Goal: Task Accomplishment & Management: Complete application form

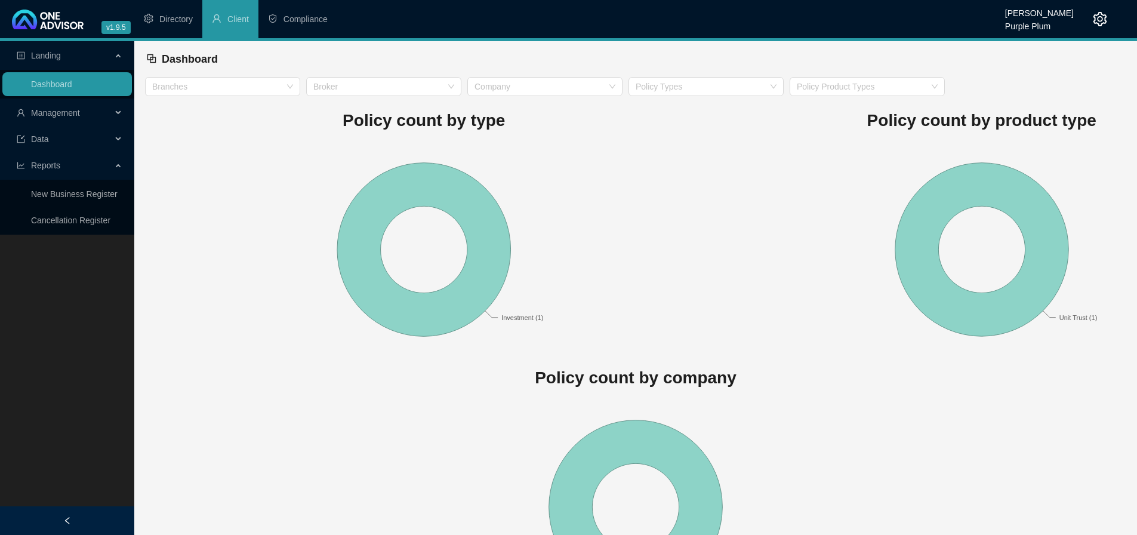
click at [84, 109] on span "Management" at bounding box center [64, 113] width 95 height 24
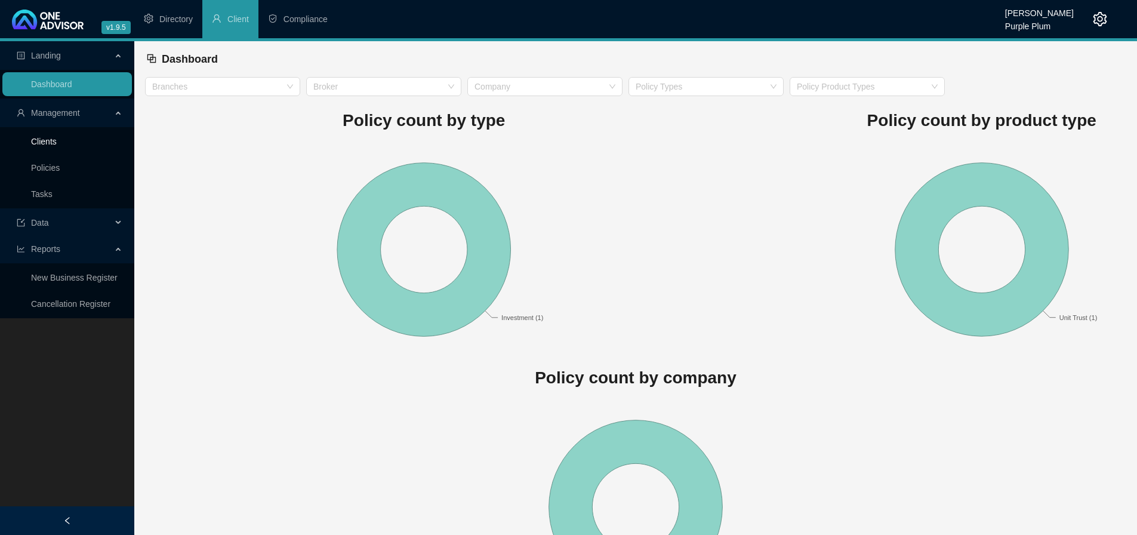
click at [56, 146] on link "Clients" at bounding box center [44, 142] width 26 height 10
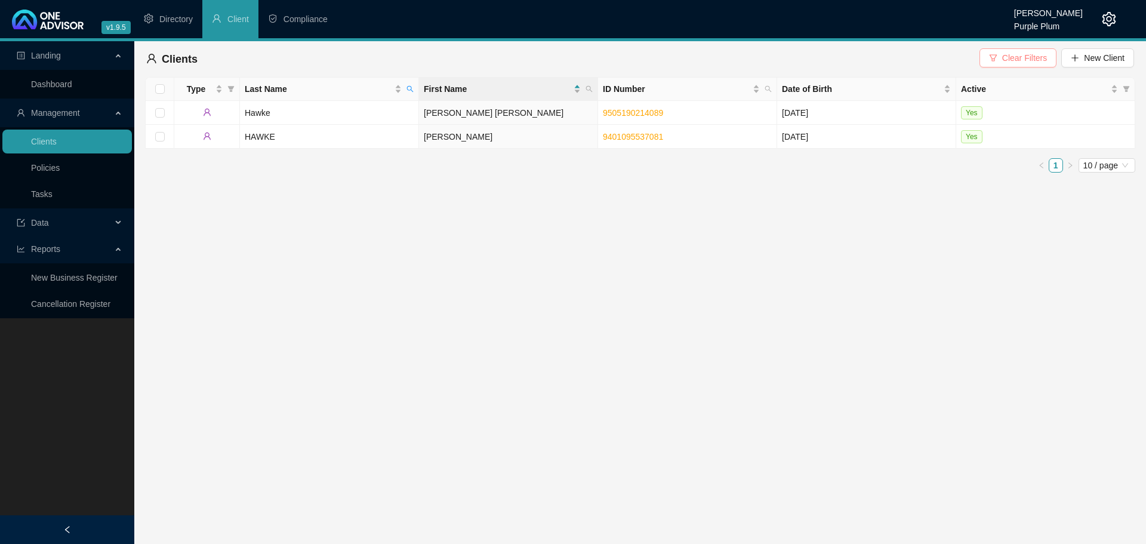
click at [1018, 56] on span "Clear Filters" at bounding box center [1024, 57] width 45 height 13
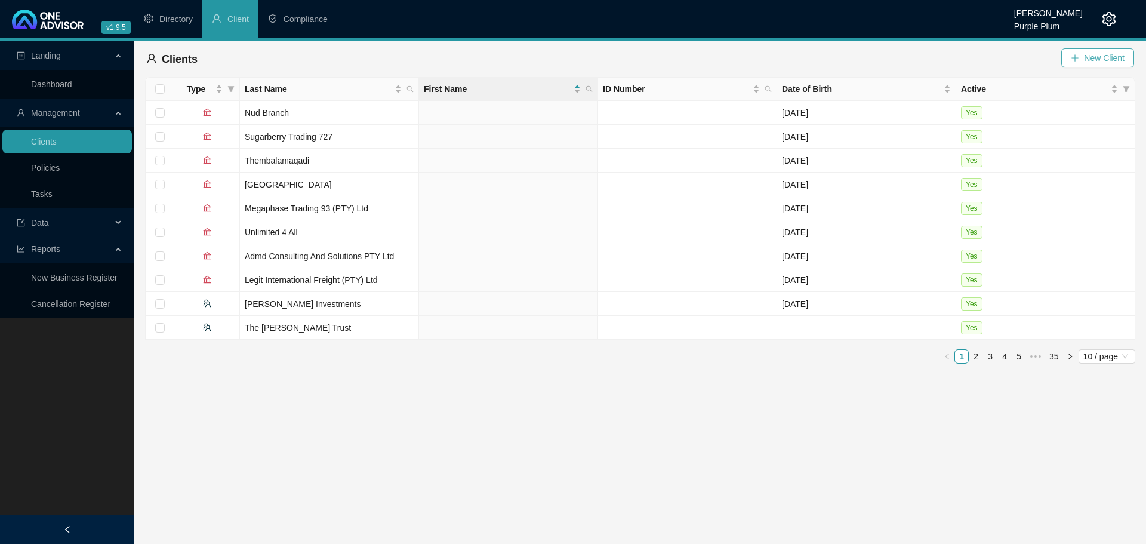
click at [1090, 59] on span "New Client" at bounding box center [1104, 57] width 41 height 13
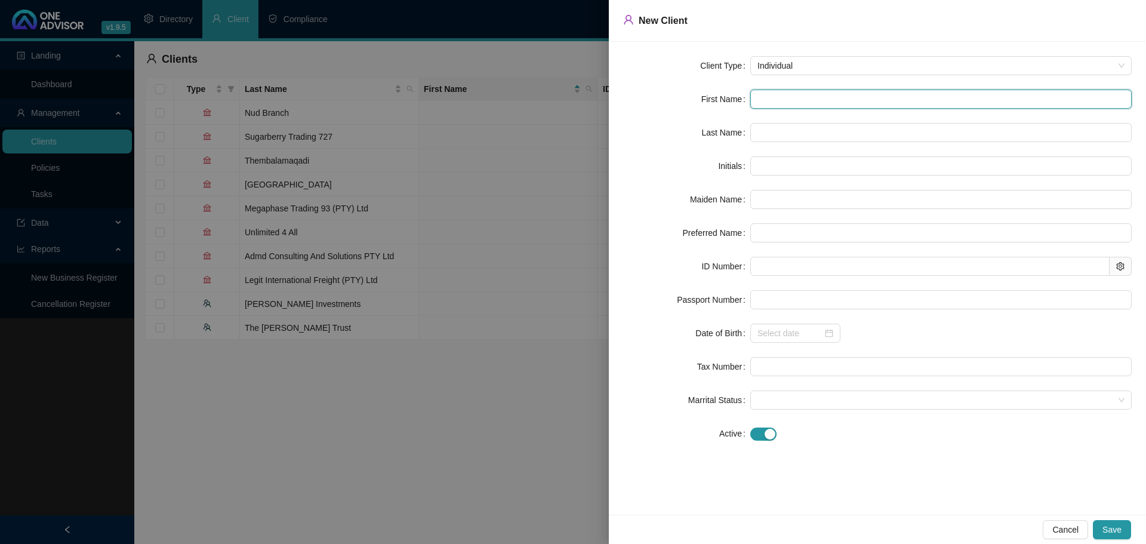
click at [773, 97] on input "text" at bounding box center [940, 99] width 381 height 19
type input "f"
type input "F"
type input "f"
type input "fi"
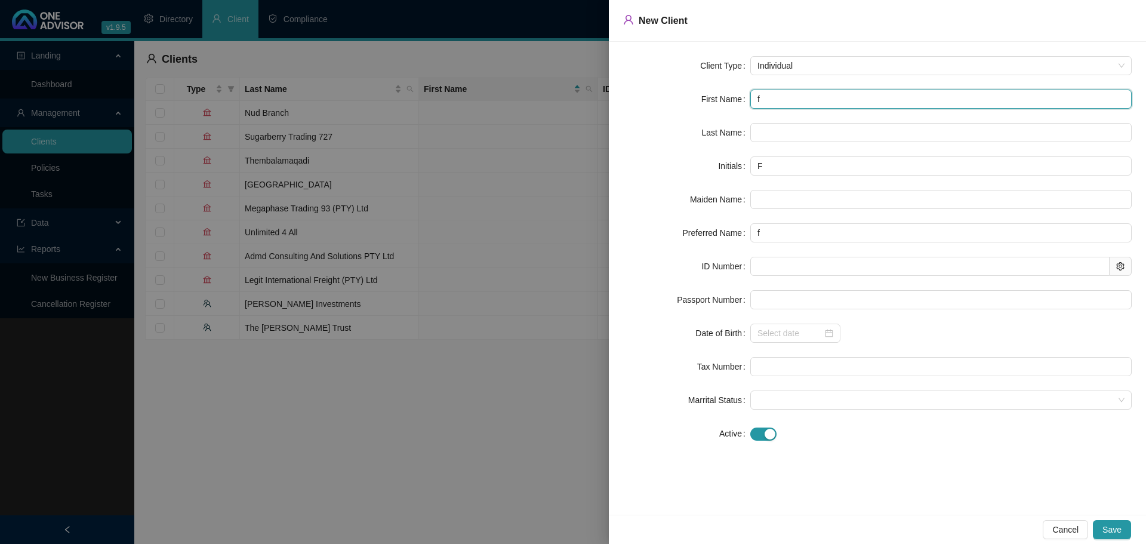
type input "fi"
type input "fid"
type input "fidh"
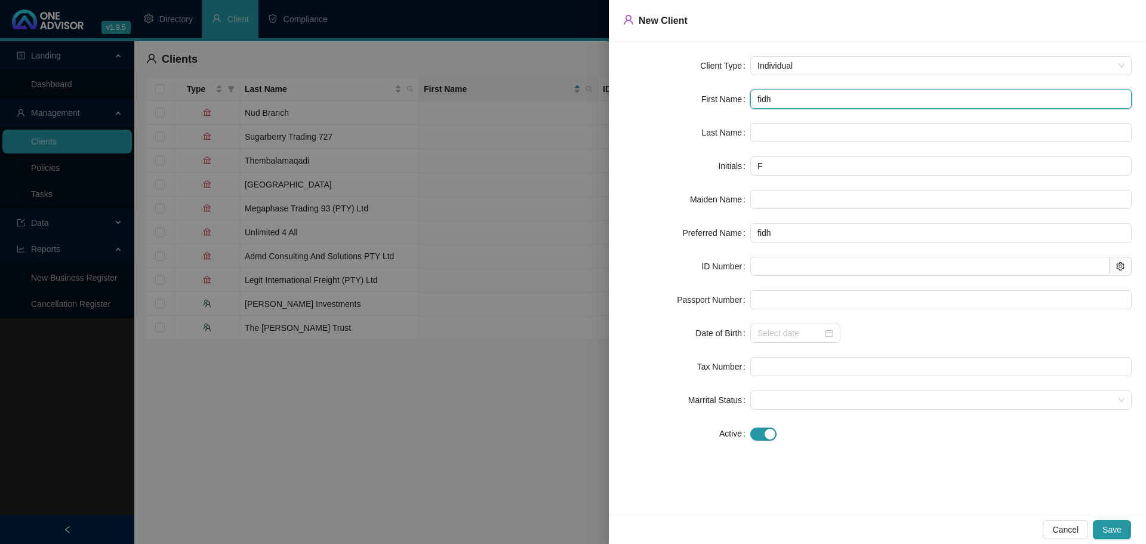
type input "fidhe"
type input "fidher"
type input "fidhe"
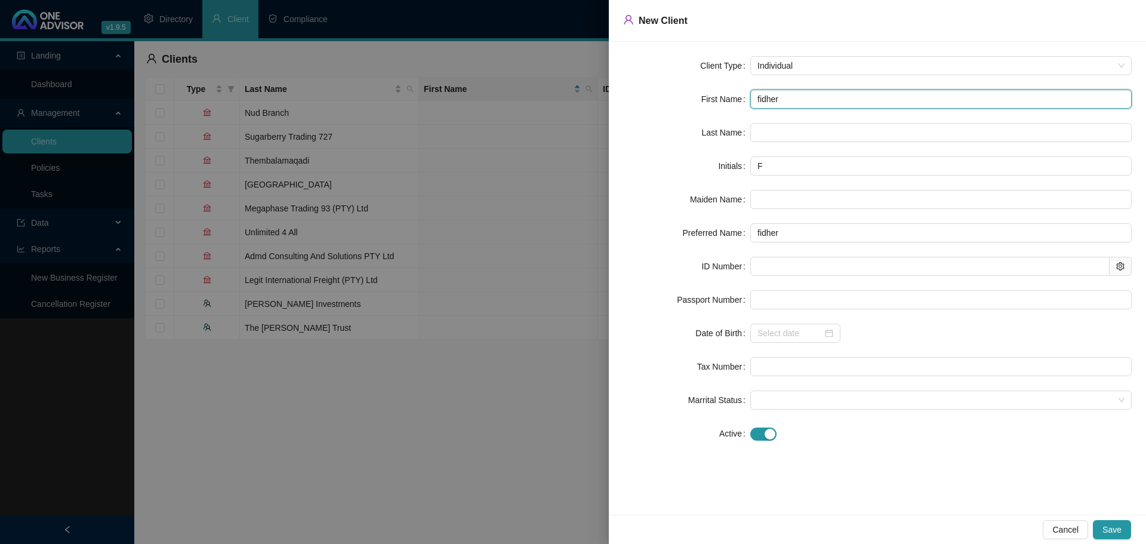
type input "fidhe"
type input "fidh"
type input "fid"
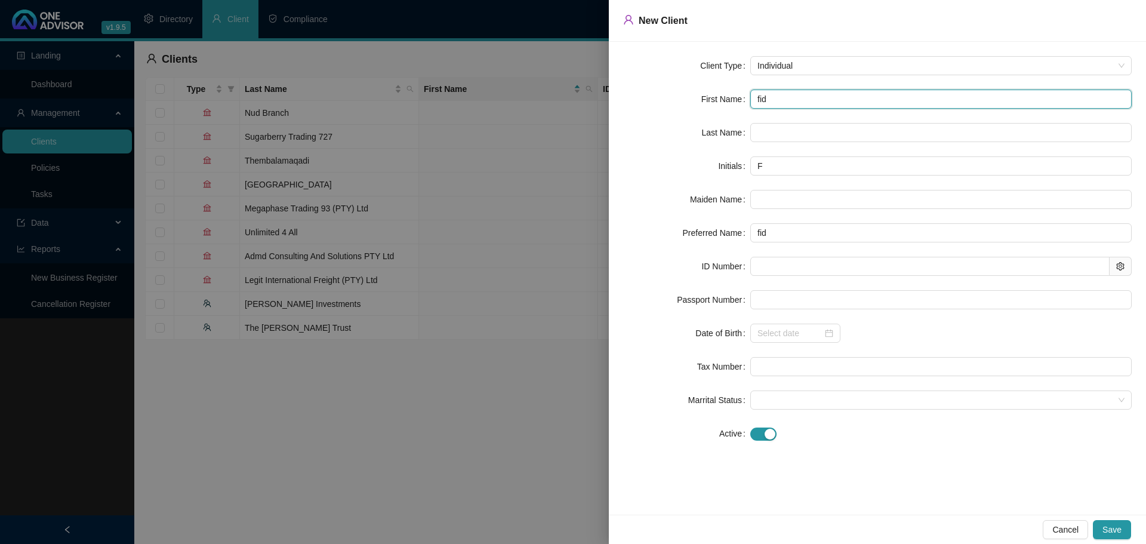
type input "fi"
type input "f"
type input "F"
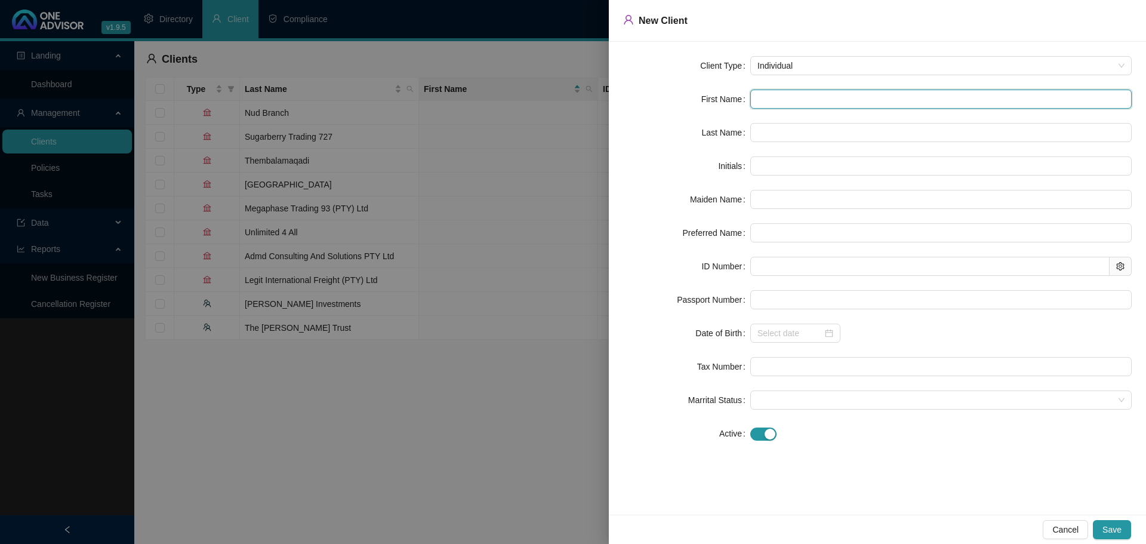
type input "F"
type input "FI"
type input "FIS"
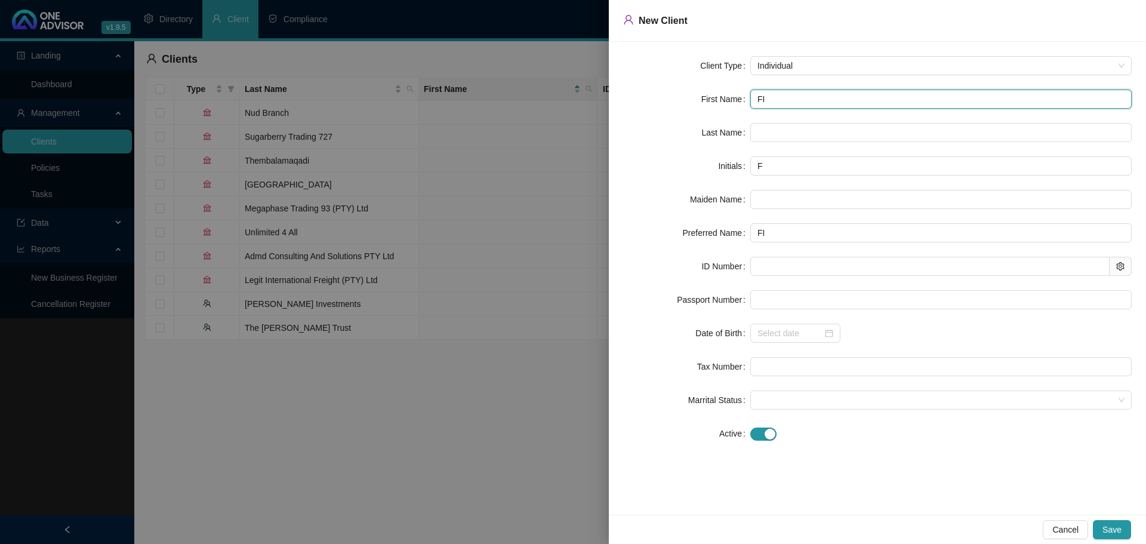
type input "FIS"
type input "FISH"
type input "FISHE"
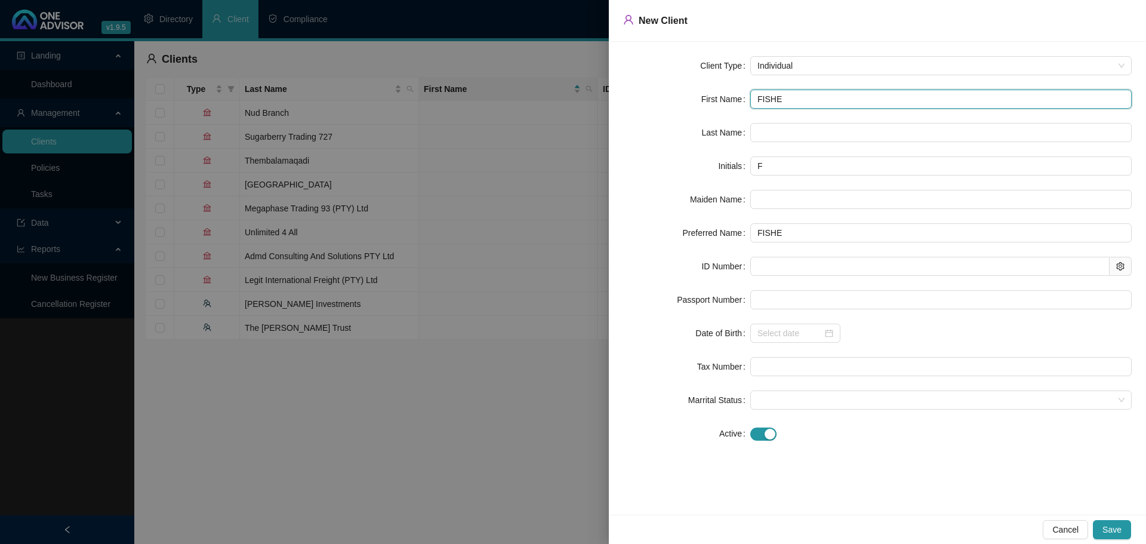
type input "[PERSON_NAME]"
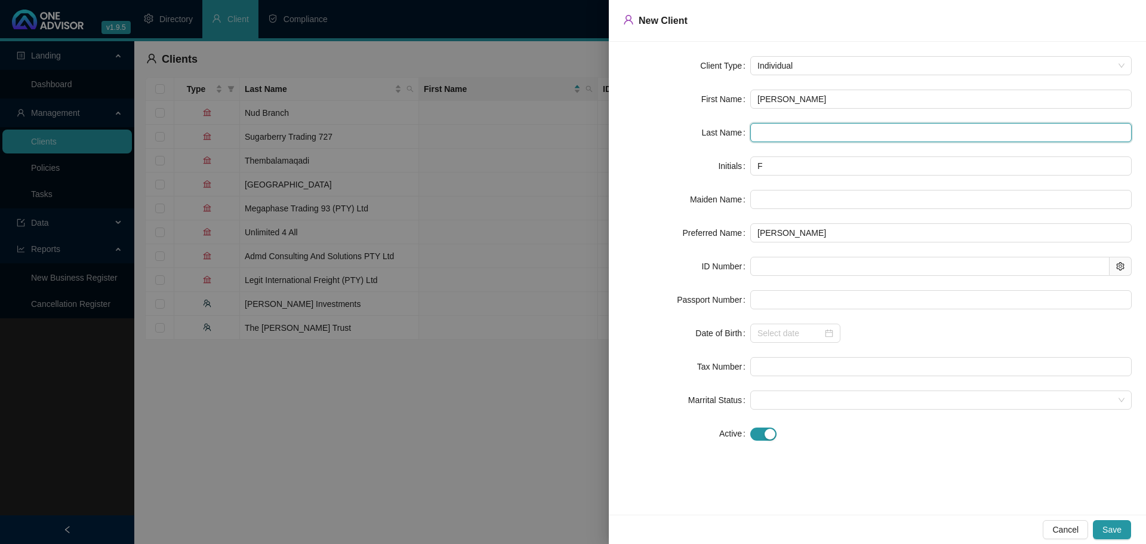
click at [760, 133] on input "text" at bounding box center [940, 132] width 381 height 19
type input "MA"
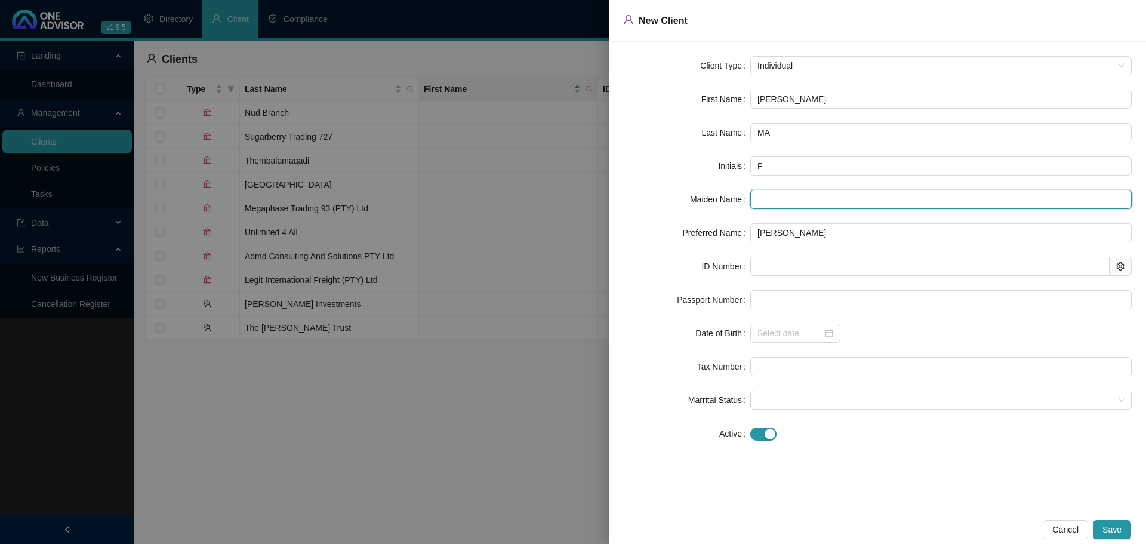
click at [770, 200] on input "text" at bounding box center [940, 199] width 381 height 19
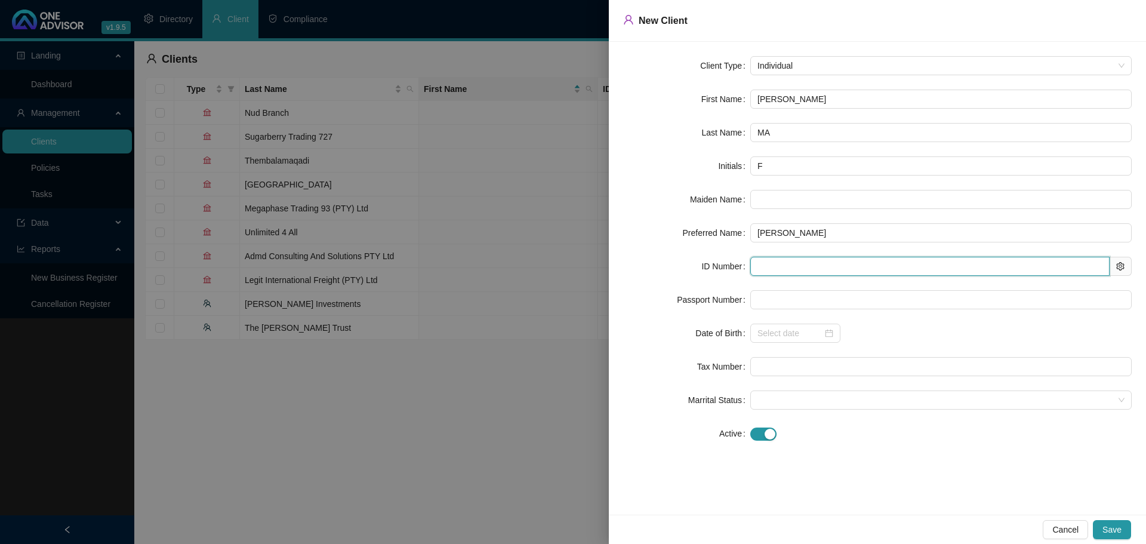
click at [756, 265] on input "text" at bounding box center [929, 266] width 359 height 19
type input "710111"
type input "[DATE]"
type input "7101110076089"
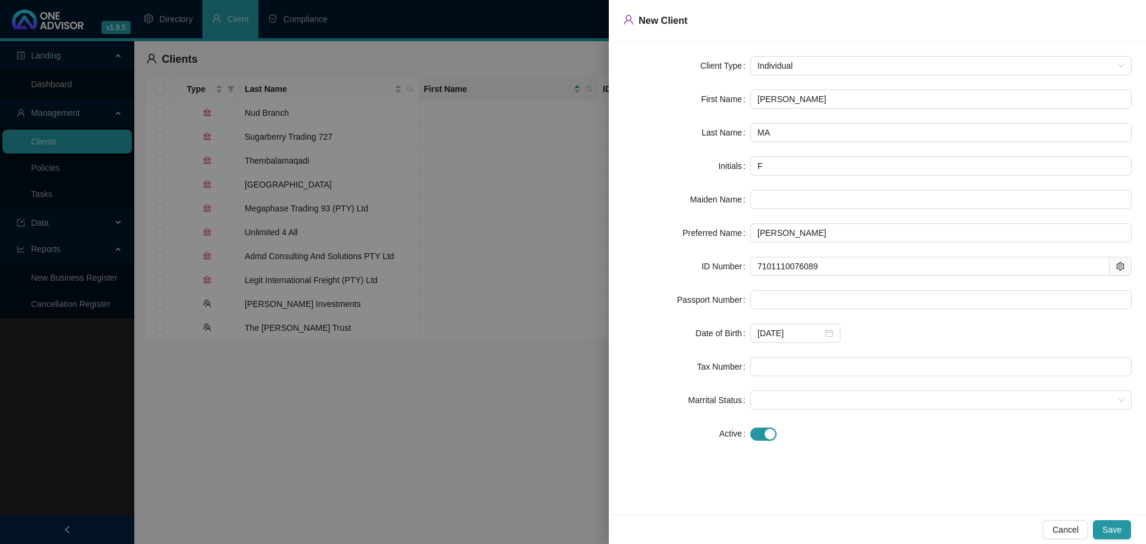
drag, startPoint x: 959, startPoint y: 321, endPoint x: 939, endPoint y: 344, distance: 29.7
click at [964, 323] on form "Client Type Individual First Name [PERSON_NAME] Last Name MA Initials F Maiden …" at bounding box center [877, 249] width 509 height 387
click at [791, 372] on input "text" at bounding box center [940, 366] width 381 height 19
click at [781, 369] on input "text" at bounding box center [940, 366] width 381 height 19
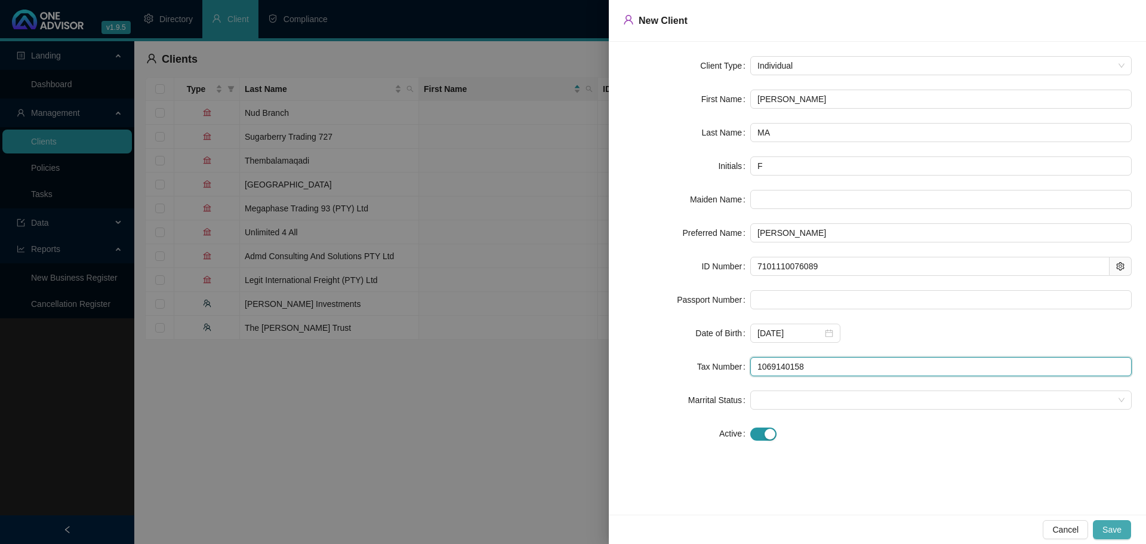
type input "1069140158"
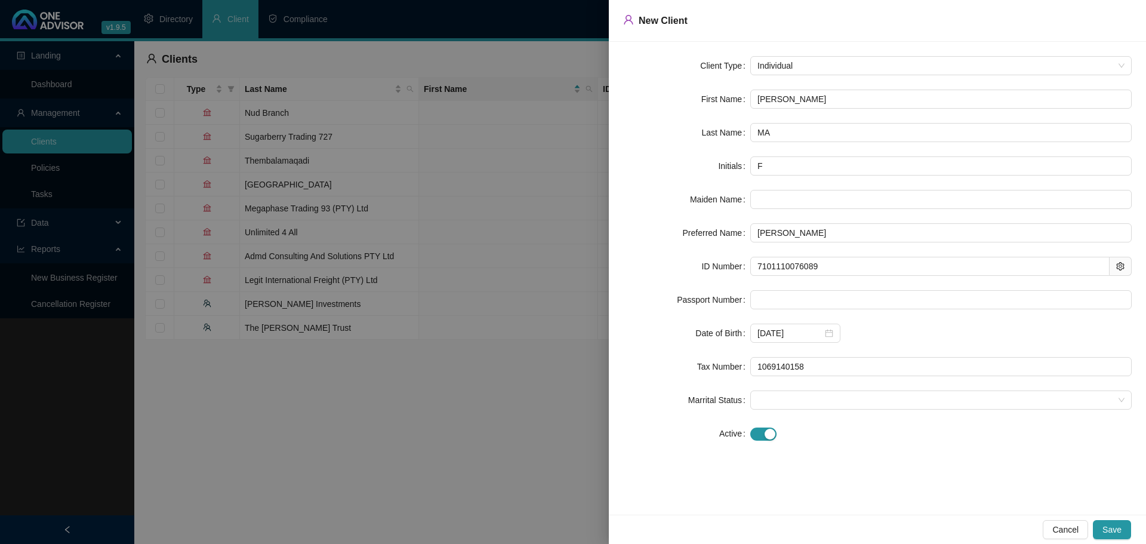
drag, startPoint x: 1113, startPoint y: 522, endPoint x: 817, endPoint y: 537, distance: 295.8
click at [1113, 523] on button "Save" at bounding box center [1112, 529] width 38 height 19
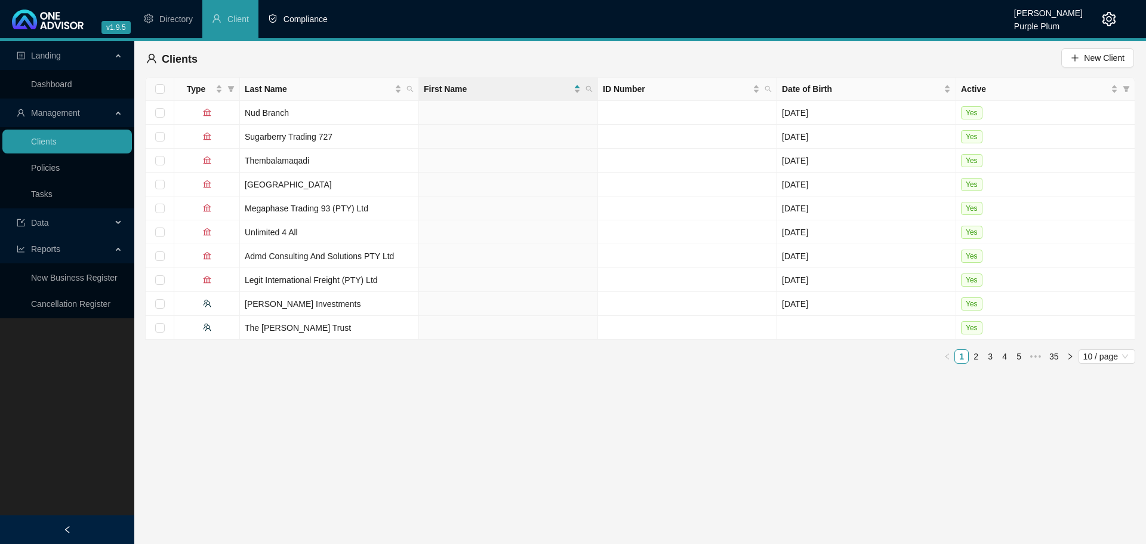
click at [301, 13] on li "Compliance" at bounding box center [297, 19] width 79 height 38
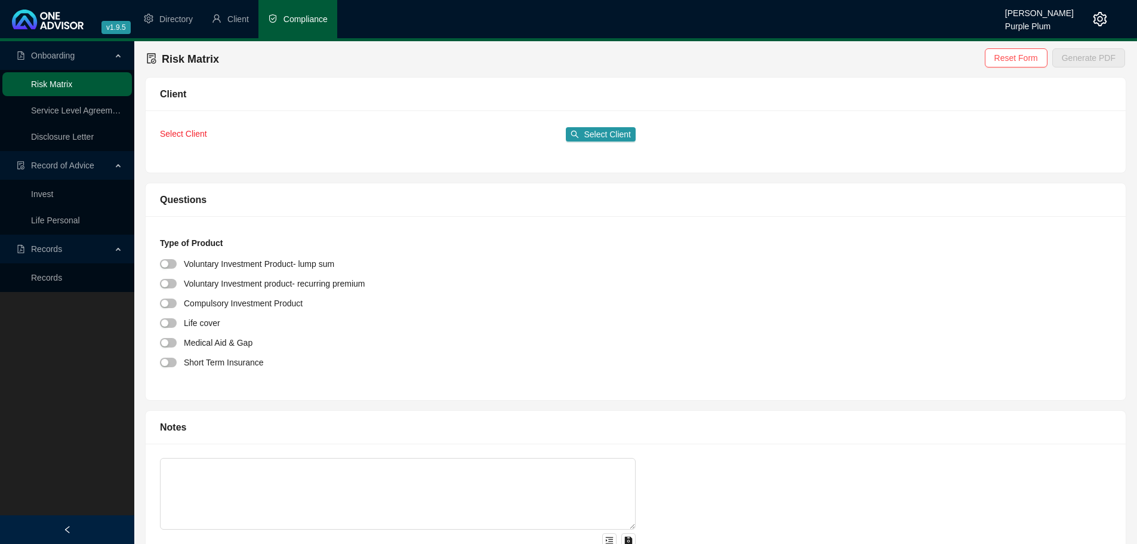
click at [60, 87] on link "Risk Matrix" at bounding box center [51, 84] width 41 height 10
click at [579, 138] on icon "search" at bounding box center [575, 134] width 8 height 8
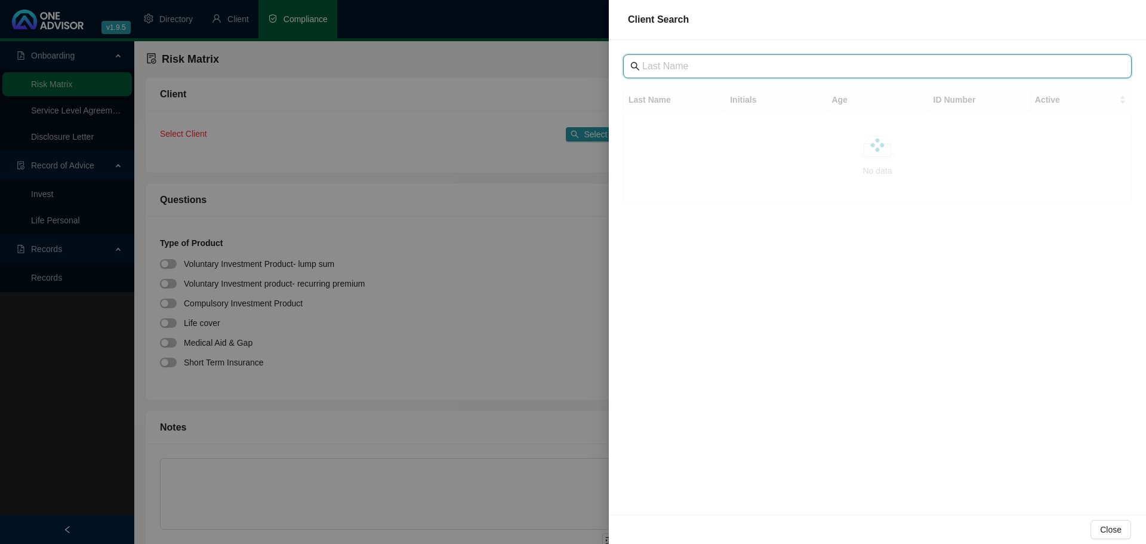
click at [674, 70] on input "text" at bounding box center [878, 66] width 473 height 14
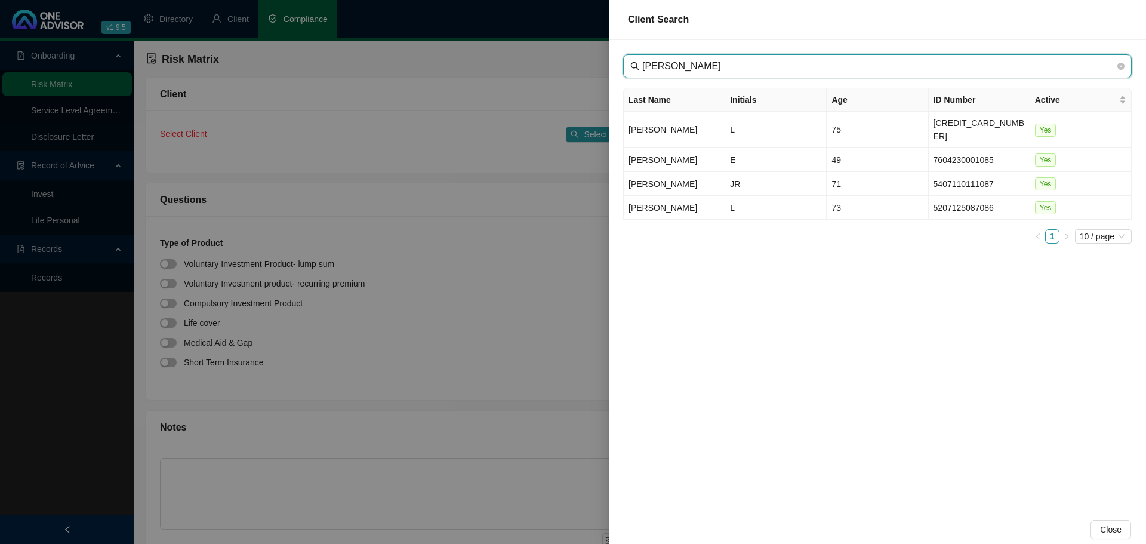
type input "[PERSON_NAME]"
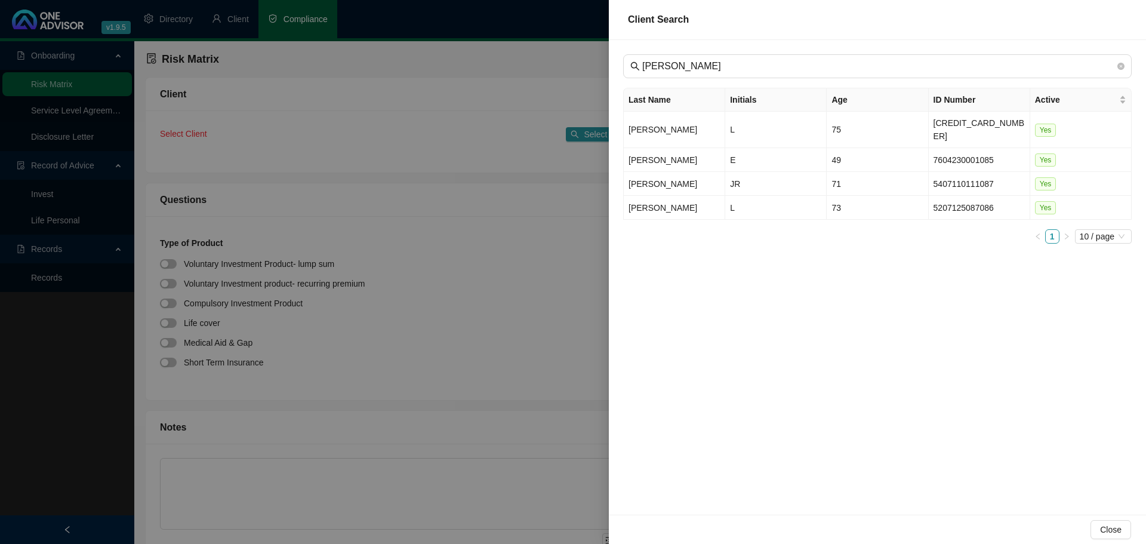
click at [345, 133] on div at bounding box center [573, 272] width 1146 height 544
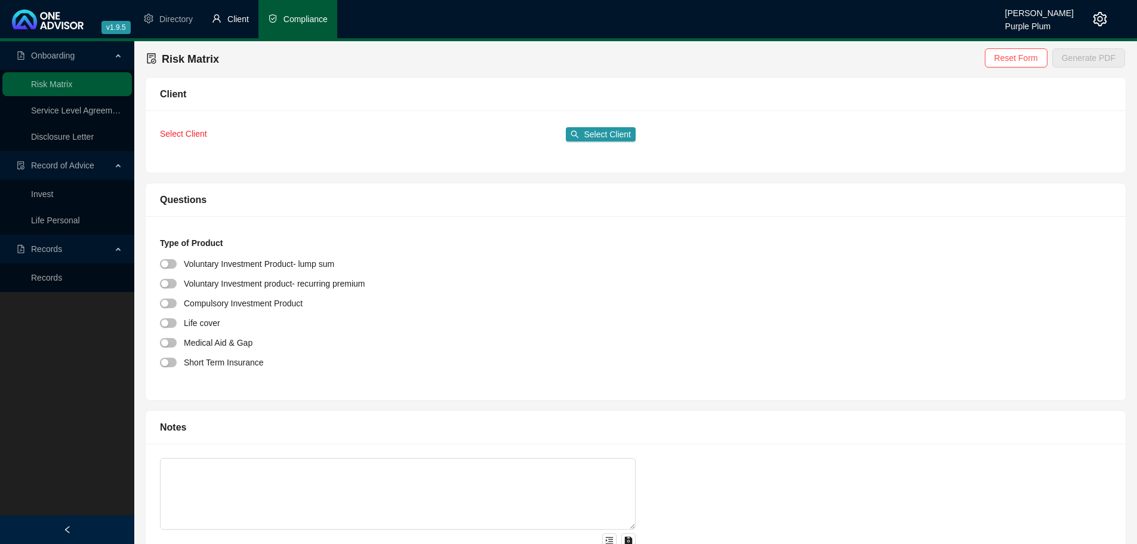
click at [244, 22] on span "Client" at bounding box center [237, 19] width 21 height 10
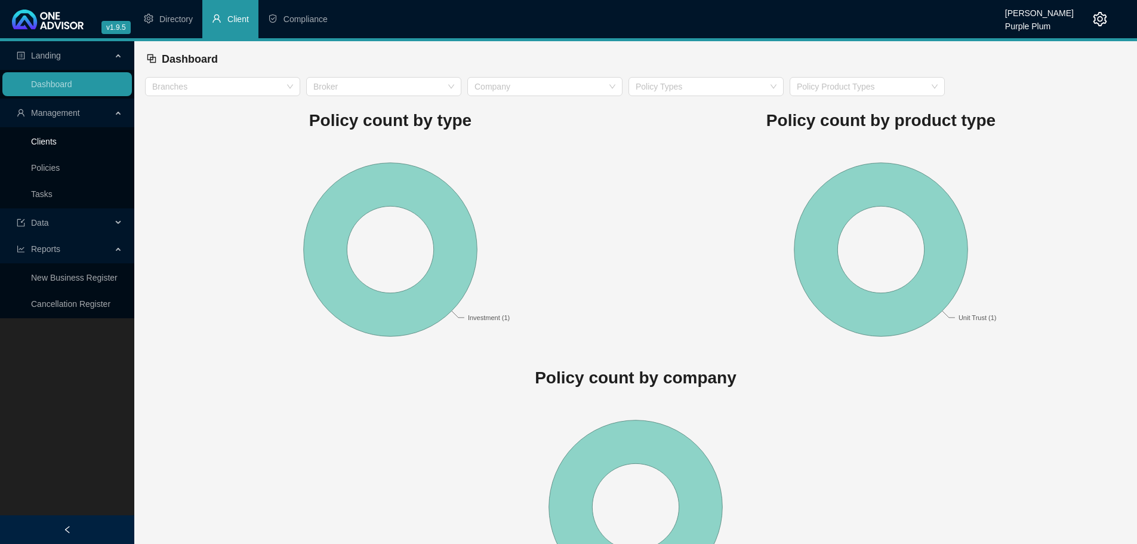
click at [51, 146] on link "Clients" at bounding box center [44, 142] width 26 height 10
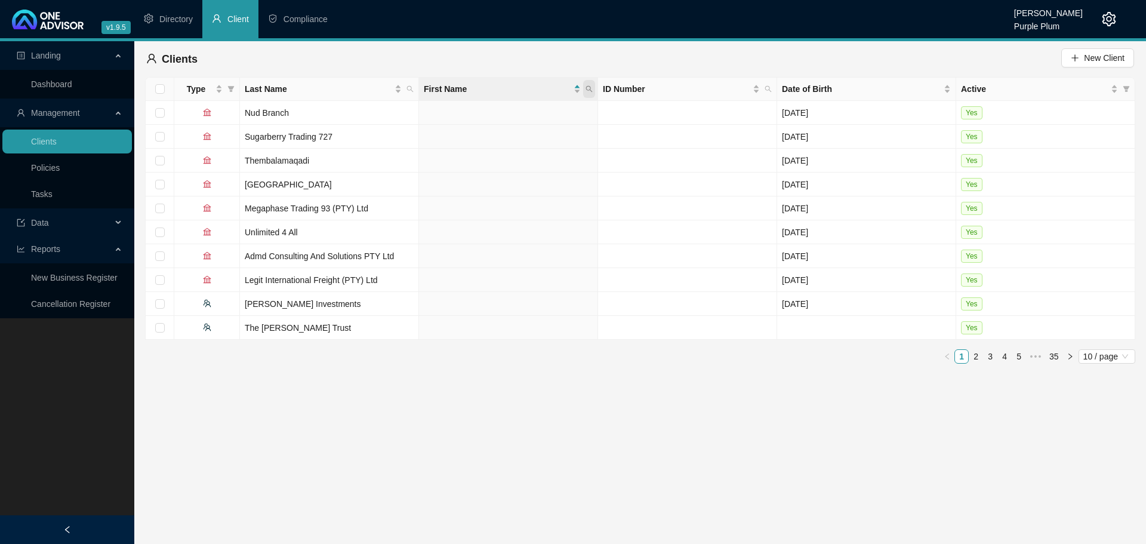
click at [589, 88] on icon "search" at bounding box center [589, 88] width 7 height 7
click at [496, 110] on input "text" at bounding box center [534, 114] width 112 height 19
type input "MA"
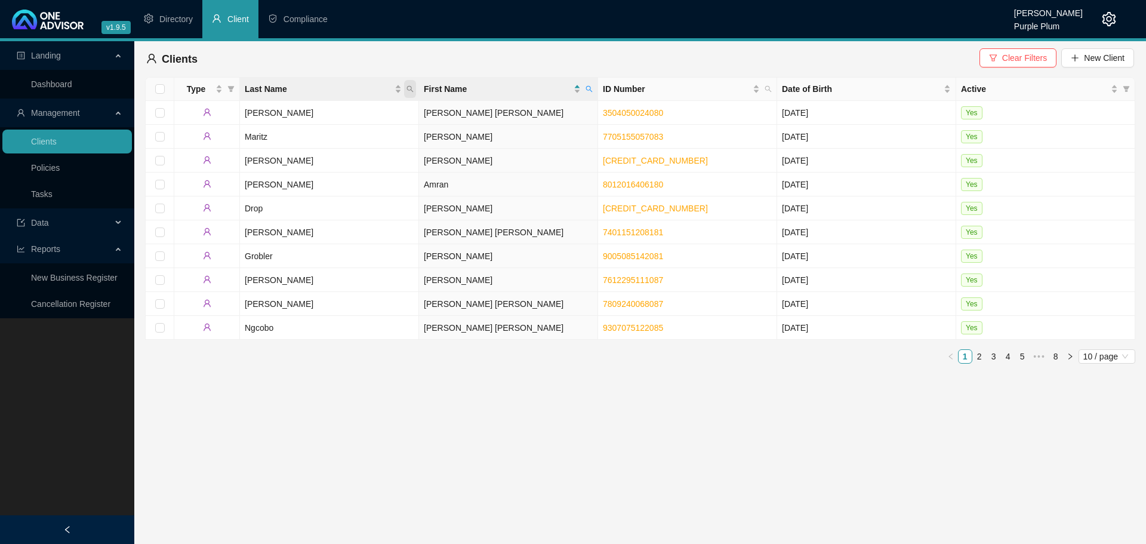
click at [406, 89] on span "Last Name" at bounding box center [410, 89] width 12 height 18
click at [335, 115] on input "text" at bounding box center [355, 114] width 112 height 19
type input "MA"
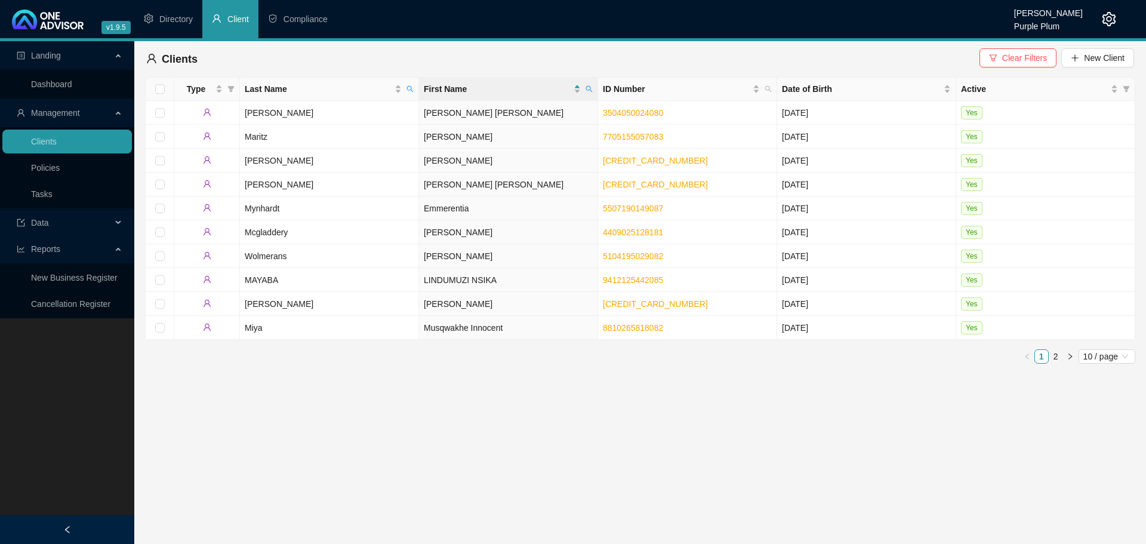
drag, startPoint x: 402, startPoint y: 479, endPoint x: 1018, endPoint y: 279, distance: 647.6
click at [403, 479] on main "Landing Dashboard Management Clients Policies Tasks Data Reports New Business R…" at bounding box center [573, 292] width 1146 height 503
click at [1094, 57] on span "New Client" at bounding box center [1104, 57] width 41 height 13
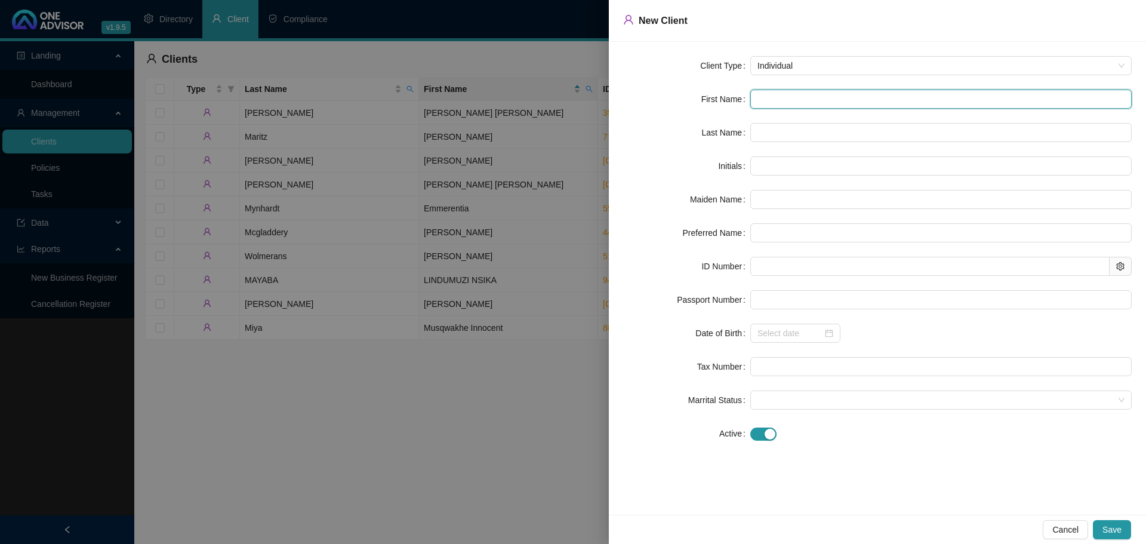
click at [789, 93] on input "text" at bounding box center [940, 99] width 381 height 19
type input "M"
type input "MI"
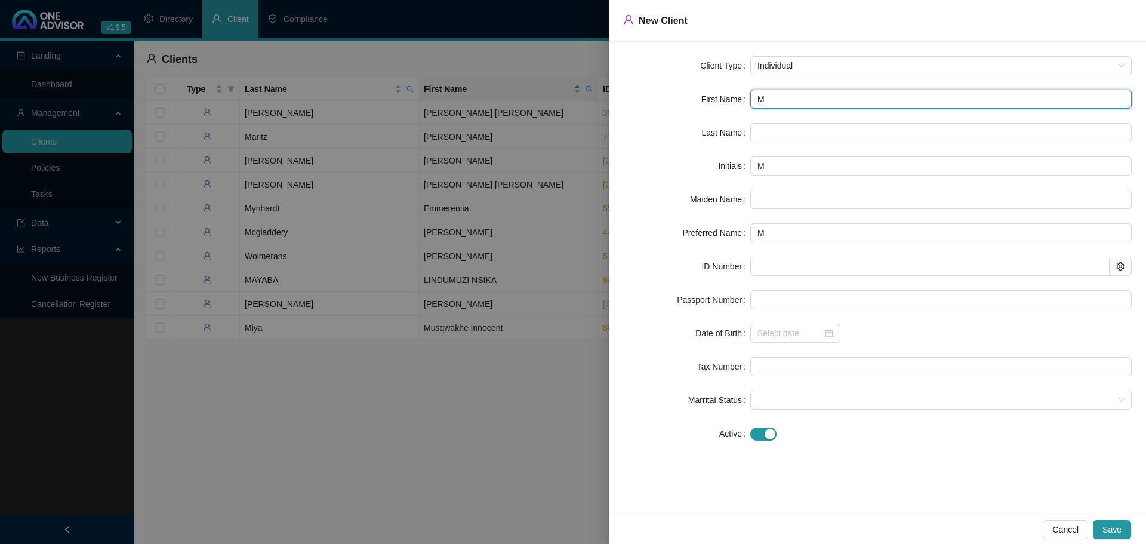
type input "MI"
type input "MIC"
type input "MICH"
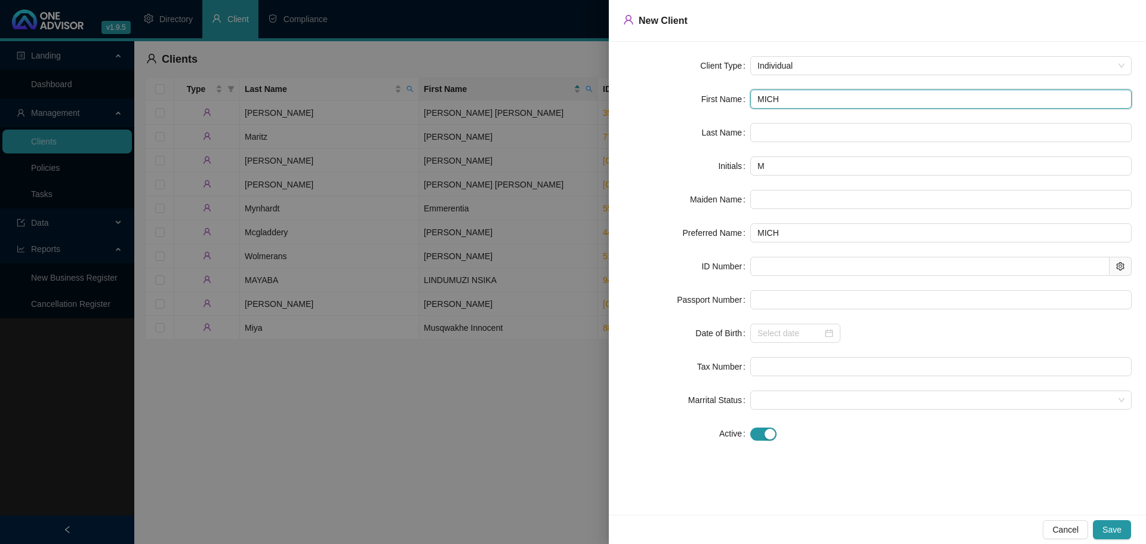
type input "MICHE"
type input "[PERSON_NAME]"
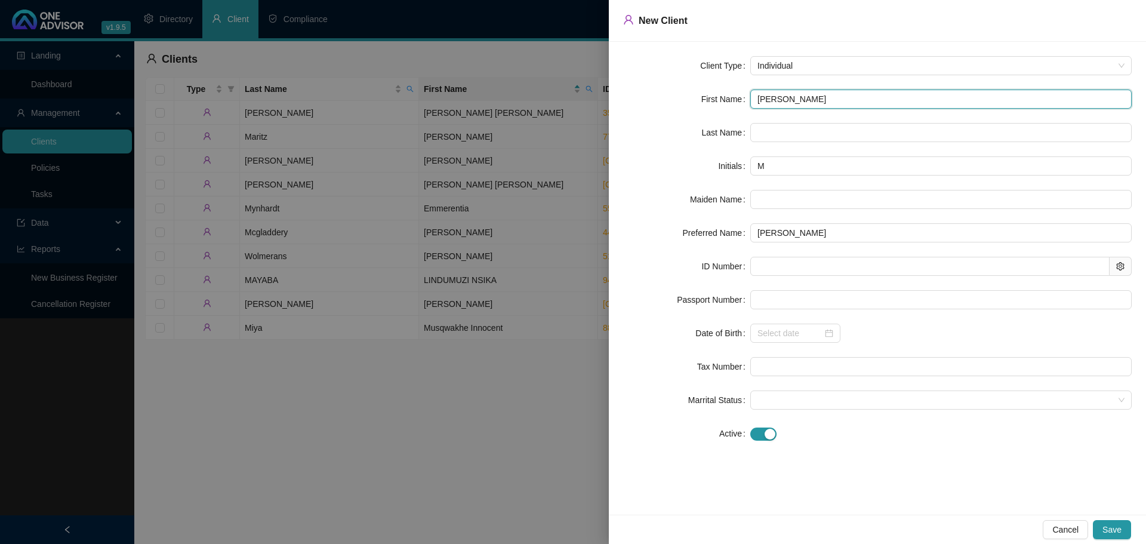
type input "[PERSON_NAME]"
type input "MA"
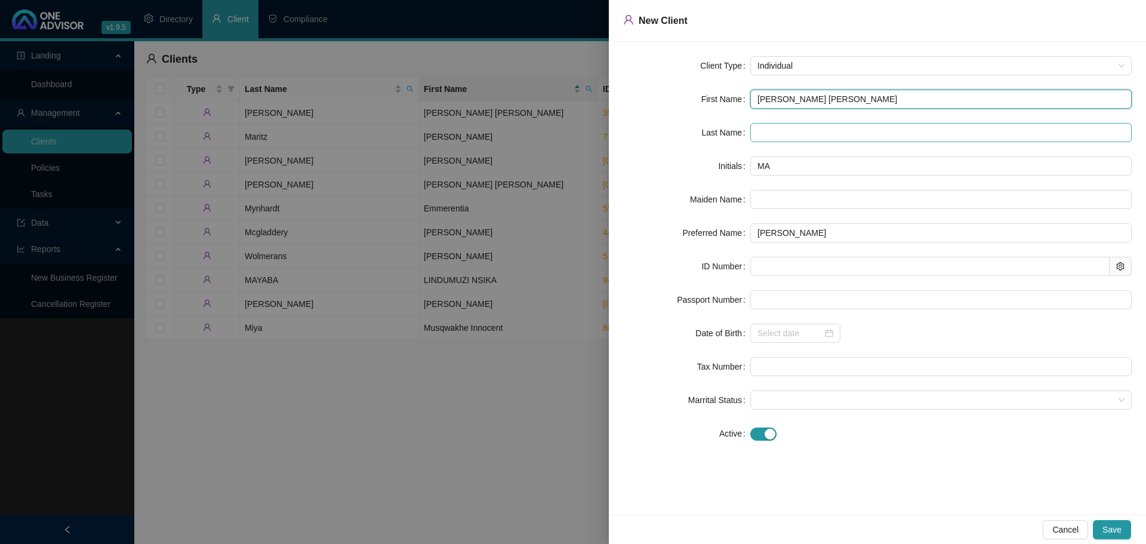
type input "[PERSON_NAME] [PERSON_NAME]"
click at [818, 135] on input "text" at bounding box center [940, 132] width 381 height 19
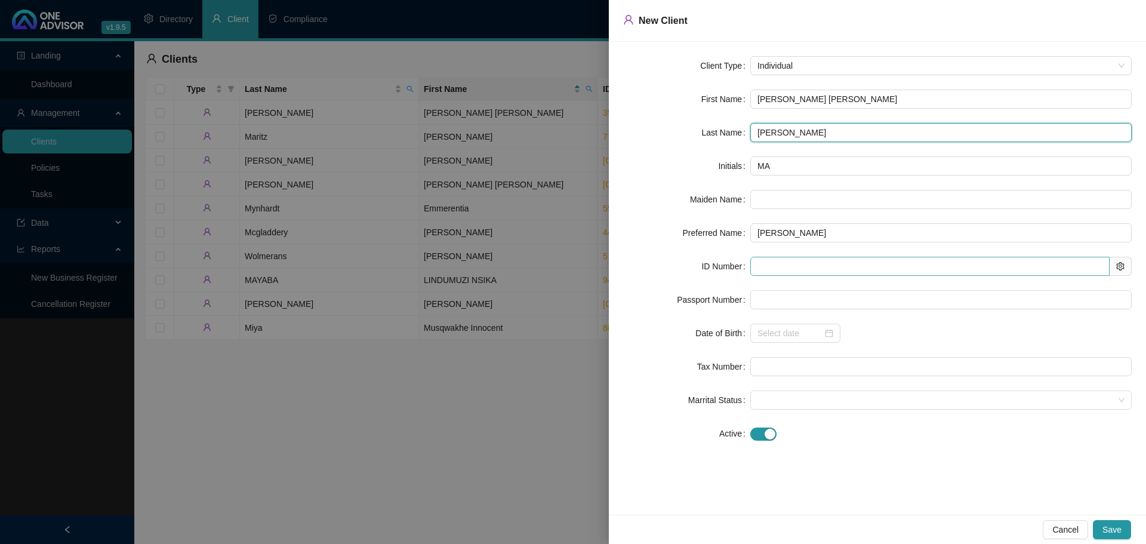
type input "[PERSON_NAME]"
click at [769, 261] on input "text" at bounding box center [929, 266] width 359 height 19
type input "710110"
type input "[DATE]"
type input "710110076088"
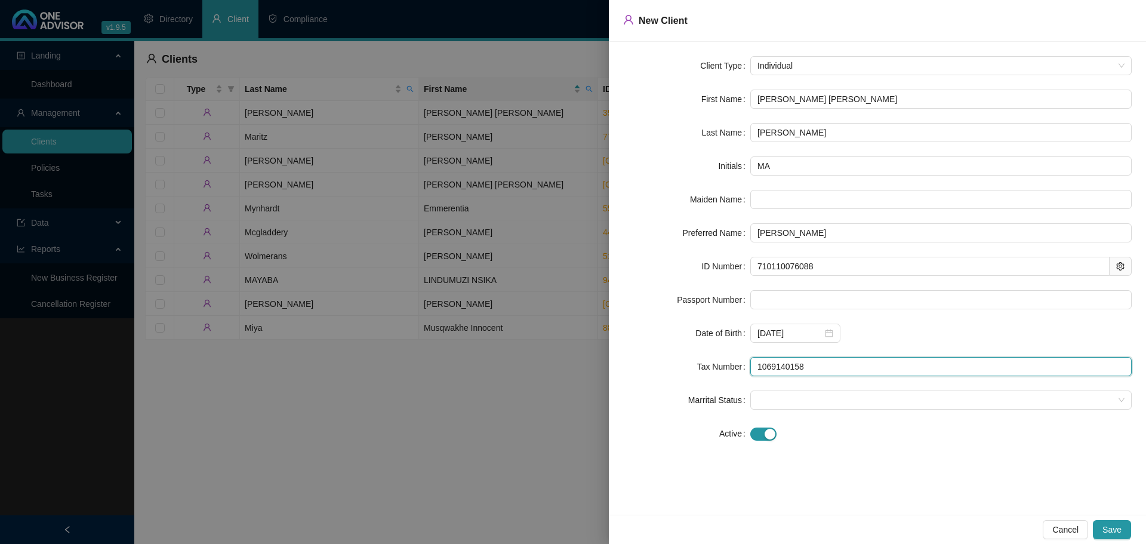
drag, startPoint x: 786, startPoint y: 370, endPoint x: 1119, endPoint y: 449, distance: 341.7
click at [813, 378] on form "Client Type Individual First Name [PERSON_NAME] [PERSON_NAME] Last Name [PERSON…" at bounding box center [877, 249] width 509 height 387
type input "1069140158"
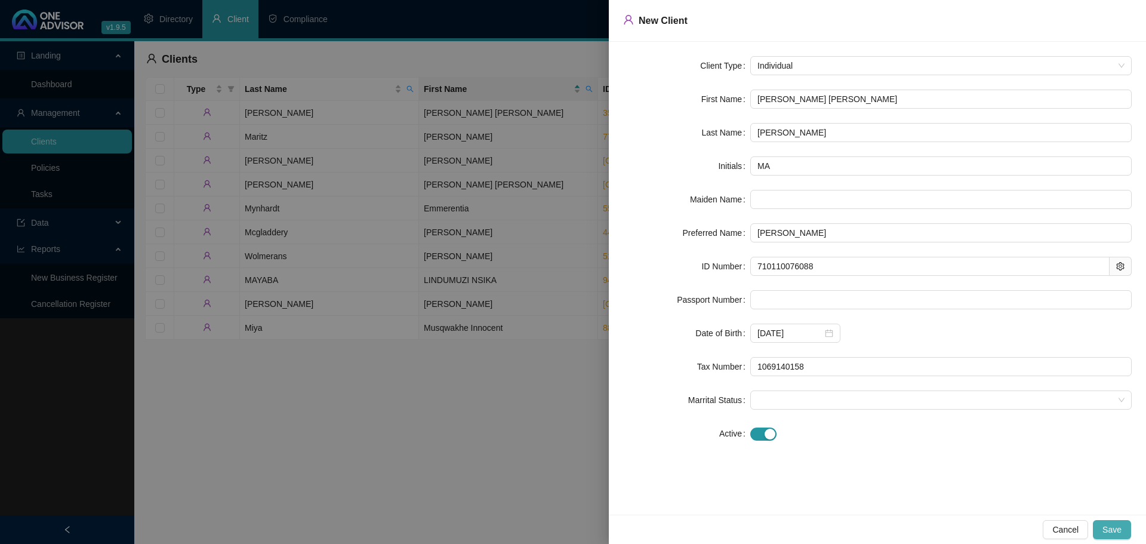
click at [1116, 528] on span "Save" at bounding box center [1111, 529] width 19 height 13
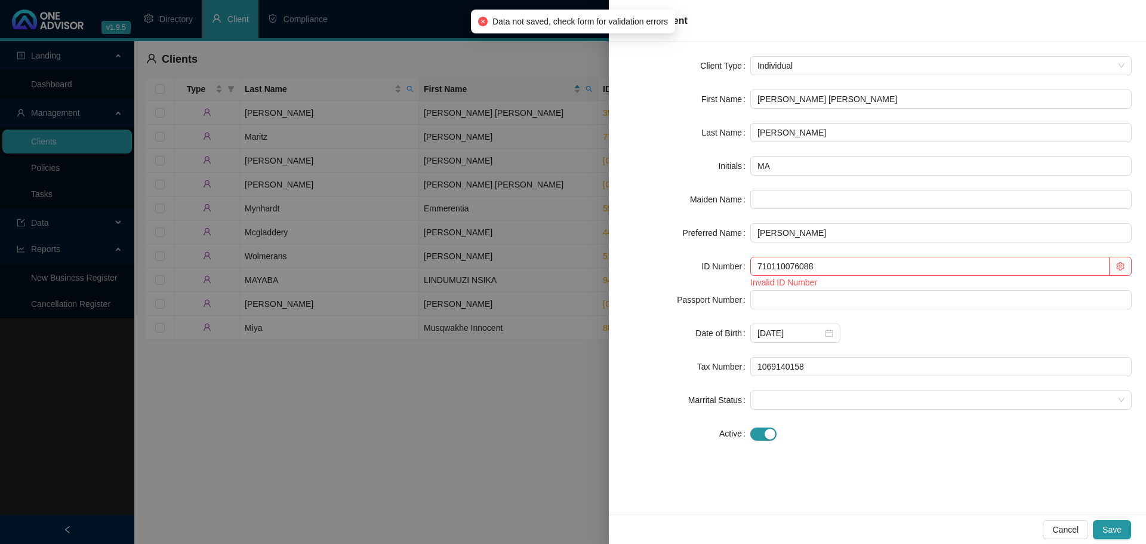
click at [503, 358] on div at bounding box center [573, 272] width 1146 height 544
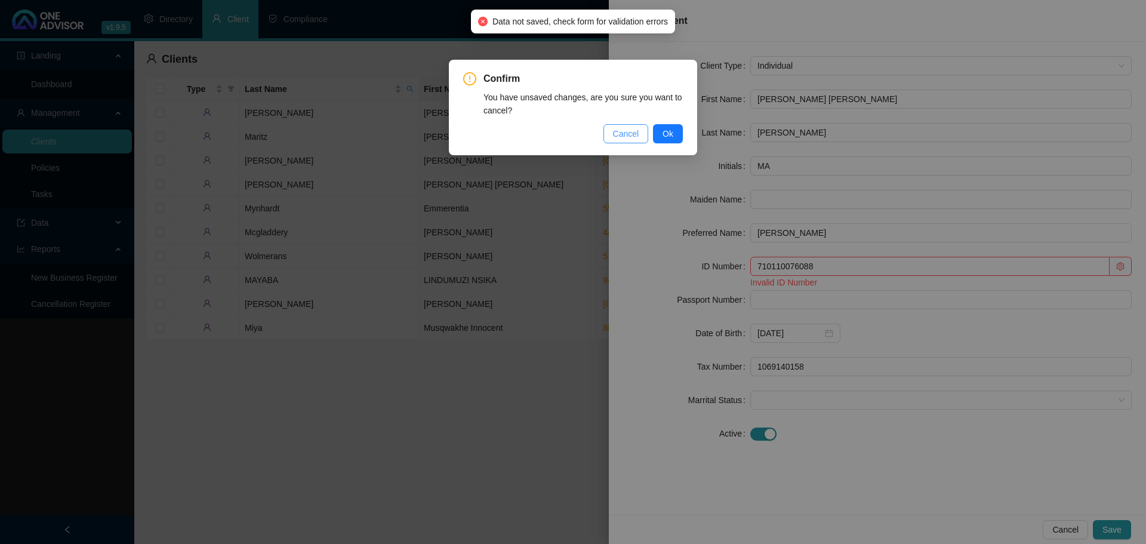
drag, startPoint x: 609, startPoint y: 131, endPoint x: 667, endPoint y: 177, distance: 73.6
click at [610, 133] on button "Cancel" at bounding box center [625, 133] width 45 height 19
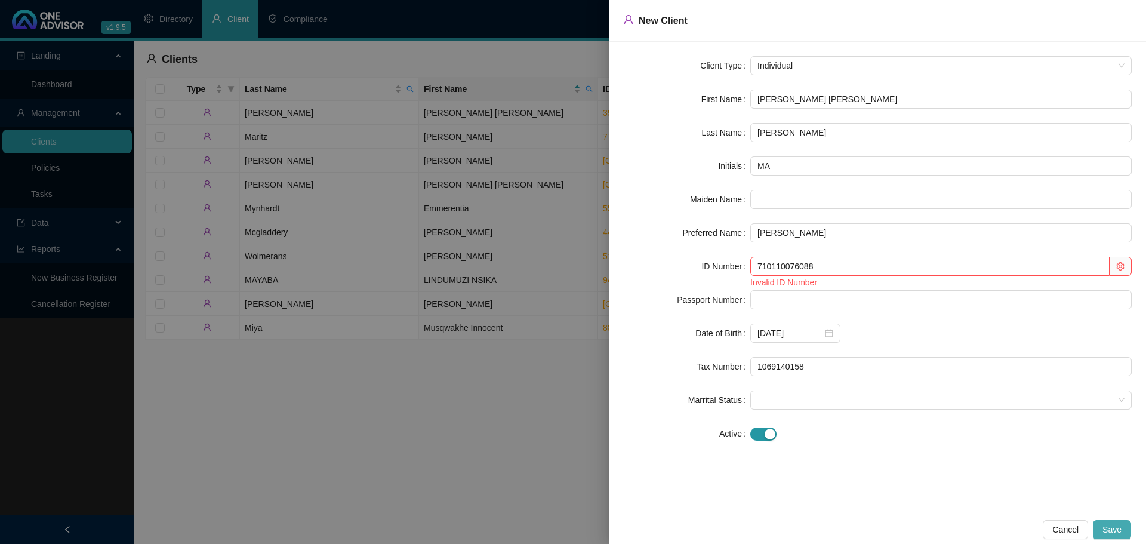
click at [1108, 530] on span "Save" at bounding box center [1111, 529] width 19 height 13
click at [822, 264] on input "710110076088" at bounding box center [929, 266] width 359 height 19
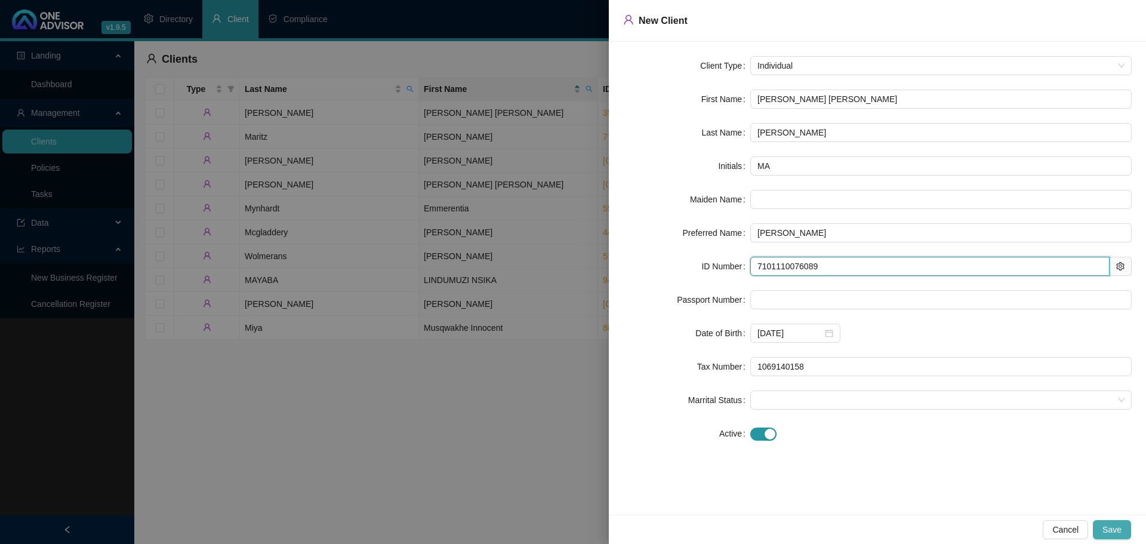
type input "7101110076089"
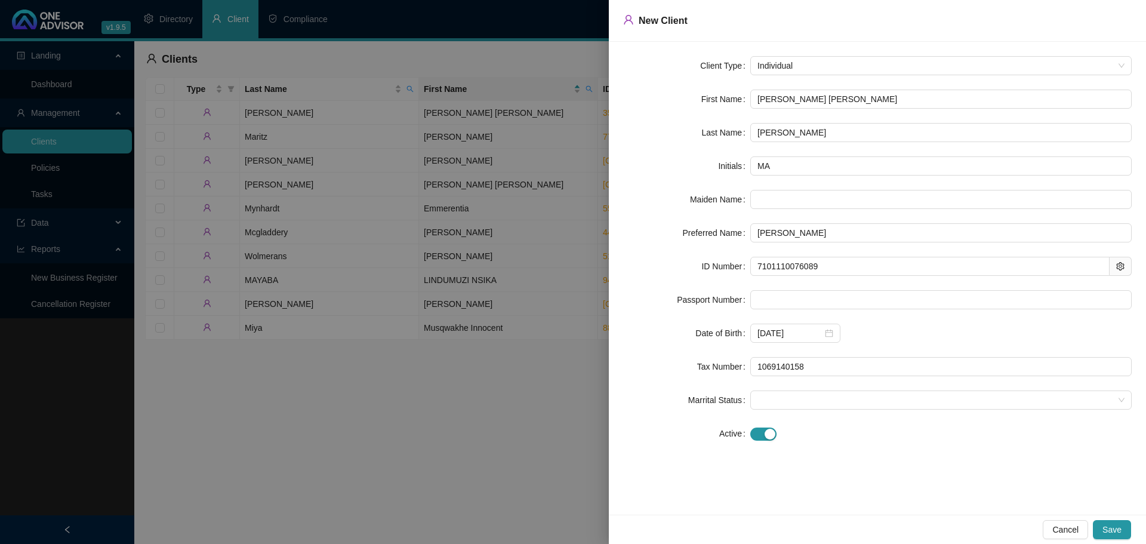
drag, startPoint x: 1110, startPoint y: 531, endPoint x: 834, endPoint y: 519, distance: 275.4
click at [1109, 530] on span "Save" at bounding box center [1111, 529] width 19 height 13
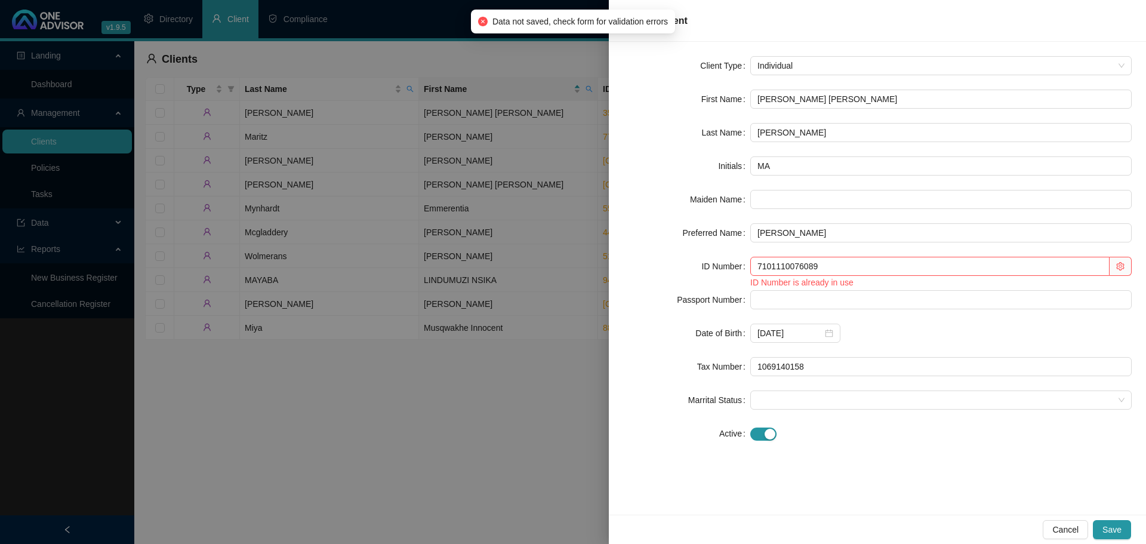
click at [441, 415] on div at bounding box center [573, 272] width 1146 height 544
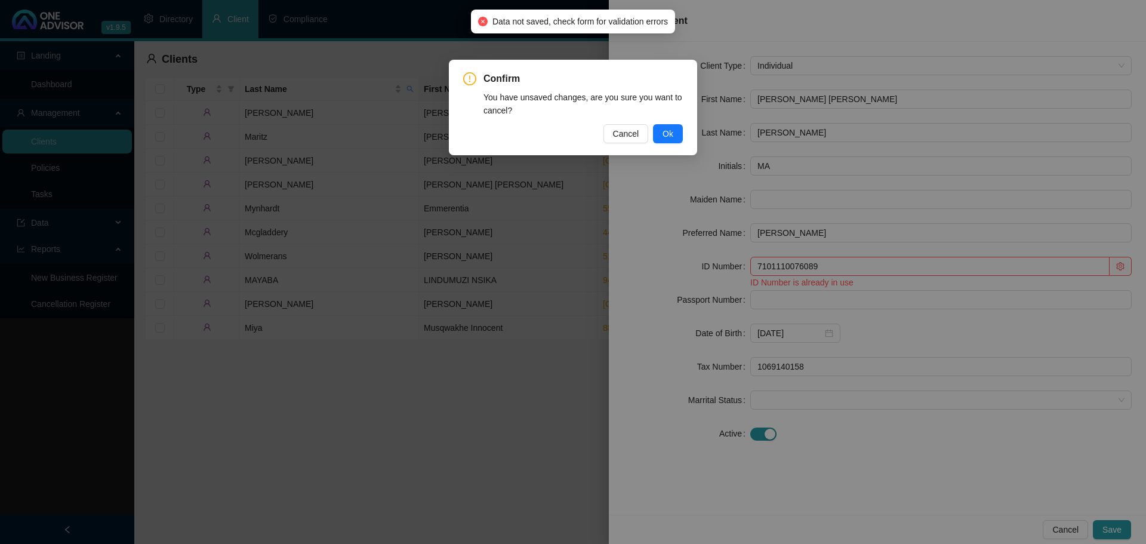
click at [846, 263] on div "Confirm You have unsaved changes, are you sure you want to cancel? Cancel Ok" at bounding box center [573, 272] width 1146 height 544
click at [657, 134] on button "Ok" at bounding box center [668, 133] width 30 height 19
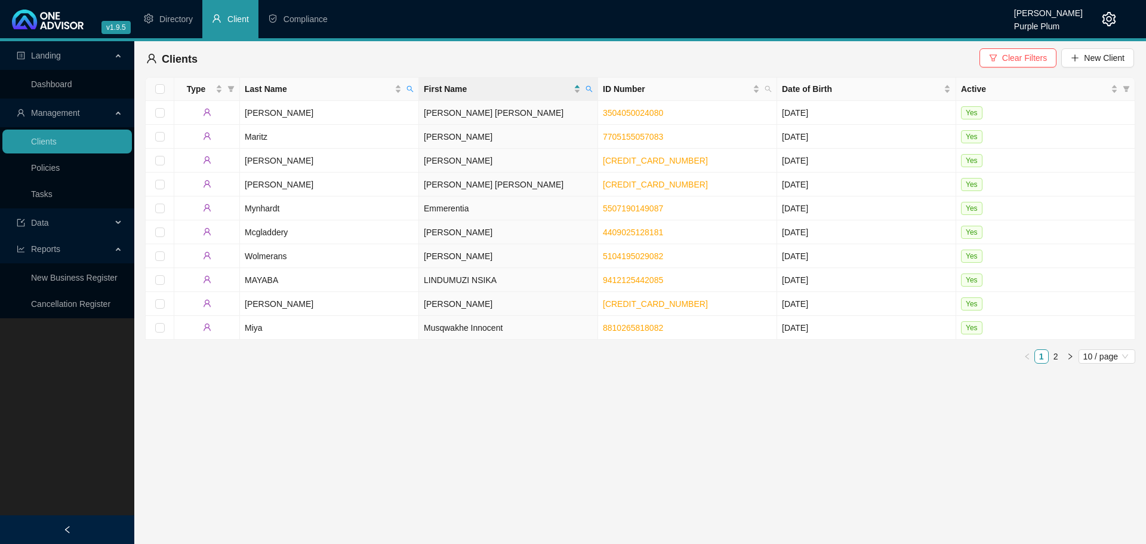
click at [595, 88] on th "First Name" at bounding box center [508, 89] width 179 height 23
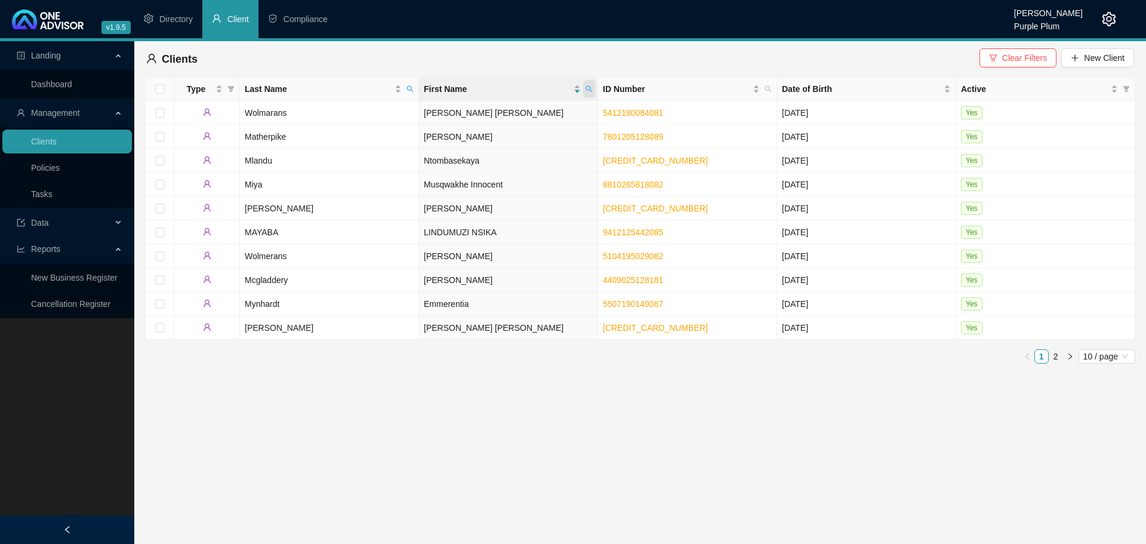
click at [585, 85] on span at bounding box center [589, 89] width 12 height 18
drag, startPoint x: 496, startPoint y: 110, endPoint x: 461, endPoint y: 111, distance: 35.2
click at [461, 111] on body "v1.9.5 [PERSON_NAME] Purple Plum Directory Client Compliance Landing Dashboard …" at bounding box center [573, 272] width 1146 height 544
type input "[PERSON_NAME]"
click at [498, 133] on button "Search" at bounding box center [505, 136] width 54 height 14
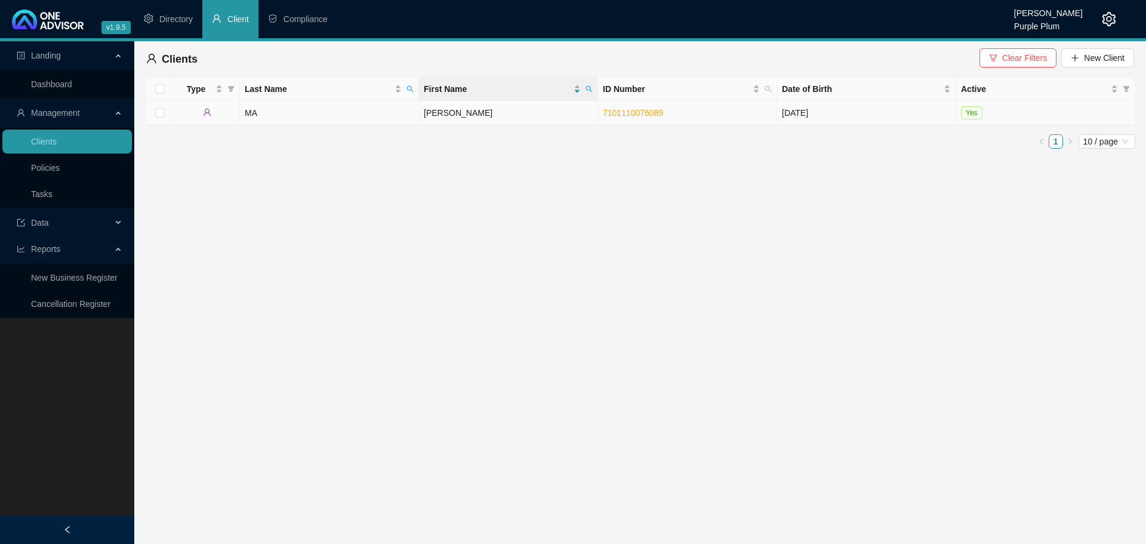
click at [298, 111] on td "MA" at bounding box center [329, 113] width 179 height 24
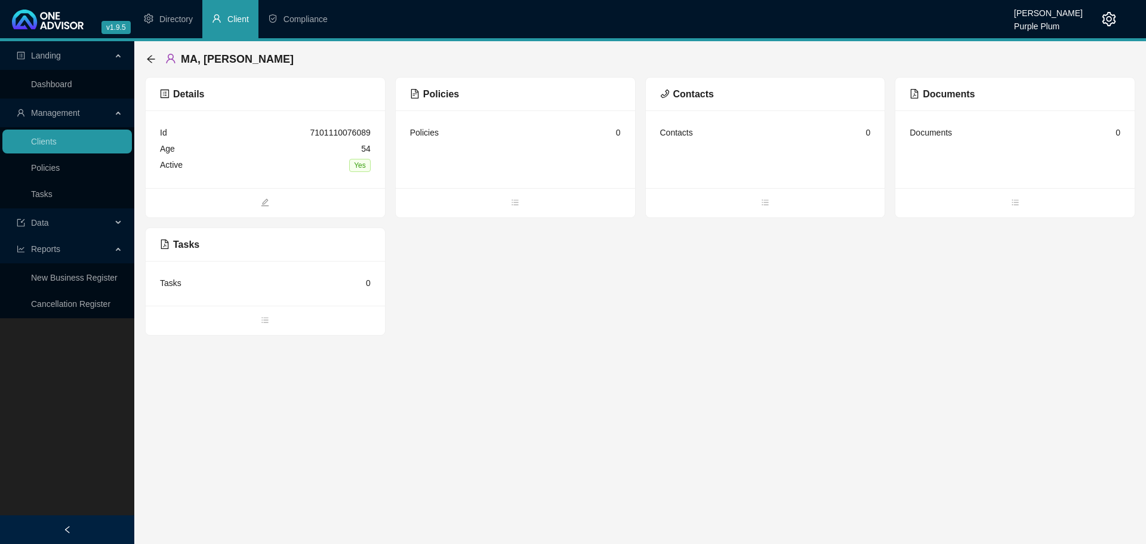
click at [178, 91] on span "Details" at bounding box center [182, 94] width 44 height 10
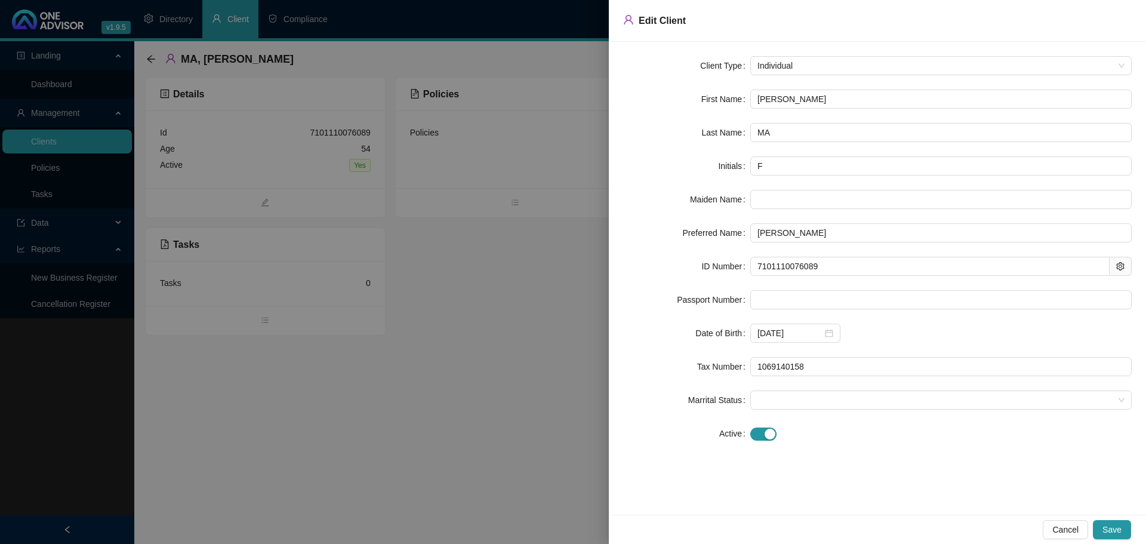
drag, startPoint x: 803, startPoint y: 93, endPoint x: 731, endPoint y: 99, distance: 72.5
click at [731, 99] on div "First Name [PERSON_NAME]" at bounding box center [877, 99] width 509 height 19
type input "M"
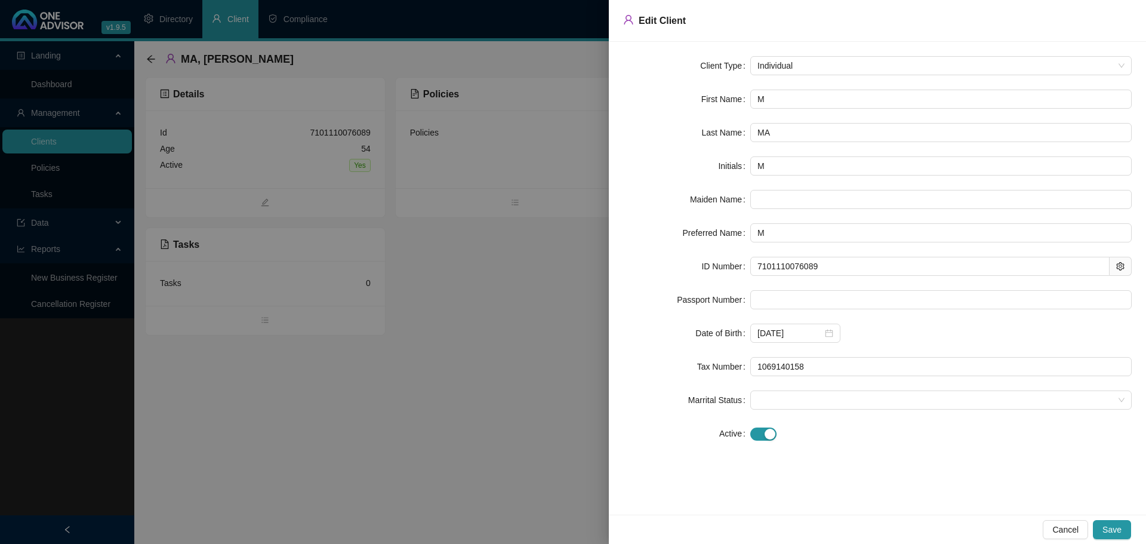
type input "MI"
type input "MIC"
type input "MICH"
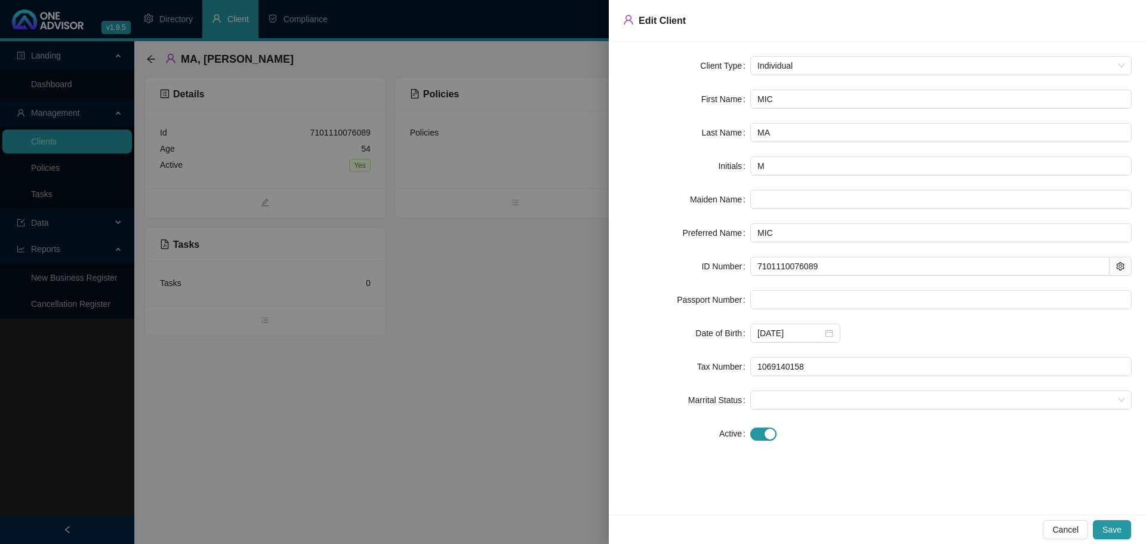
type input "MICH"
type input "MICHE"
type input "MICHEE"
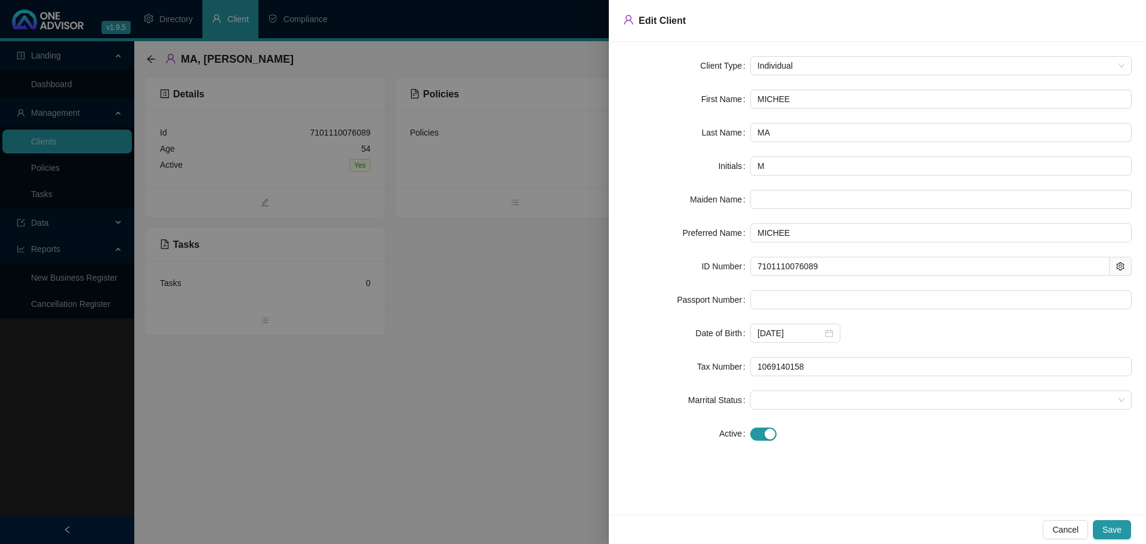
type input "[PERSON_NAME]"
type input "MICHEE"
type input "MICHE"
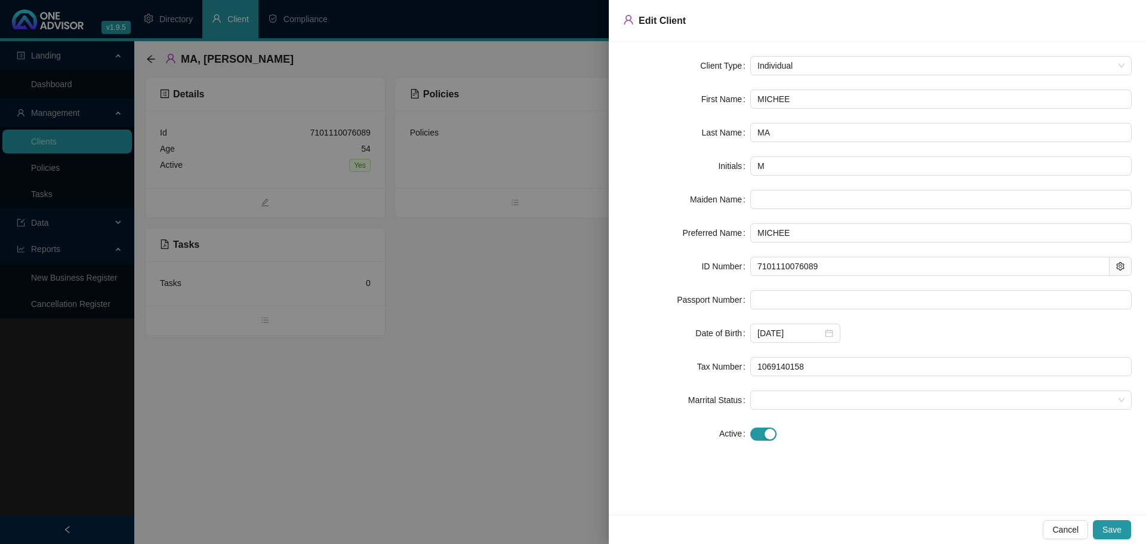
type input "MICHE"
type input "[PERSON_NAME]"
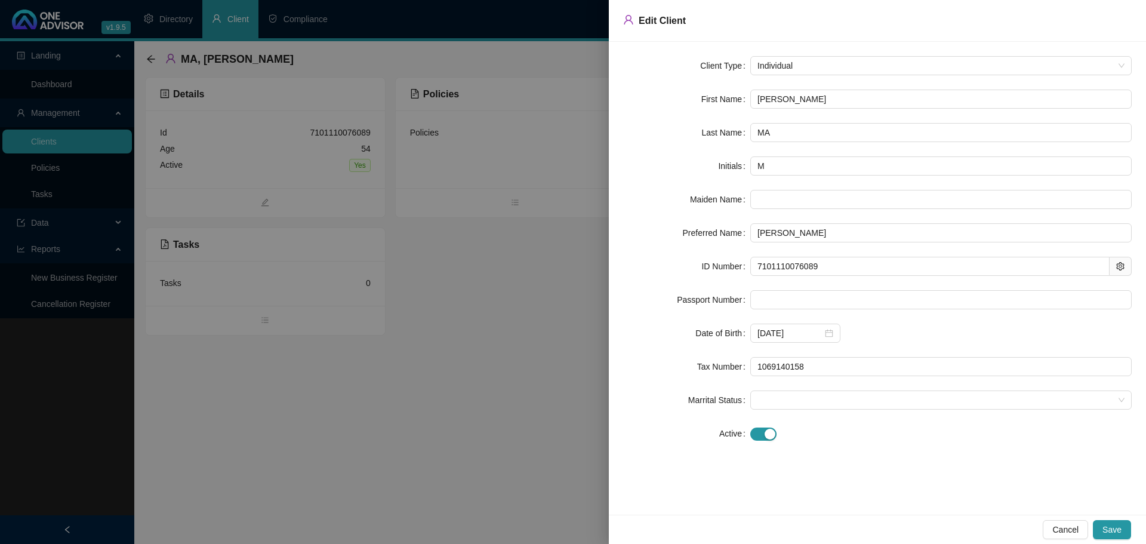
type input "[PERSON_NAME]"
type input "MA"
type input "[PERSON_NAME] [PERSON_NAME]"
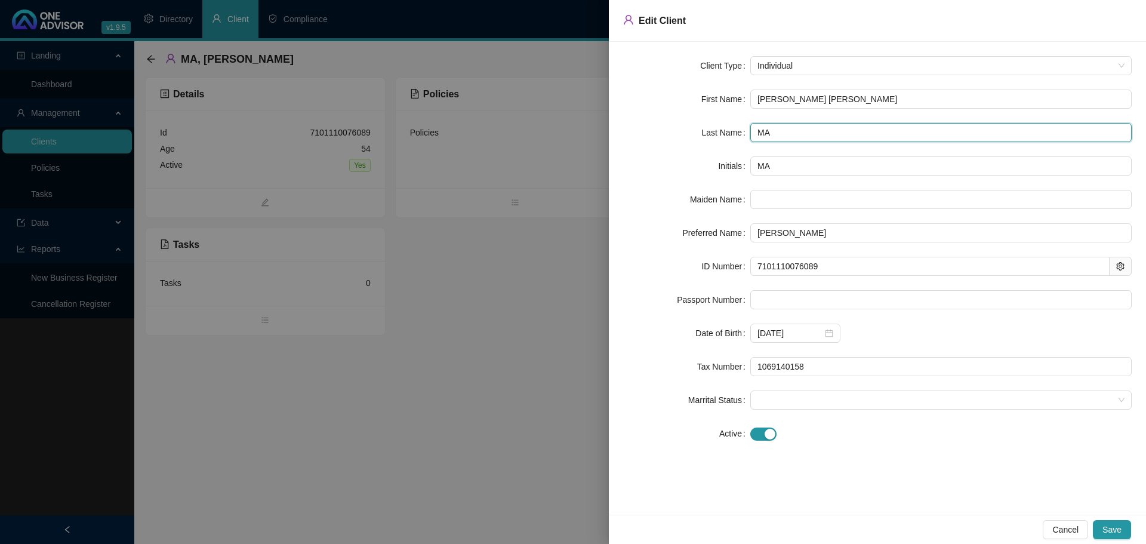
drag, startPoint x: 779, startPoint y: 127, endPoint x: 751, endPoint y: 126, distance: 28.1
click at [751, 126] on input "MA" at bounding box center [940, 132] width 381 height 19
type input "[PERSON_NAME]"
click at [1119, 522] on button "Save" at bounding box center [1112, 529] width 38 height 19
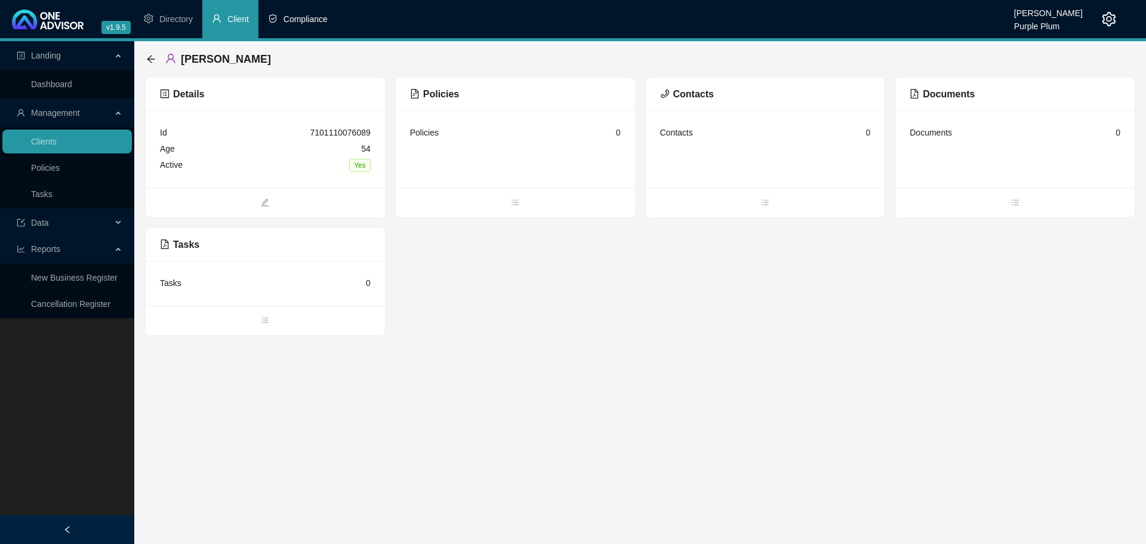
click at [314, 26] on li "Compliance" at bounding box center [297, 19] width 79 height 38
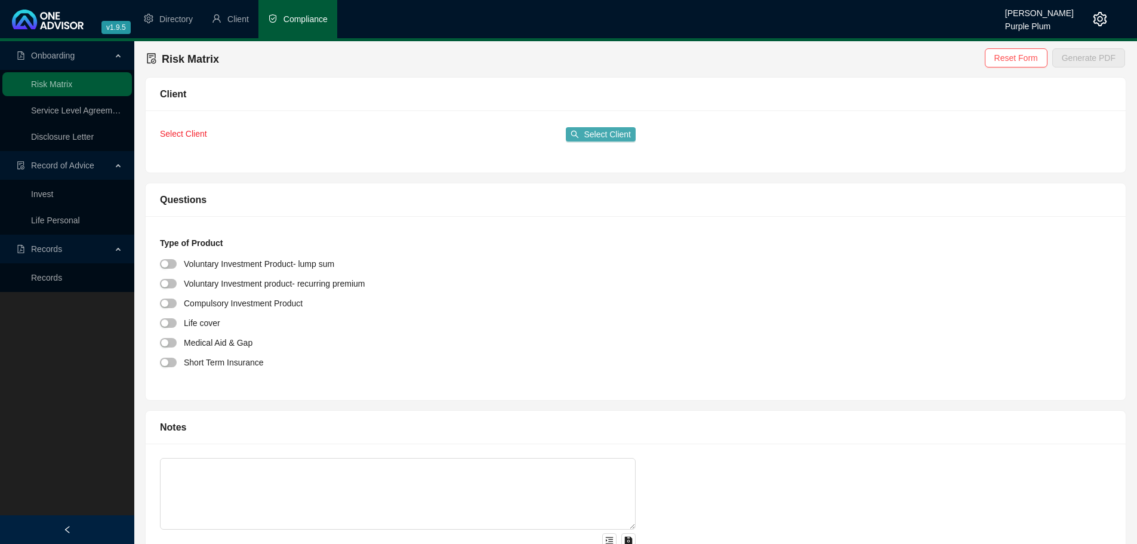
click at [584, 130] on button "Select Client" at bounding box center [601, 134] width 70 height 14
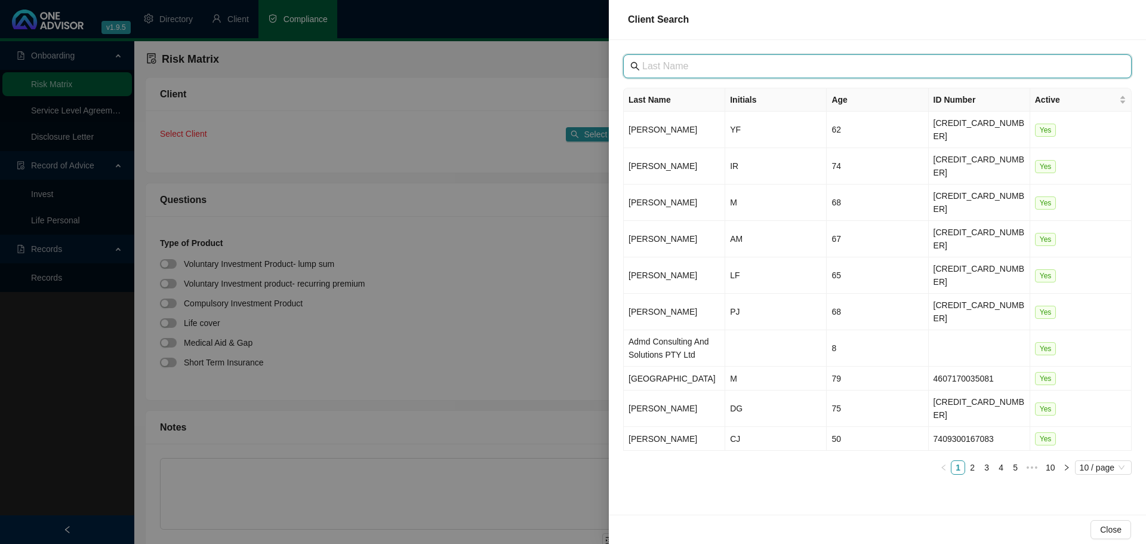
click at [683, 70] on input "text" at bounding box center [878, 66] width 473 height 14
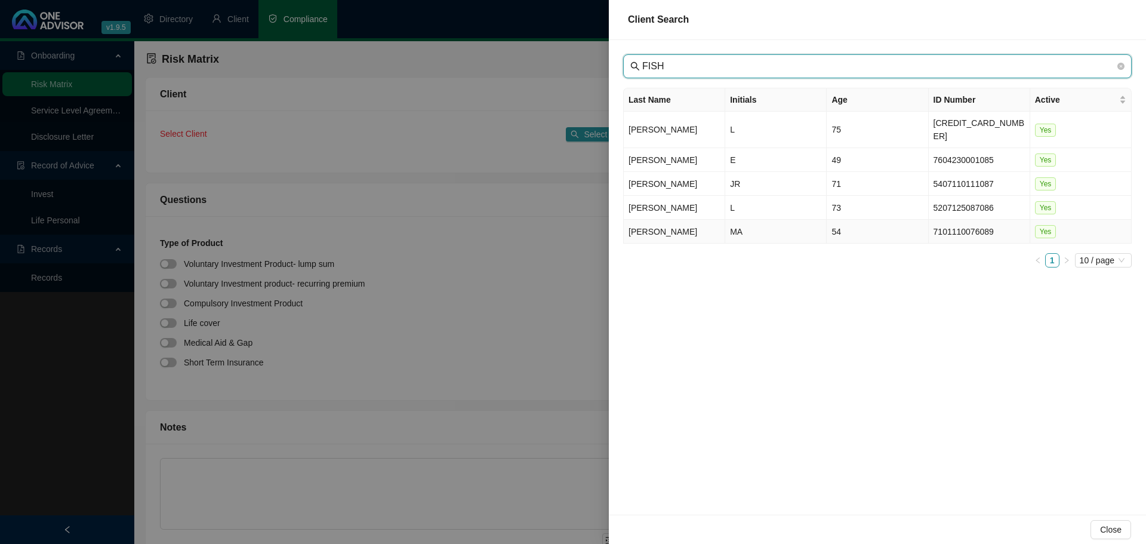
type input "FISH"
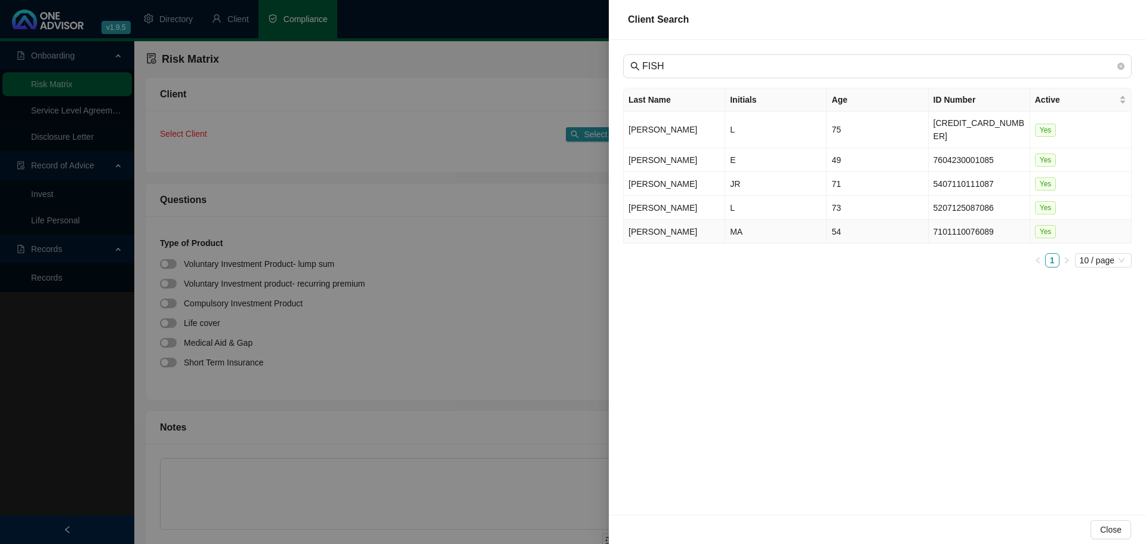
click at [666, 220] on td "[PERSON_NAME]" at bounding box center [674, 232] width 101 height 24
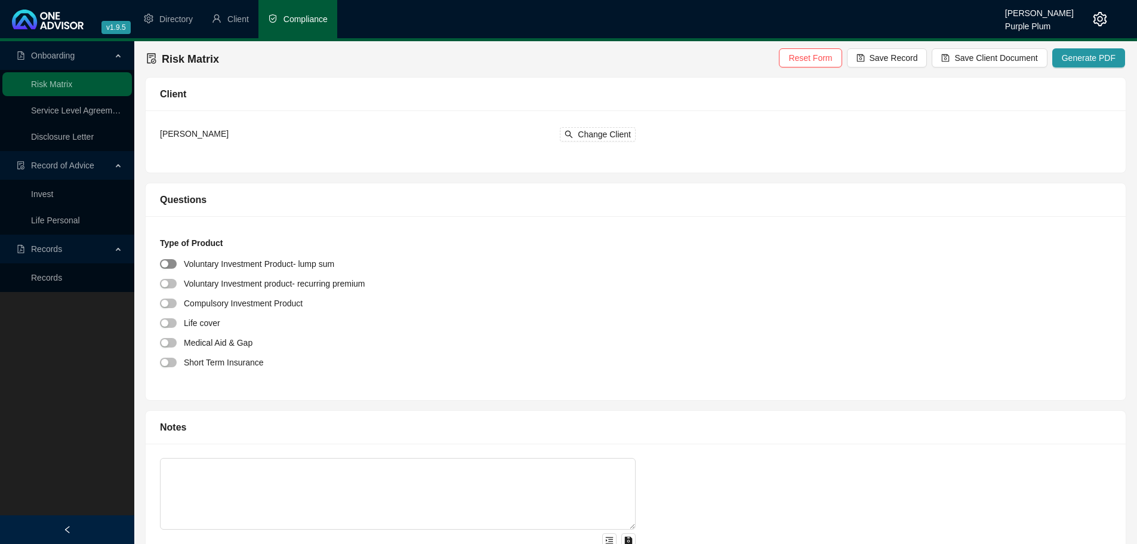
click at [161, 263] on div "button" at bounding box center [164, 263] width 7 height 7
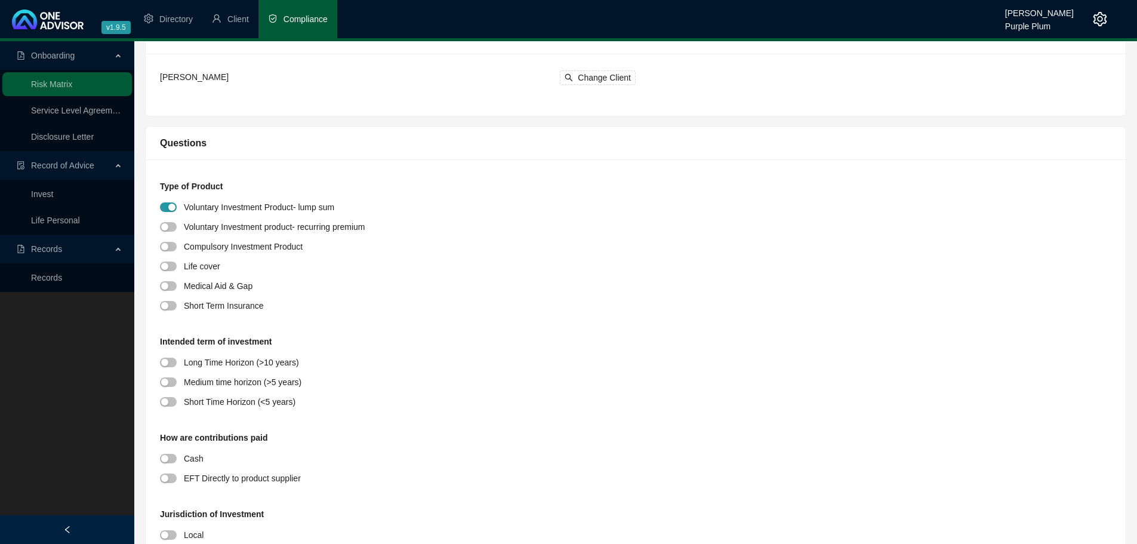
scroll to position [119, 0]
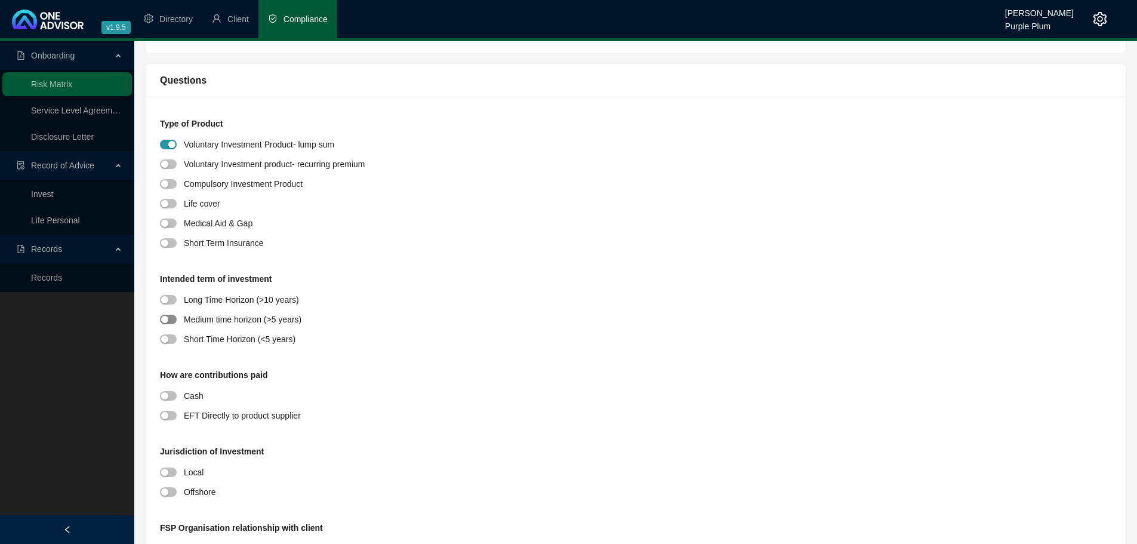
click at [166, 321] on div "button" at bounding box center [164, 319] width 7 height 7
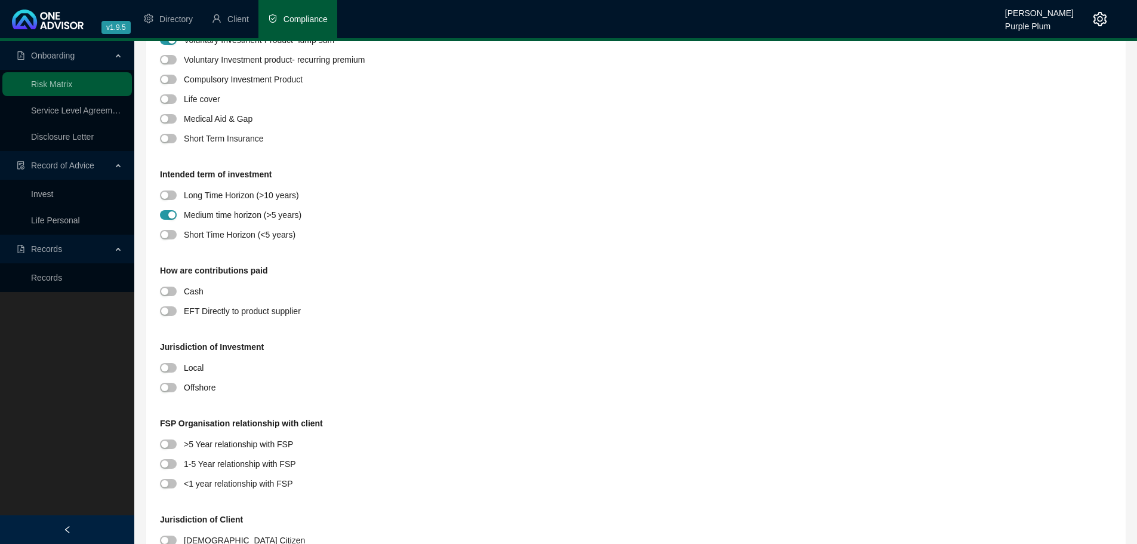
scroll to position [239, 0]
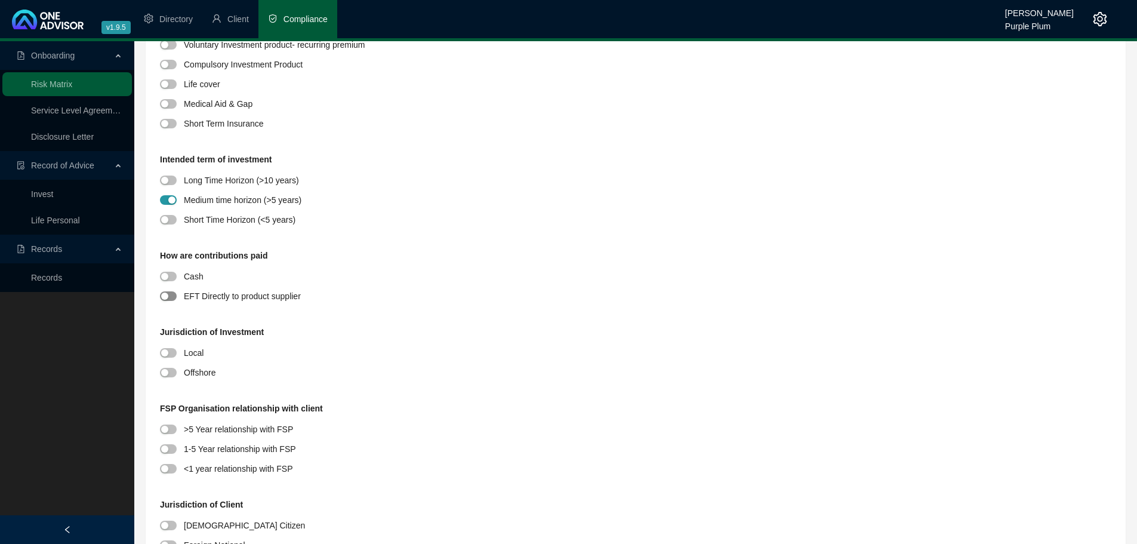
click at [174, 294] on span "button" at bounding box center [168, 296] width 17 height 10
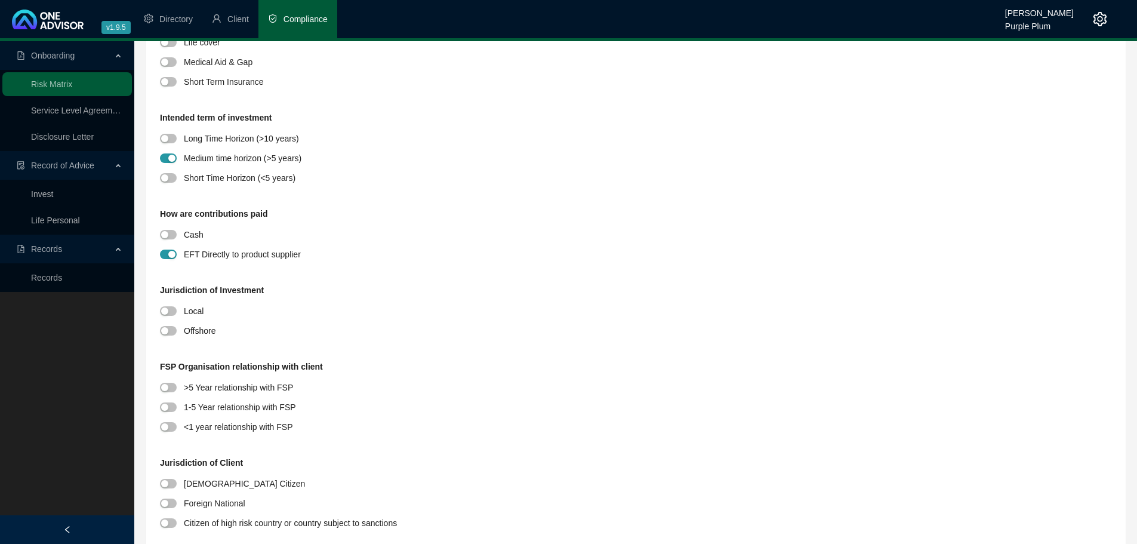
scroll to position [358, 0]
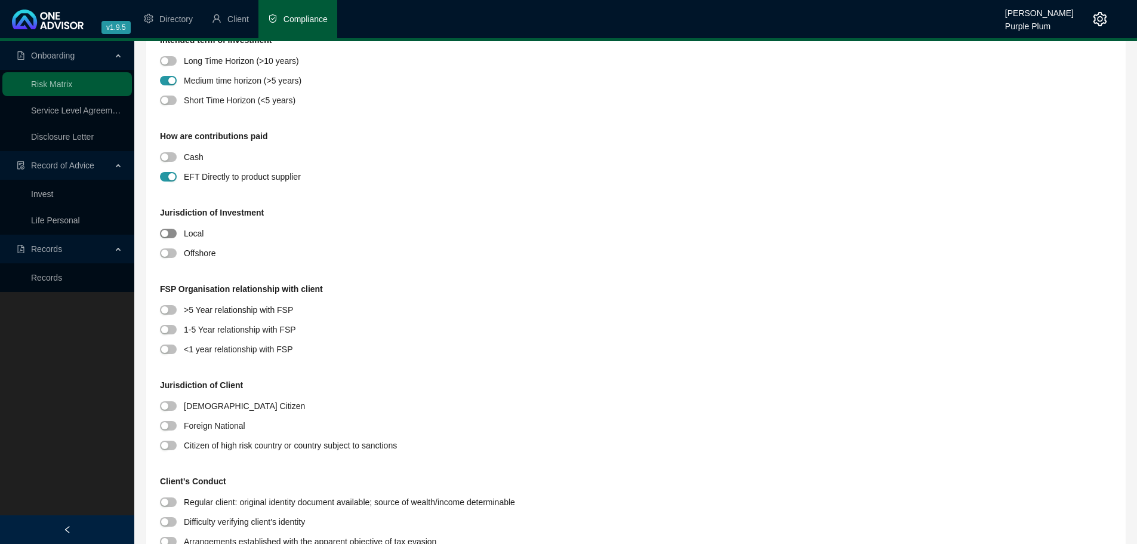
click at [166, 231] on div "button" at bounding box center [164, 233] width 7 height 7
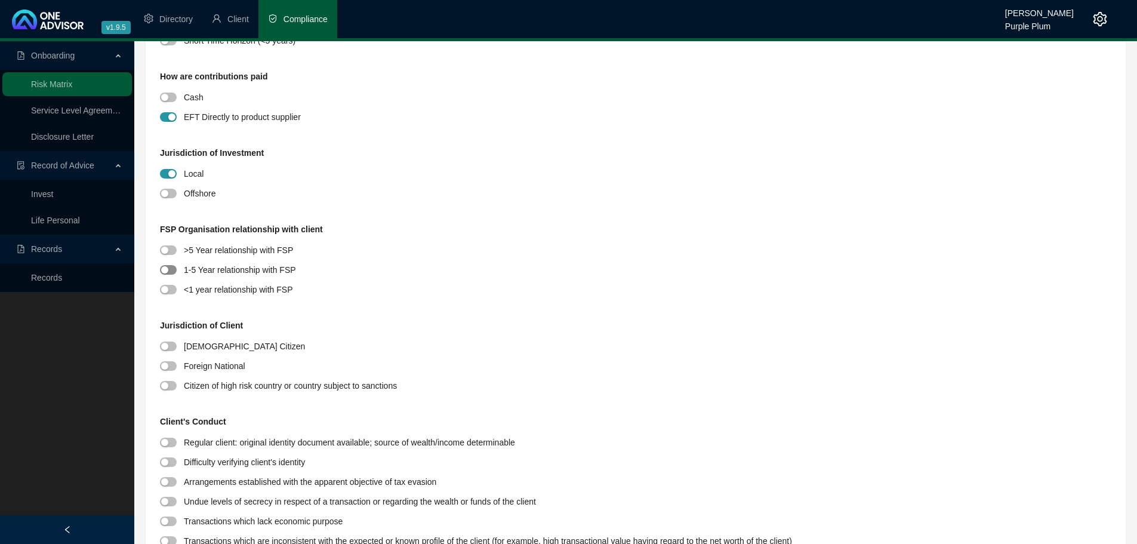
click at [165, 266] on span "button" at bounding box center [168, 270] width 17 height 10
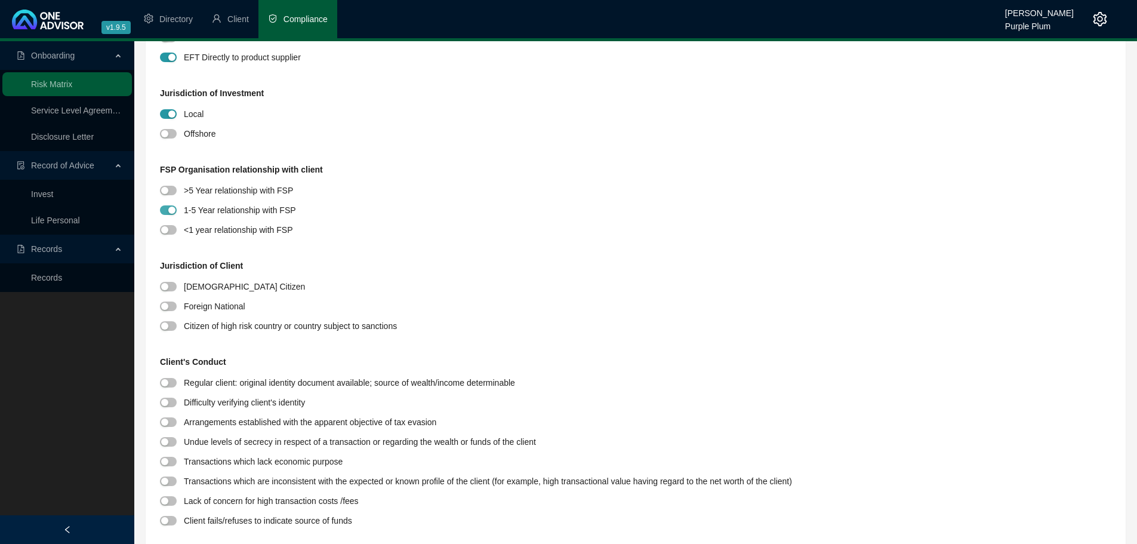
click at [170, 210] on div "button" at bounding box center [171, 210] width 7 height 7
click at [171, 188] on span "button" at bounding box center [168, 191] width 17 height 10
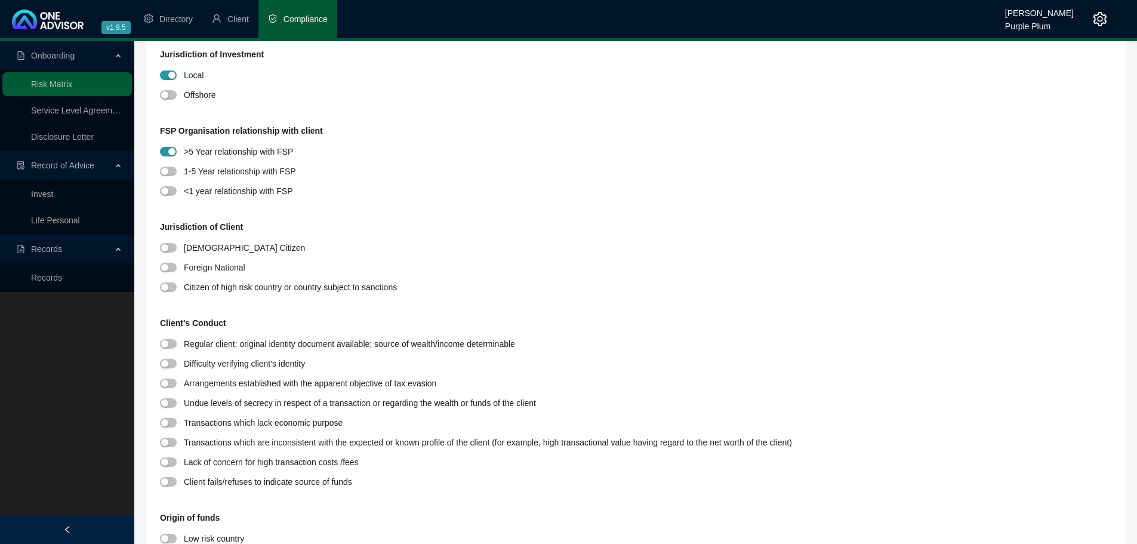
scroll to position [537, 0]
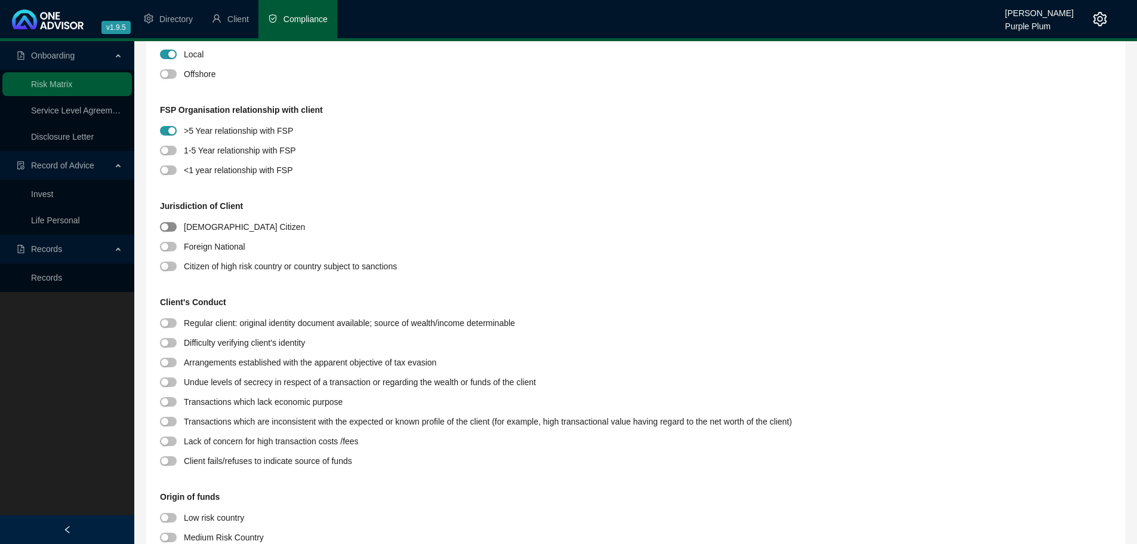
click at [171, 229] on span "button" at bounding box center [168, 227] width 17 height 10
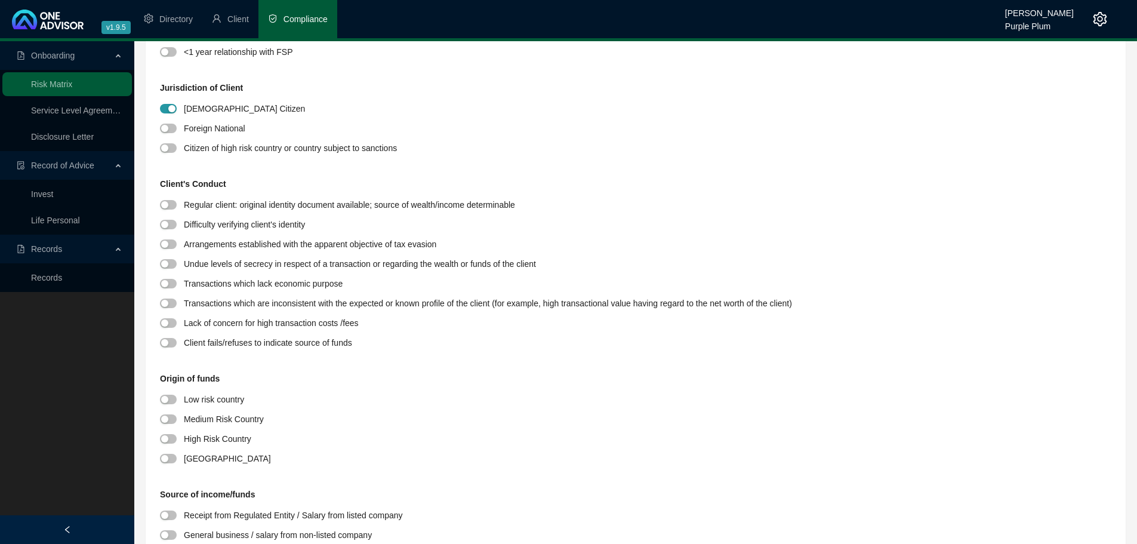
scroll to position [657, 0]
click at [170, 205] on span "button" at bounding box center [168, 204] width 17 height 10
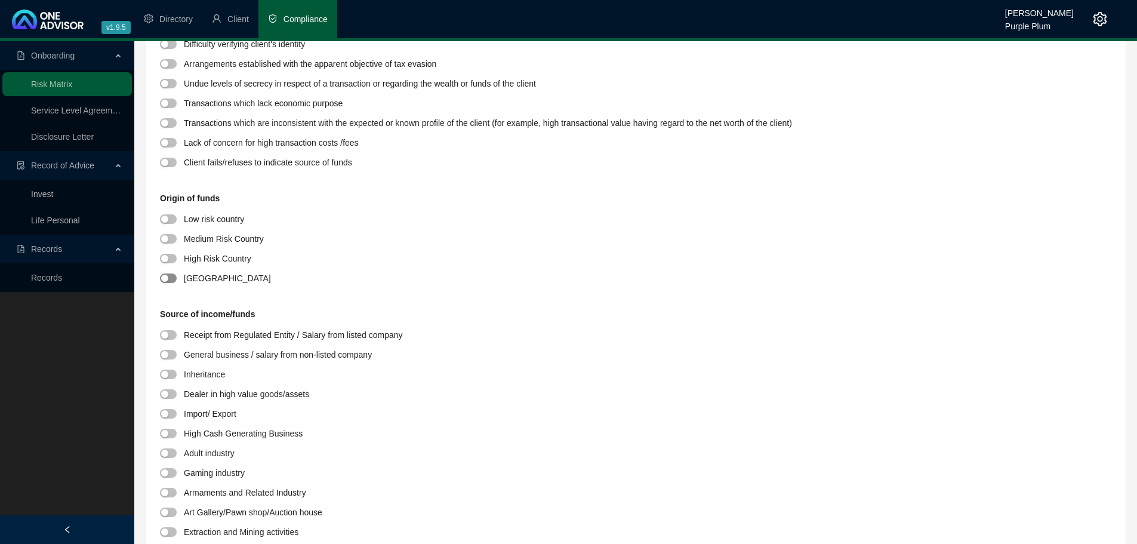
click at [170, 278] on span "button" at bounding box center [168, 278] width 17 height 10
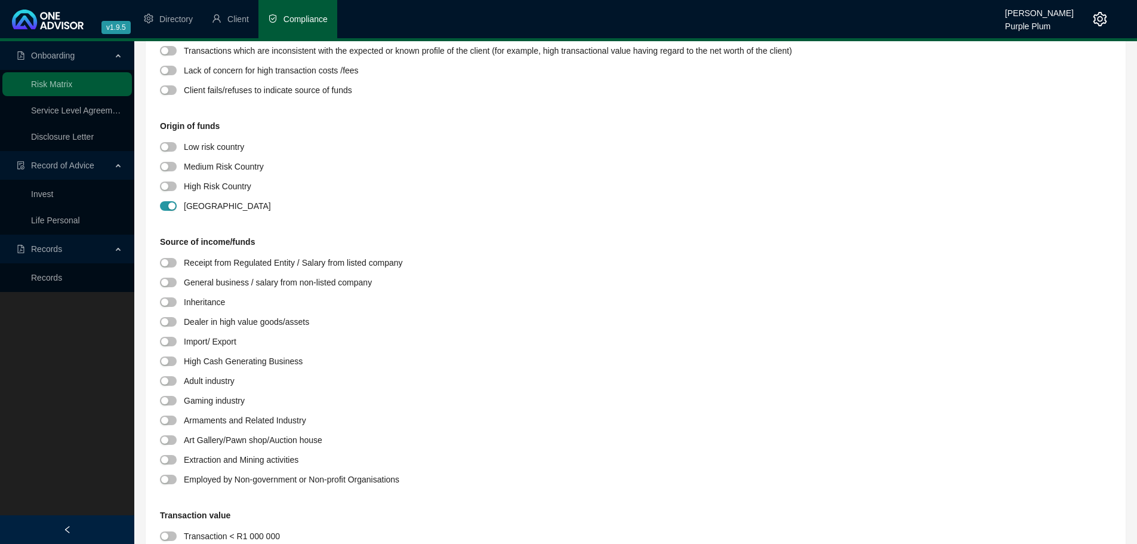
scroll to position [955, 0]
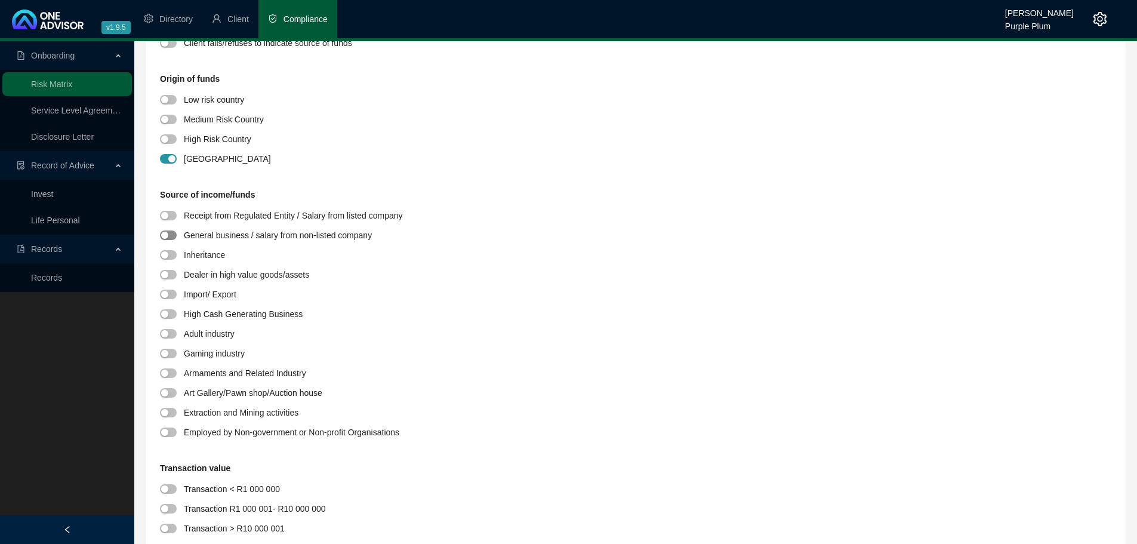
click at [164, 238] on div "button" at bounding box center [164, 235] width 7 height 7
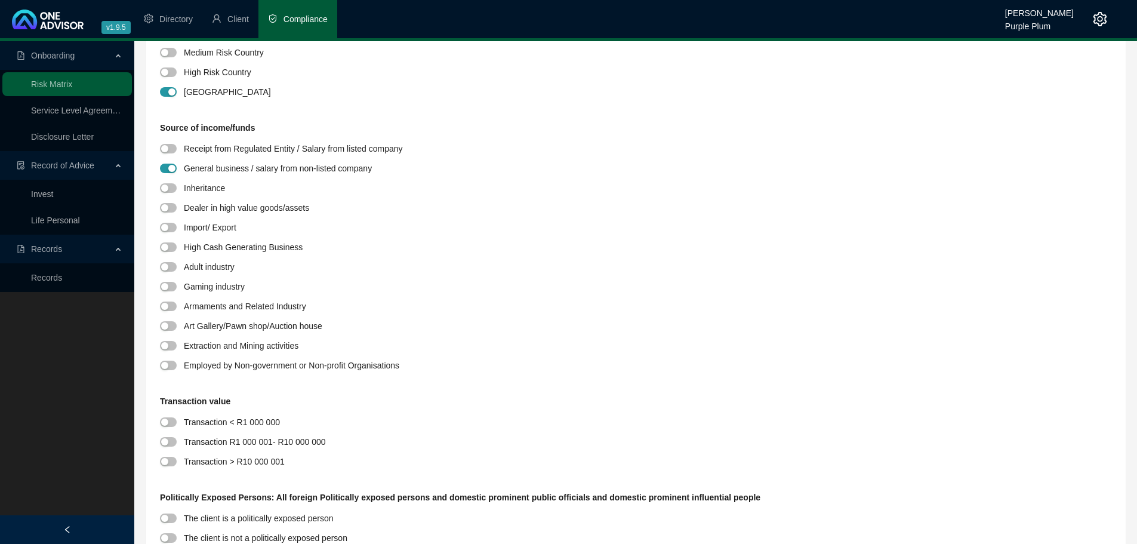
scroll to position [1134, 0]
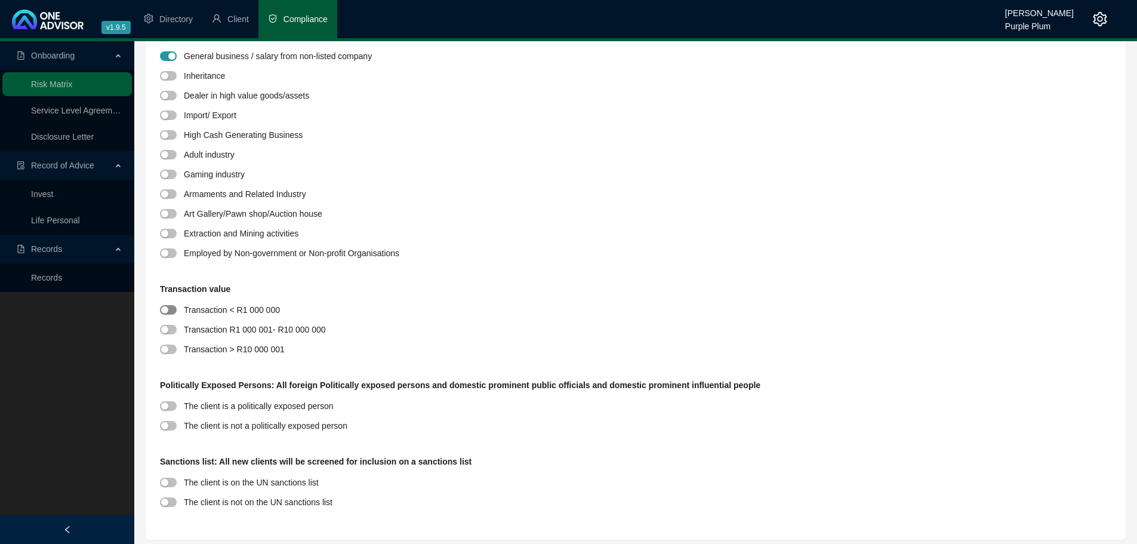
click at [166, 312] on div "button" at bounding box center [164, 309] width 7 height 7
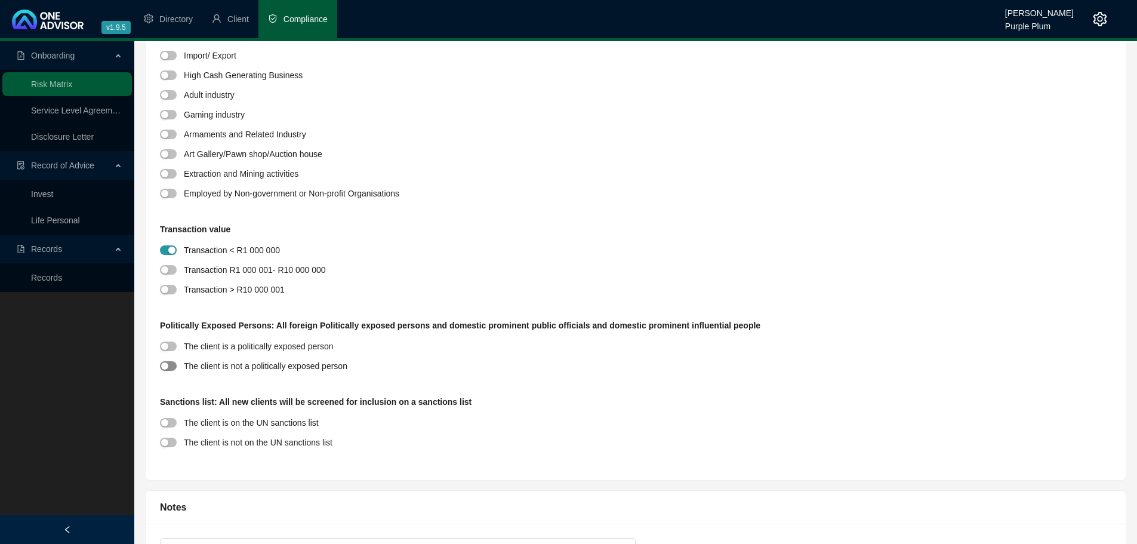
click at [166, 369] on div "button" at bounding box center [164, 365] width 7 height 7
click at [170, 445] on span "button" at bounding box center [168, 443] width 17 height 10
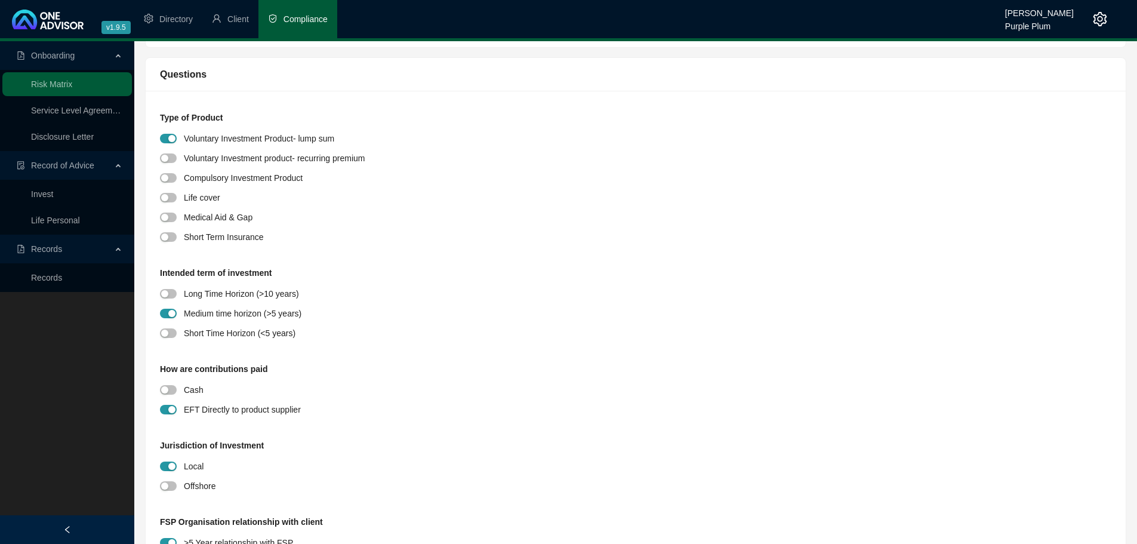
scroll to position [0, 0]
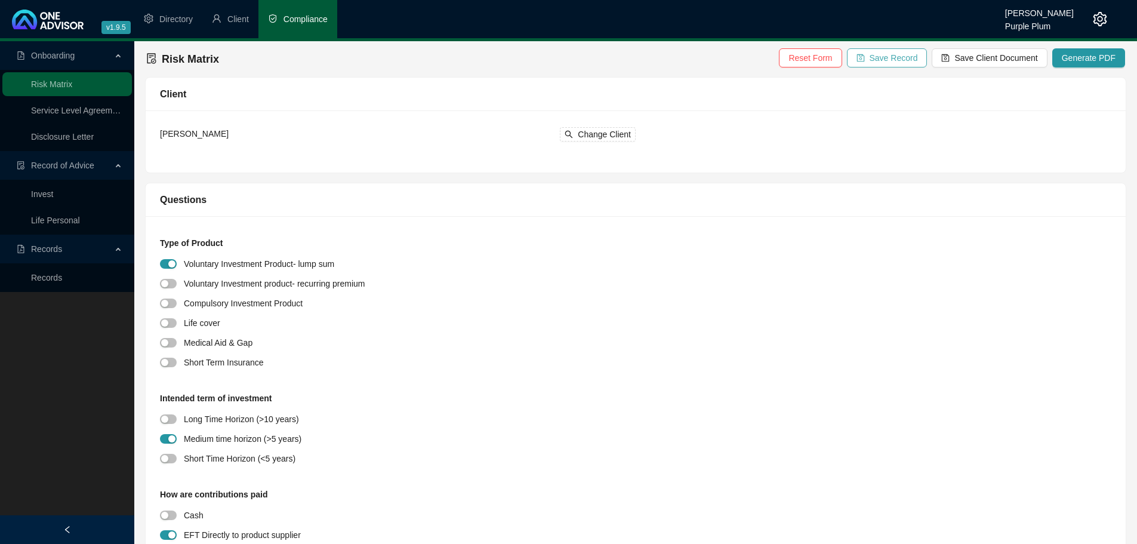
click at [918, 58] on span "Save Record" at bounding box center [894, 57] width 48 height 13
click at [984, 58] on span "Save Client Document" at bounding box center [995, 57] width 83 height 13
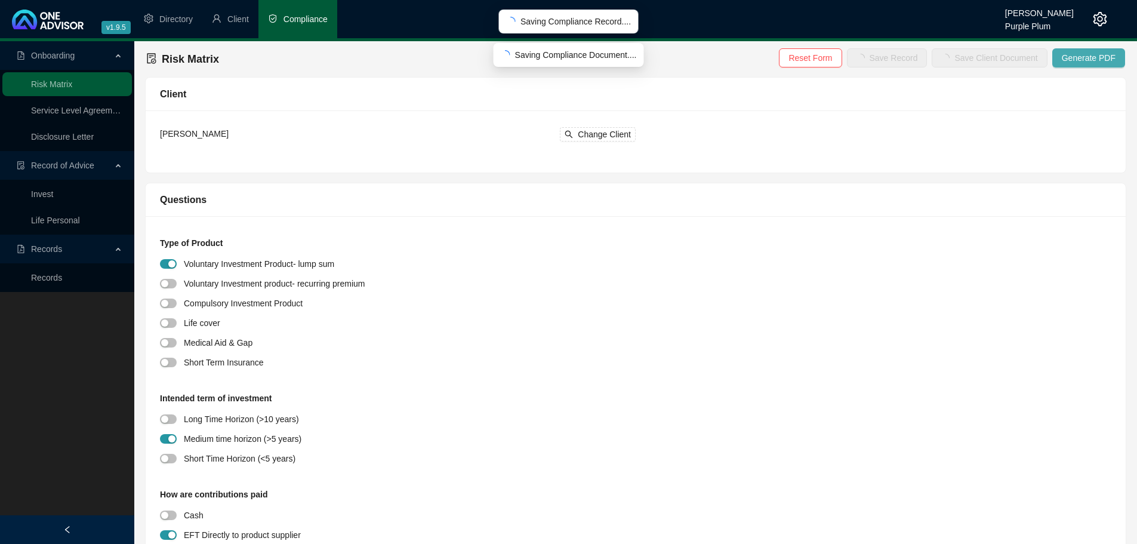
click at [1062, 60] on button "Generate PDF" at bounding box center [1088, 57] width 73 height 19
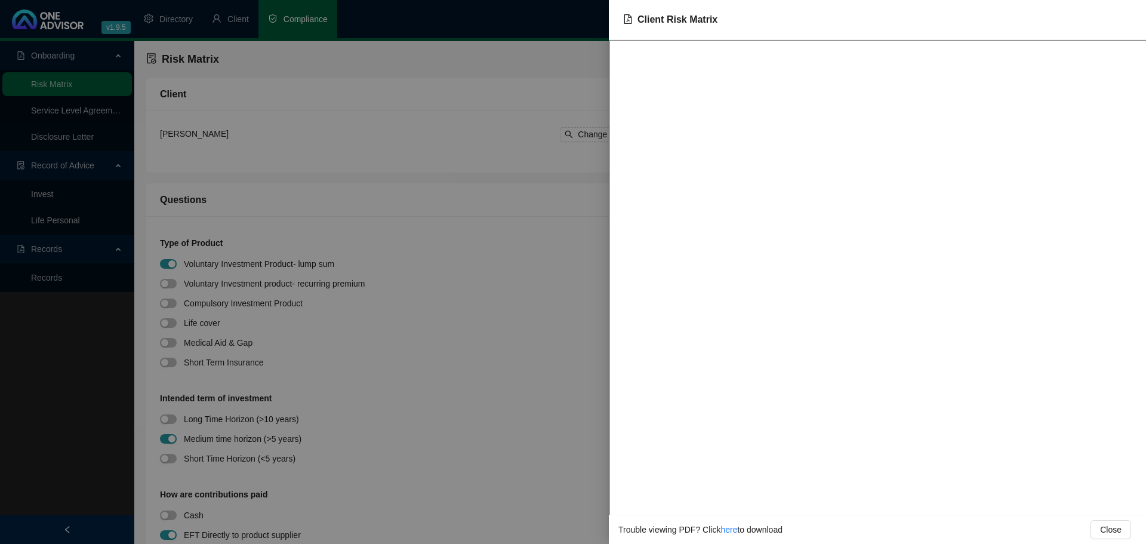
drag, startPoint x: 520, startPoint y: 139, endPoint x: 519, endPoint y: 227, distance: 87.7
click at [519, 138] on div at bounding box center [573, 272] width 1146 height 544
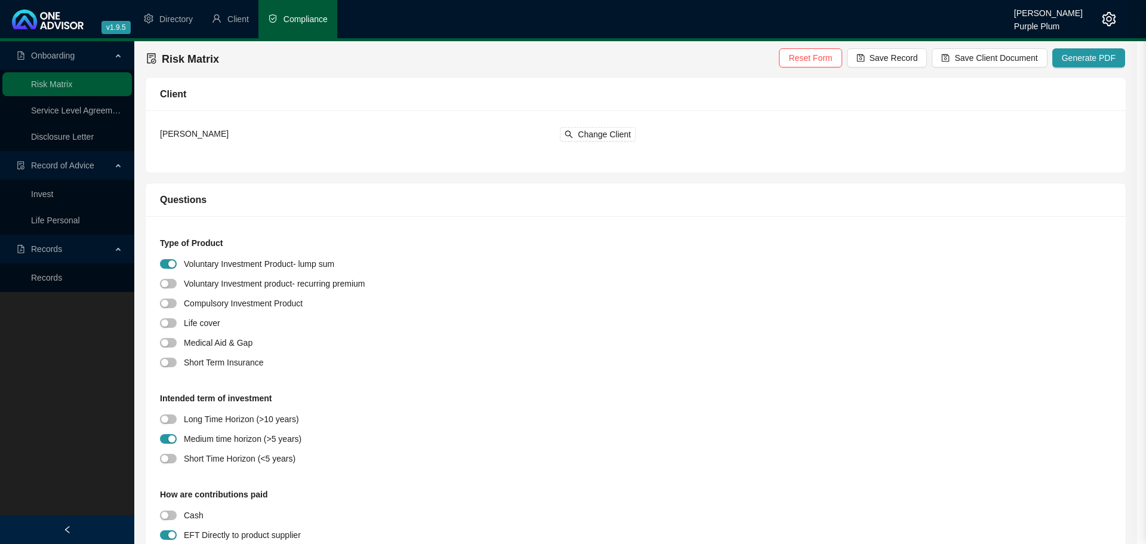
click at [519, 227] on div at bounding box center [573, 272] width 1146 height 544
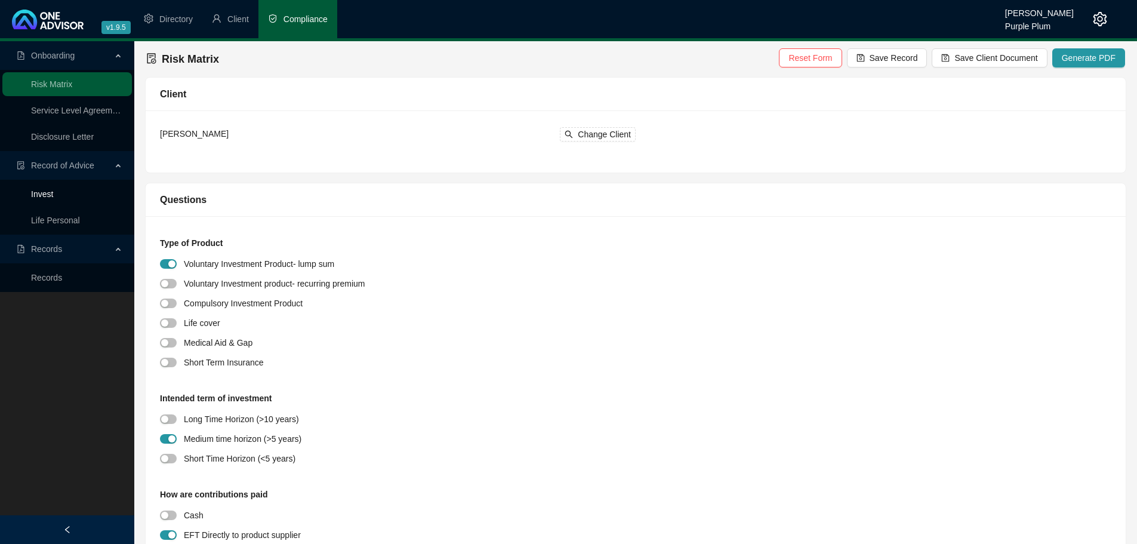
click at [53, 196] on link "Invest" at bounding box center [42, 194] width 22 height 10
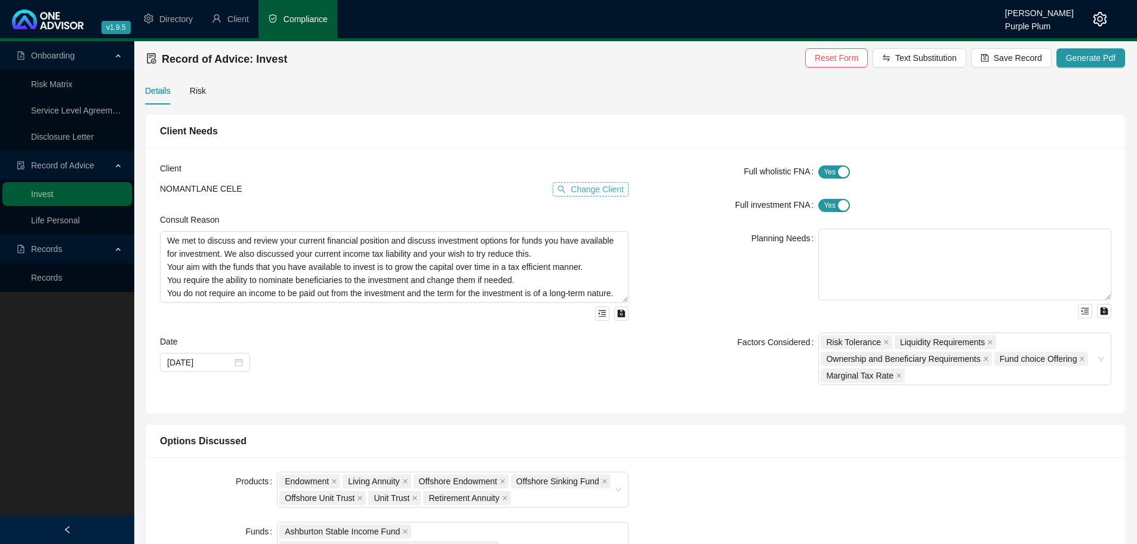
click at [591, 186] on span "Change Client" at bounding box center [597, 189] width 53 height 13
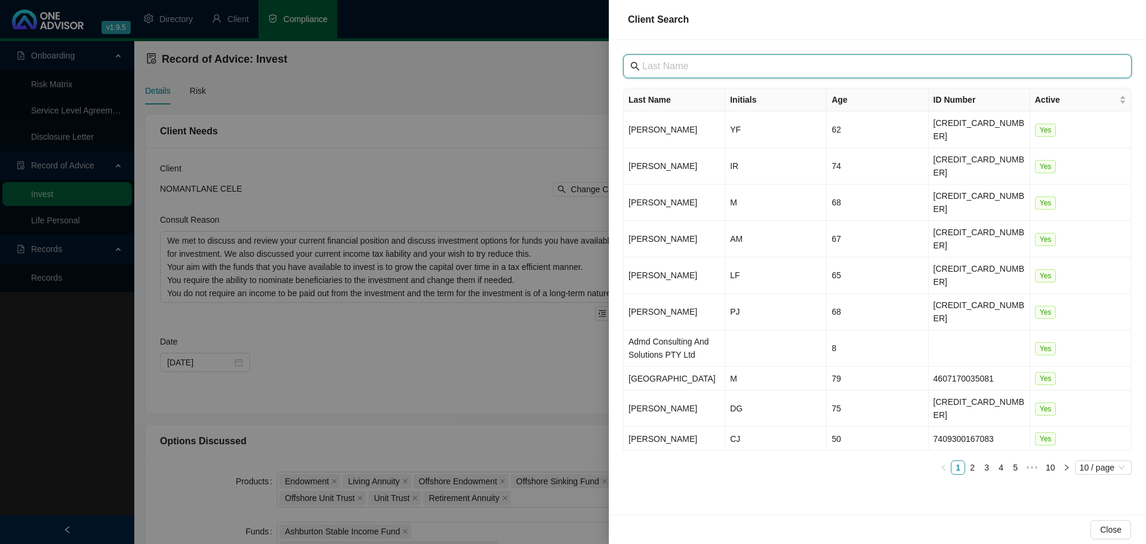
click at [670, 66] on input "text" at bounding box center [878, 66] width 473 height 14
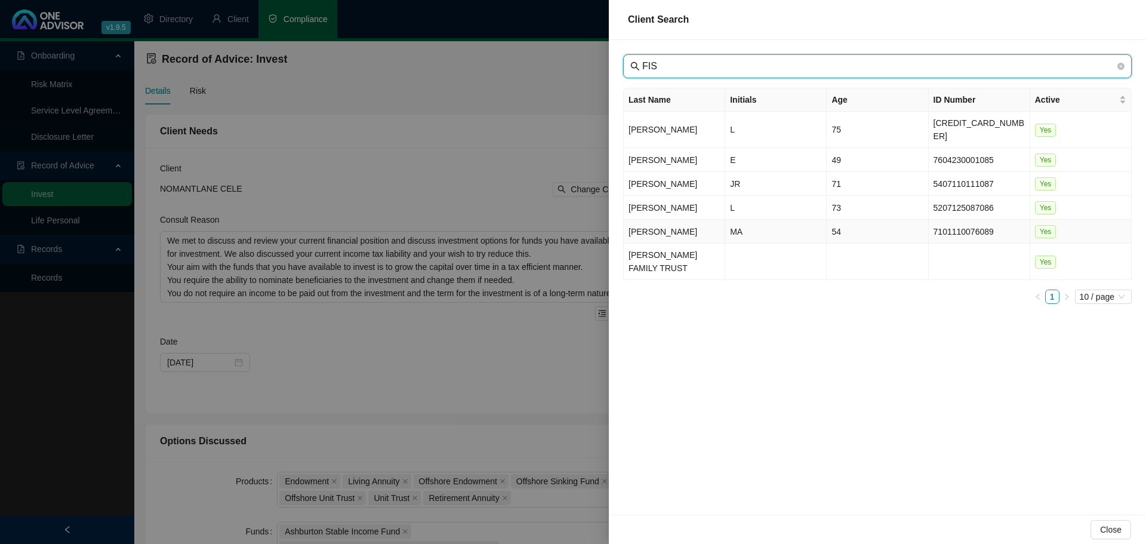
type input "FIS"
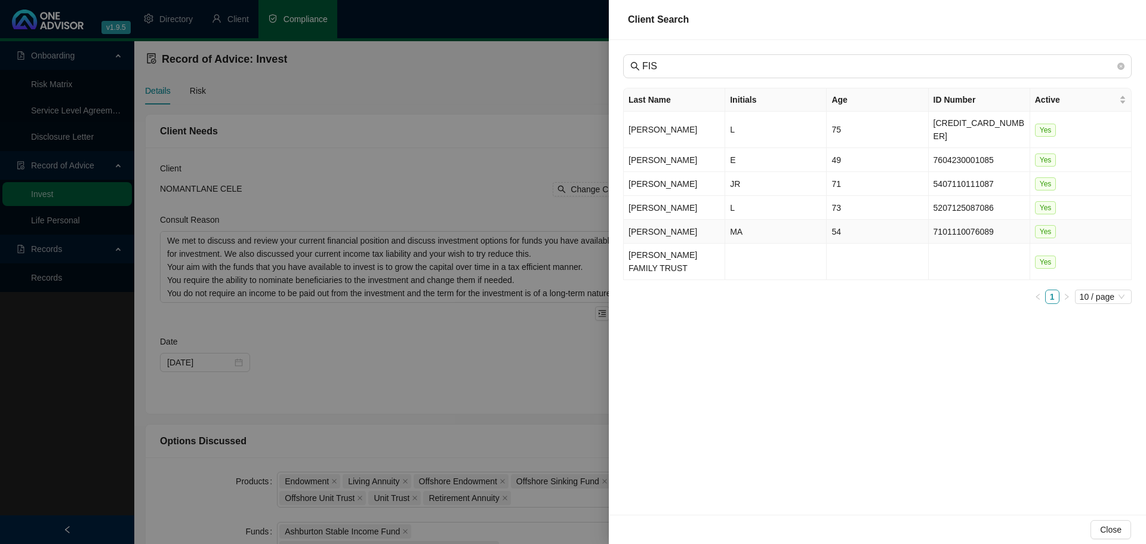
click at [688, 220] on td "[PERSON_NAME]" at bounding box center [674, 232] width 101 height 24
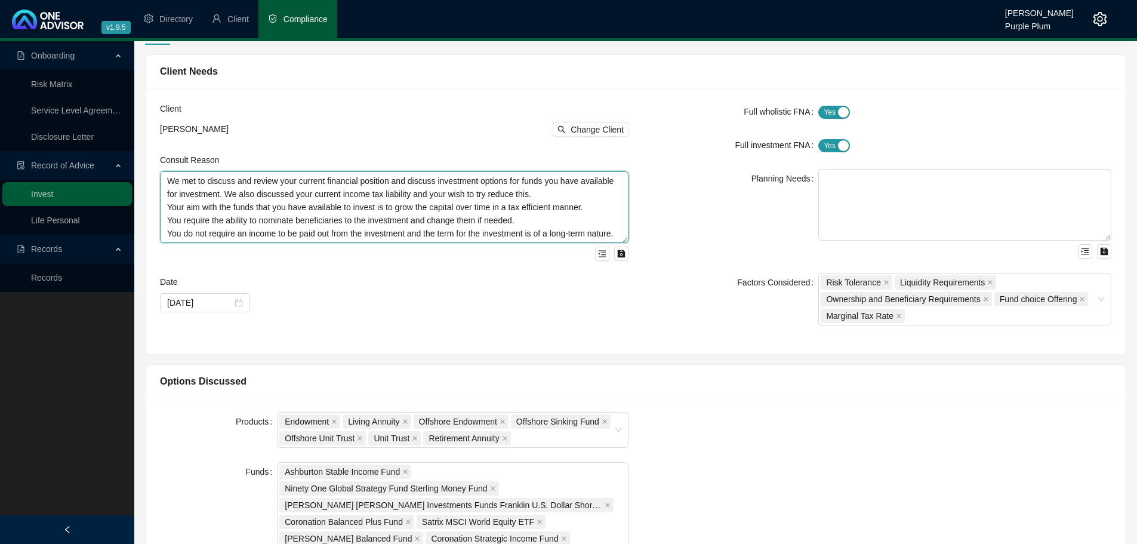
drag, startPoint x: 469, startPoint y: 236, endPoint x: 164, endPoint y: 152, distance: 316.6
click at [164, 152] on form "Client [PERSON_NAME] Change Client Consult Reason We met to discuss and review …" at bounding box center [394, 207] width 469 height 210
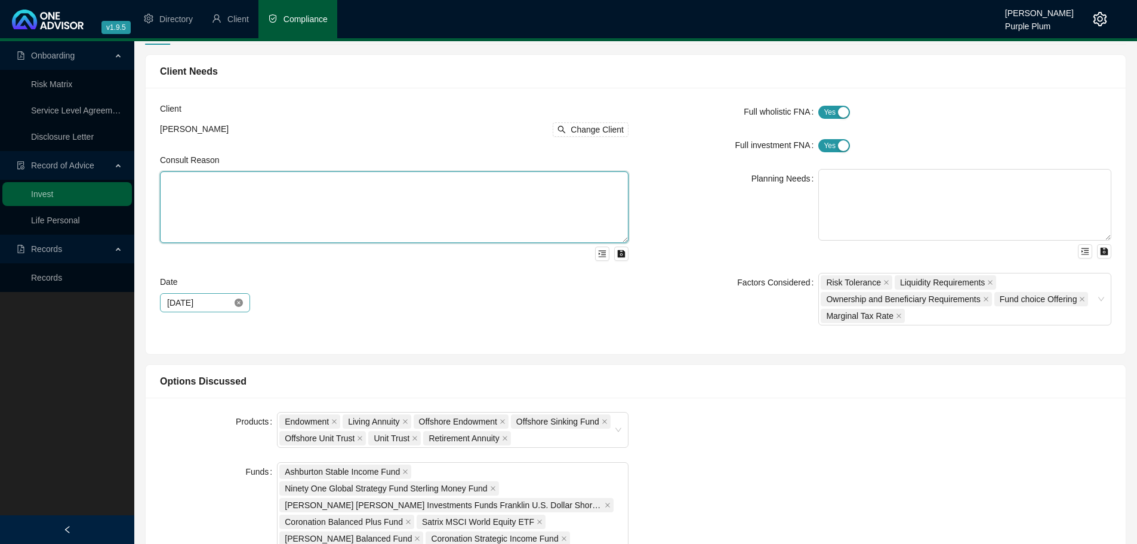
click at [240, 303] on icon "close-circle" at bounding box center [239, 302] width 8 height 8
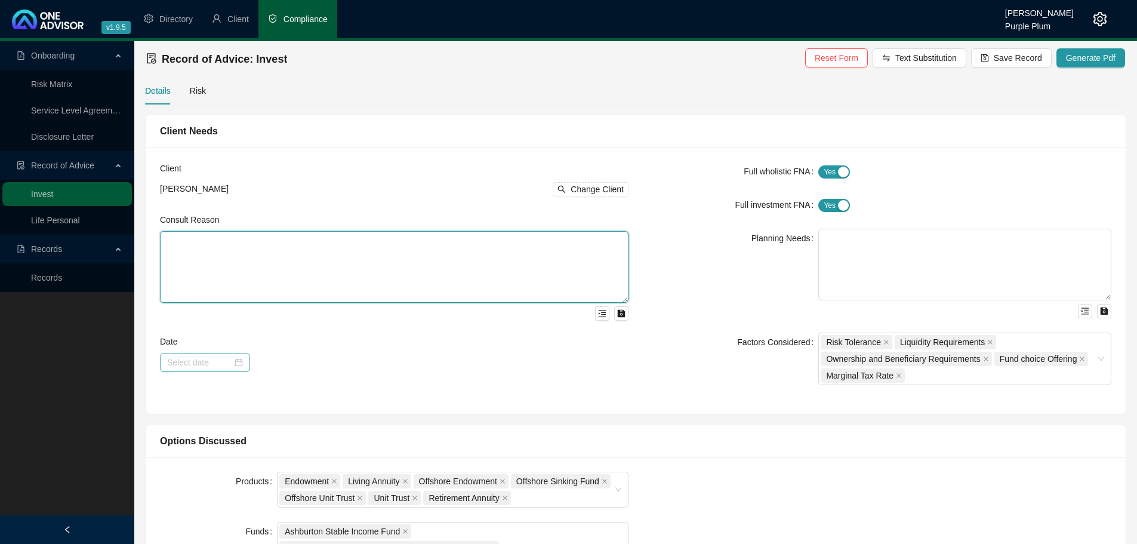
click at [238, 360] on div at bounding box center [205, 362] width 76 height 13
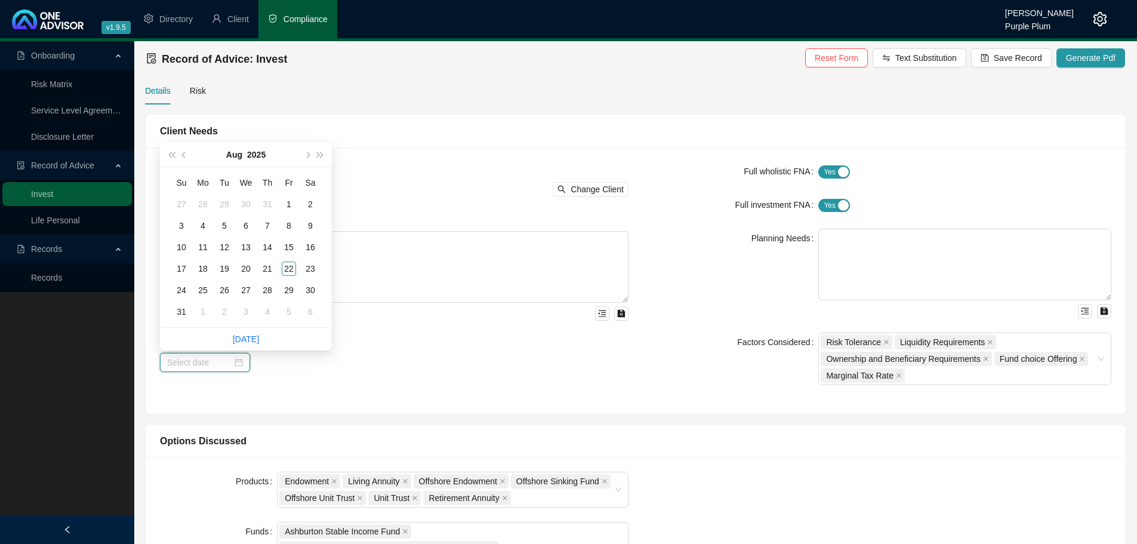
type input "6"
type input "[DATE]"
click at [245, 217] on td "6" at bounding box center [245, 225] width 21 height 21
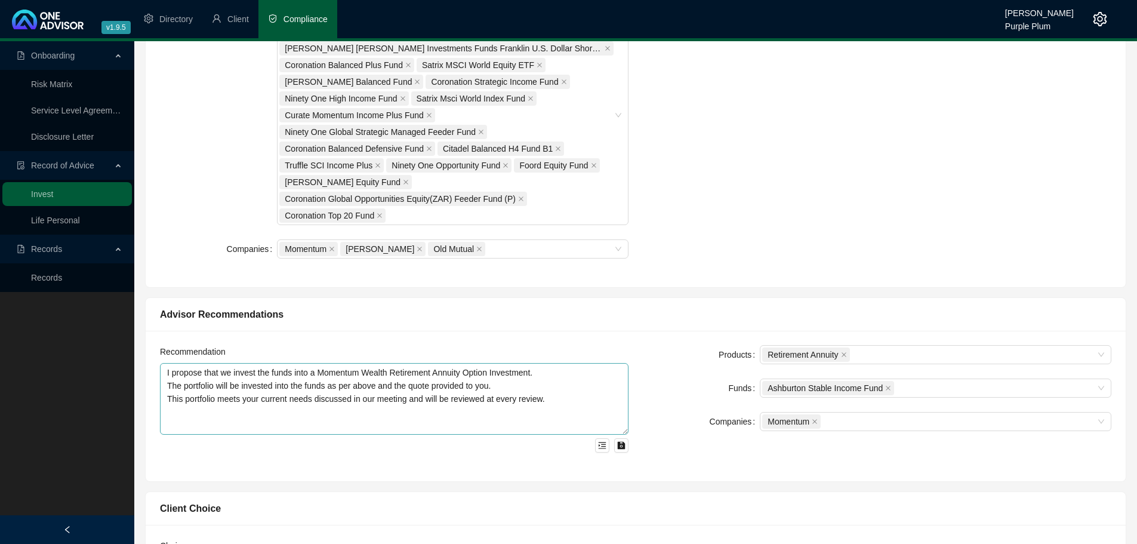
scroll to position [537, 0]
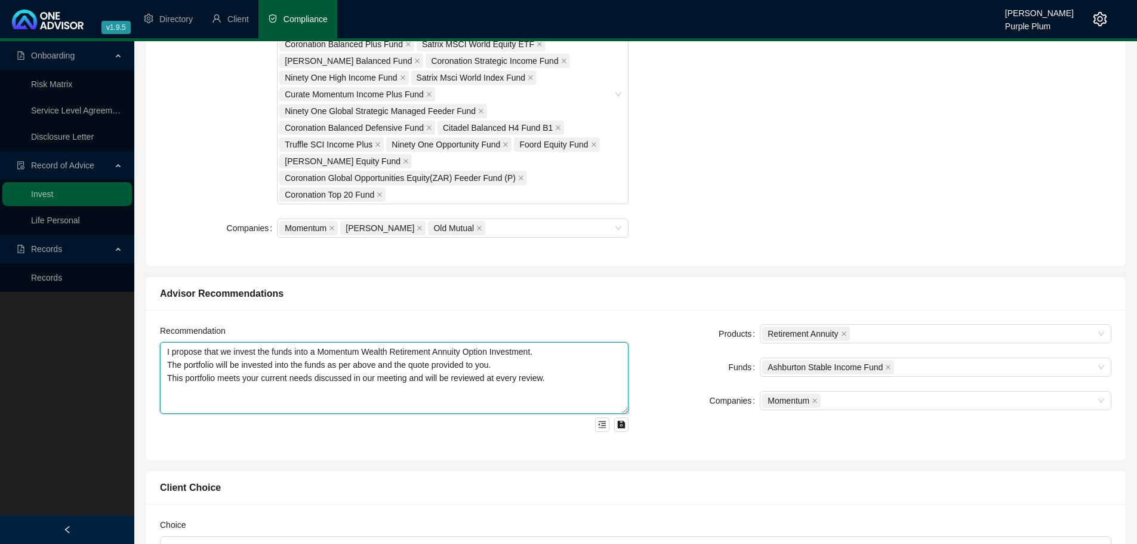
drag, startPoint x: 563, startPoint y: 387, endPoint x: 164, endPoint y: 341, distance: 401.3
click at [164, 341] on div "Recommendation I propose that we invest the funds into a Momentum Wealth Retire…" at bounding box center [394, 377] width 469 height 107
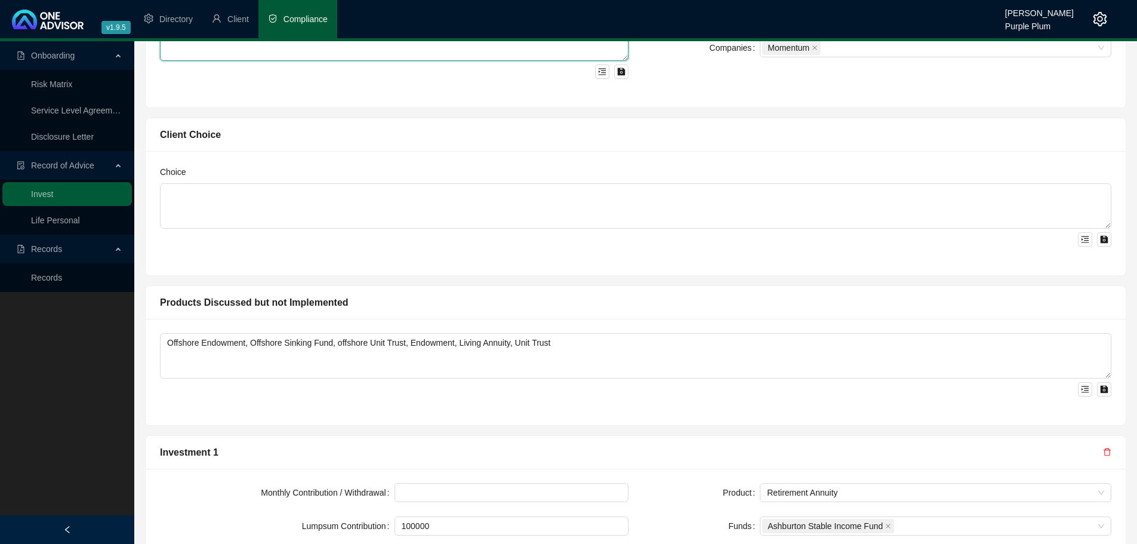
scroll to position [895, 0]
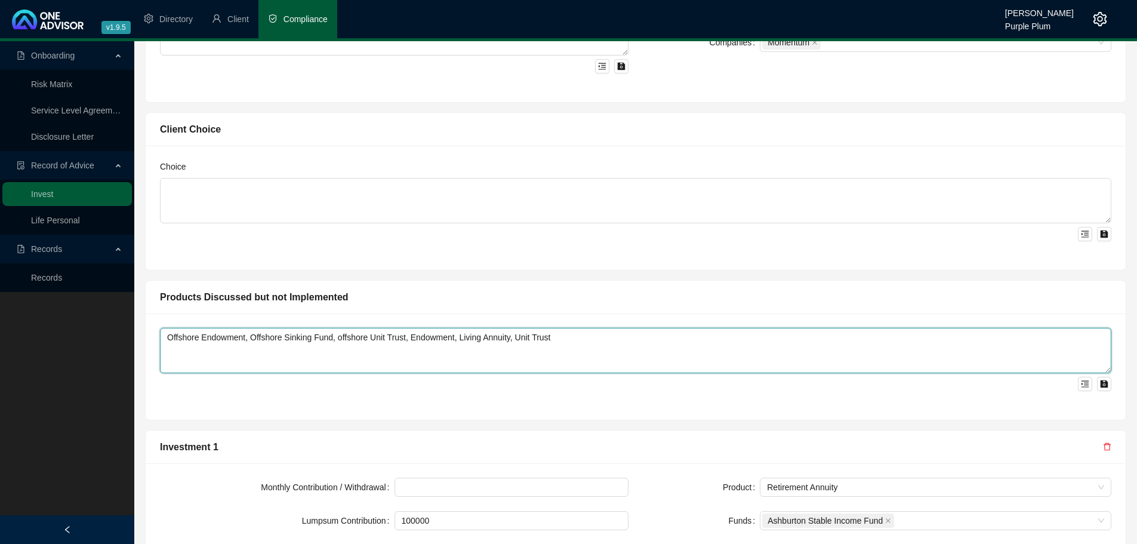
click at [558, 337] on textarea "Offshore Endowment, Offshore Sinking Fund, offshore Unit Trust, Endowment, Livi…" at bounding box center [635, 350] width 951 height 45
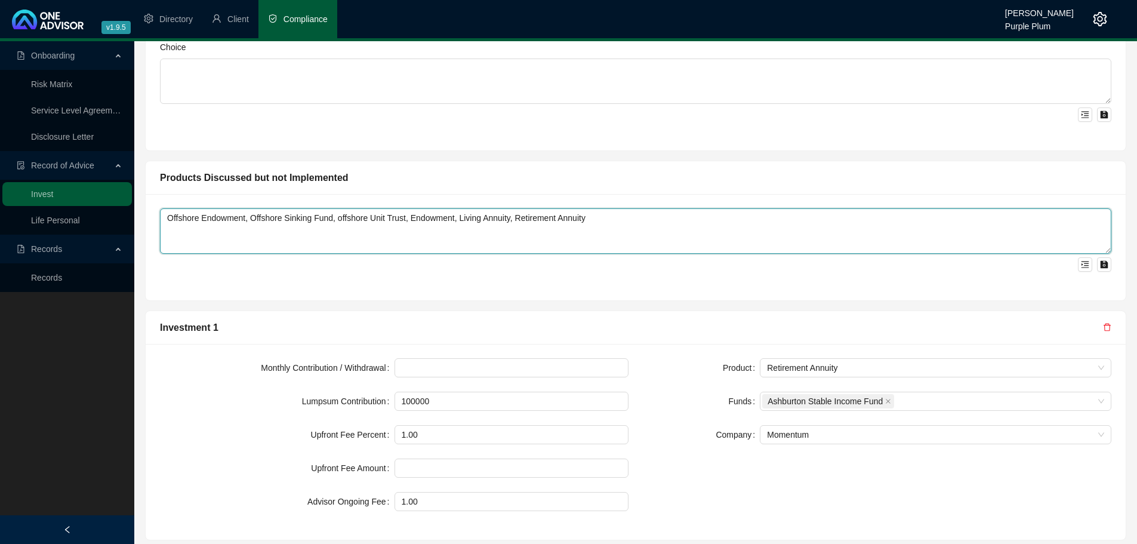
scroll to position [1064, 0]
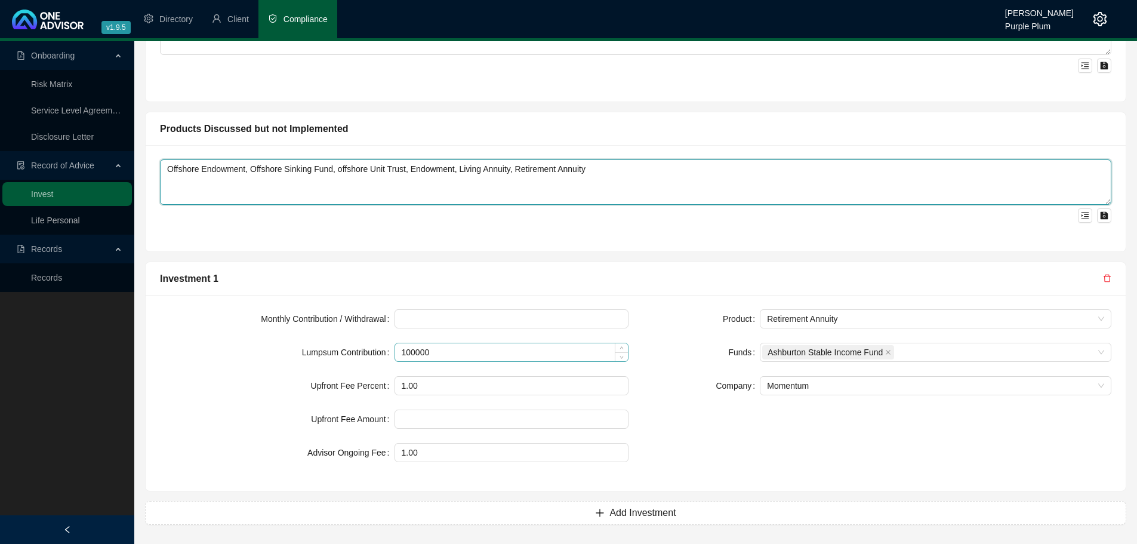
type textarea "Offshore Endowment, Offshore Sinking Fund, offshore Unit Trust, Endowment, Livi…"
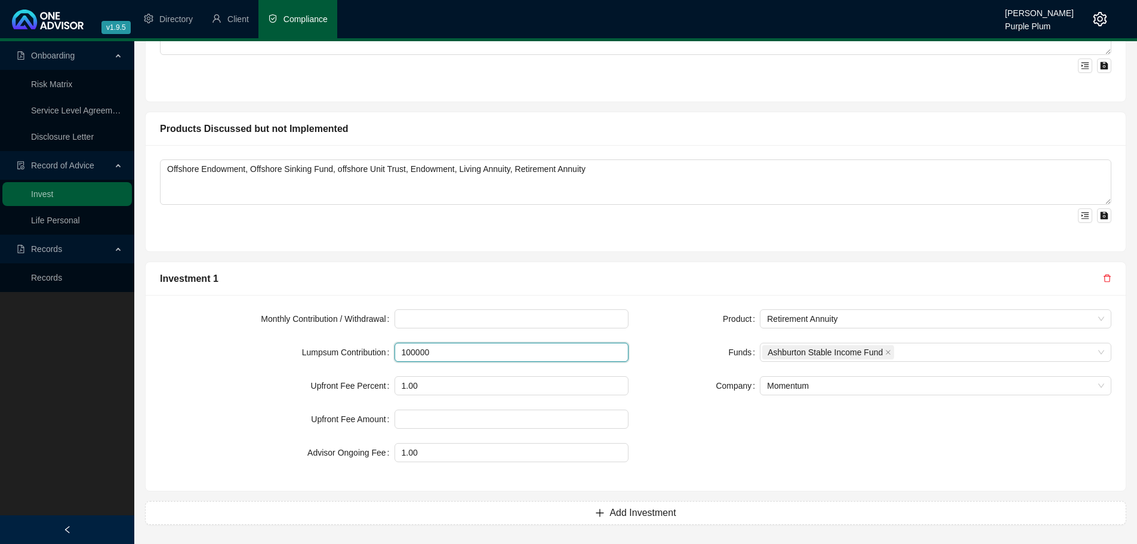
drag, startPoint x: 492, startPoint y: 352, endPoint x: 366, endPoint y: 352, distance: 126.5
click at [366, 352] on div "Lumpsum Contribution 100000" at bounding box center [394, 352] width 469 height 19
click at [415, 405] on form "Monthly Contribution / Withdrawal Lumpsum Contribution 100000 Upfront Fee Perce…" at bounding box center [394, 385] width 469 height 153
drag, startPoint x: 436, startPoint y: 380, endPoint x: 366, endPoint y: 381, distance: 69.9
click at [366, 381] on div "Upfront Fee Percent 1.00" at bounding box center [394, 385] width 469 height 19
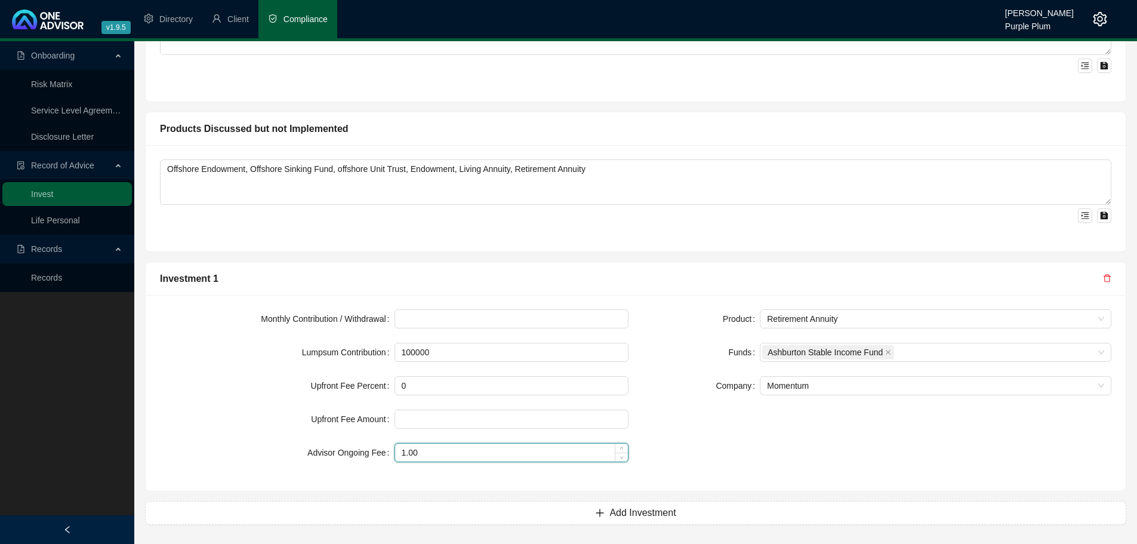
type input "0.00"
drag, startPoint x: 441, startPoint y: 456, endPoint x: 368, endPoint y: 460, distance: 73.5
click at [368, 460] on div "Advisor Ongoing Fee 1.00" at bounding box center [394, 452] width 469 height 19
click at [849, 326] on span "Retirement Annuity" at bounding box center [935, 319] width 337 height 18
type input "0.00"
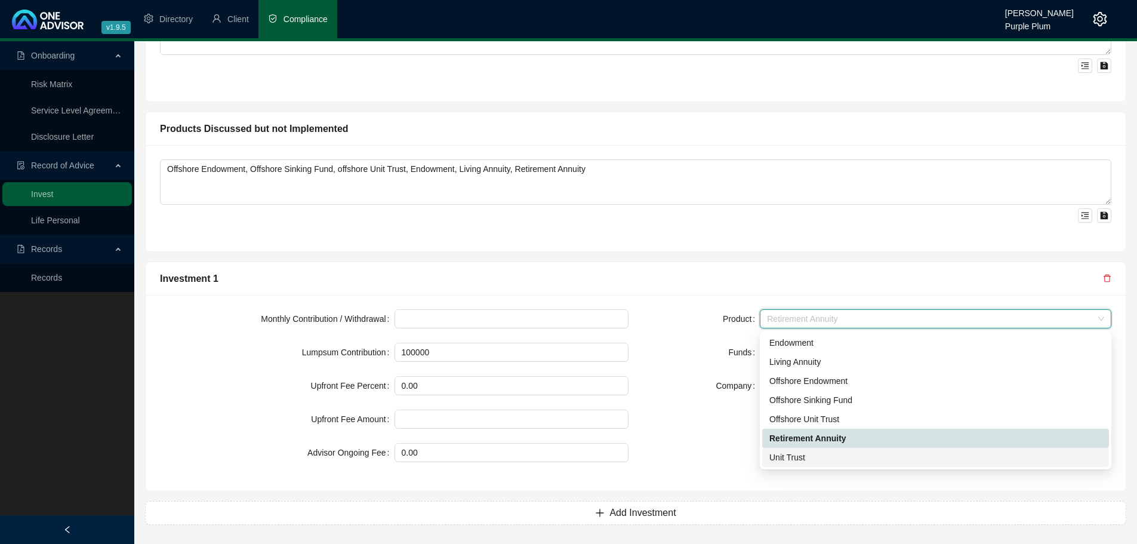
click at [808, 455] on div "Unit Trust" at bounding box center [935, 457] width 332 height 13
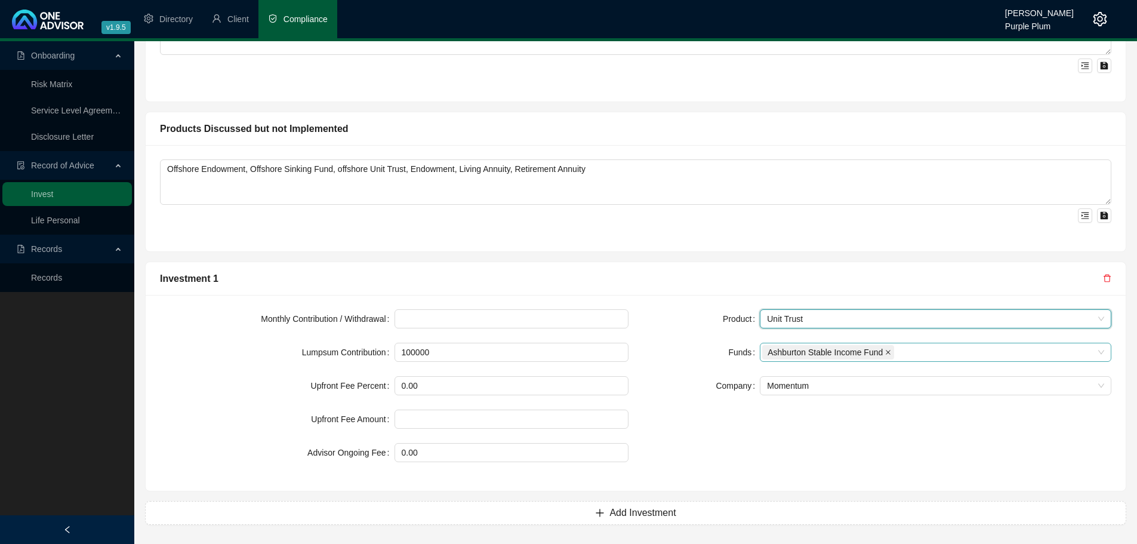
click at [887, 353] on icon "close" at bounding box center [888, 352] width 6 height 6
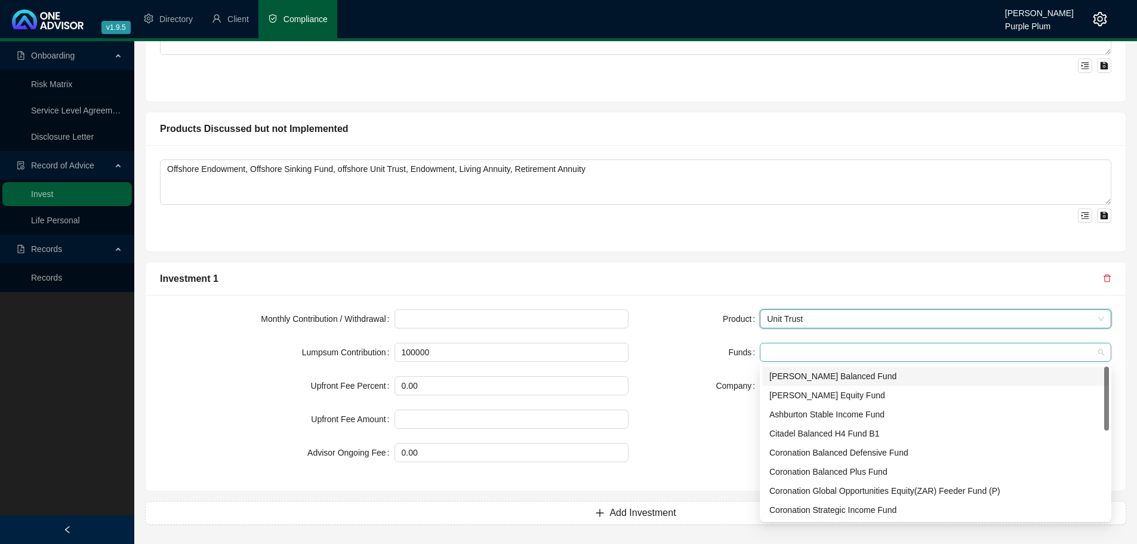
click at [887, 351] on div at bounding box center [929, 352] width 334 height 9
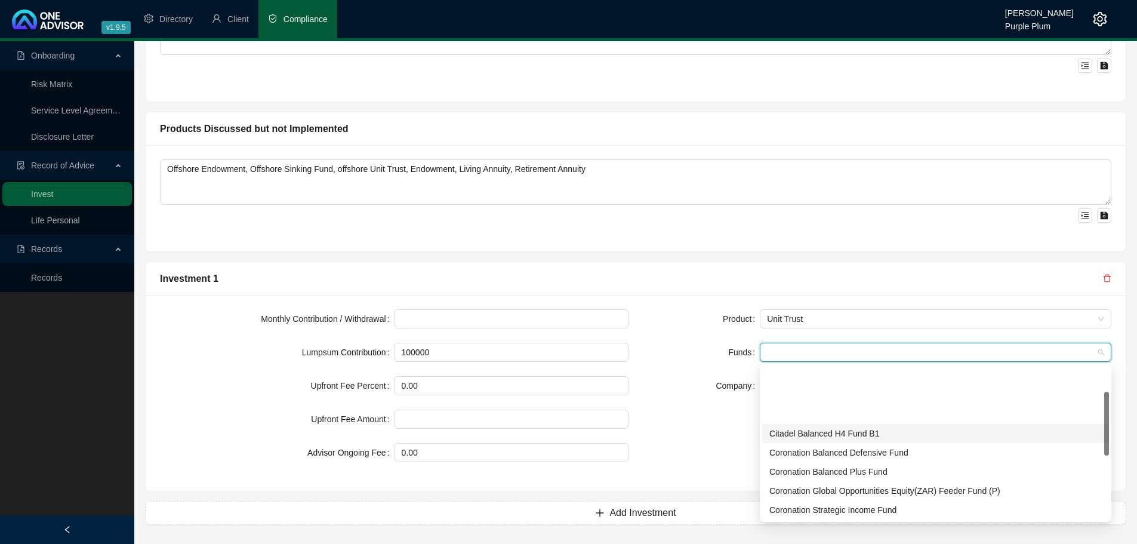
scroll to position [60, 0]
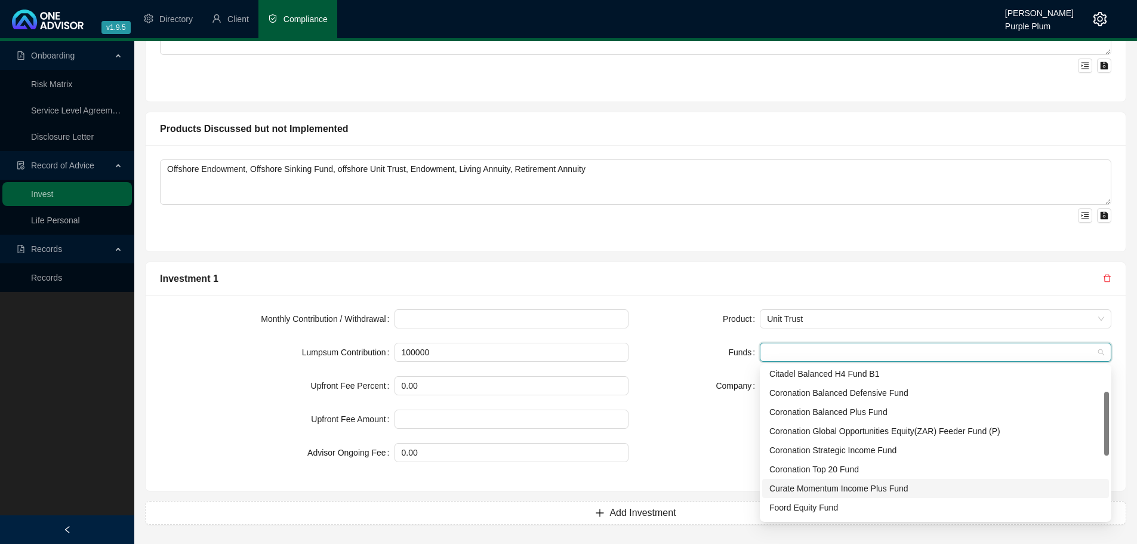
click at [814, 487] on div "Curate Momentum Income Plus Fund" at bounding box center [935, 488] width 332 height 13
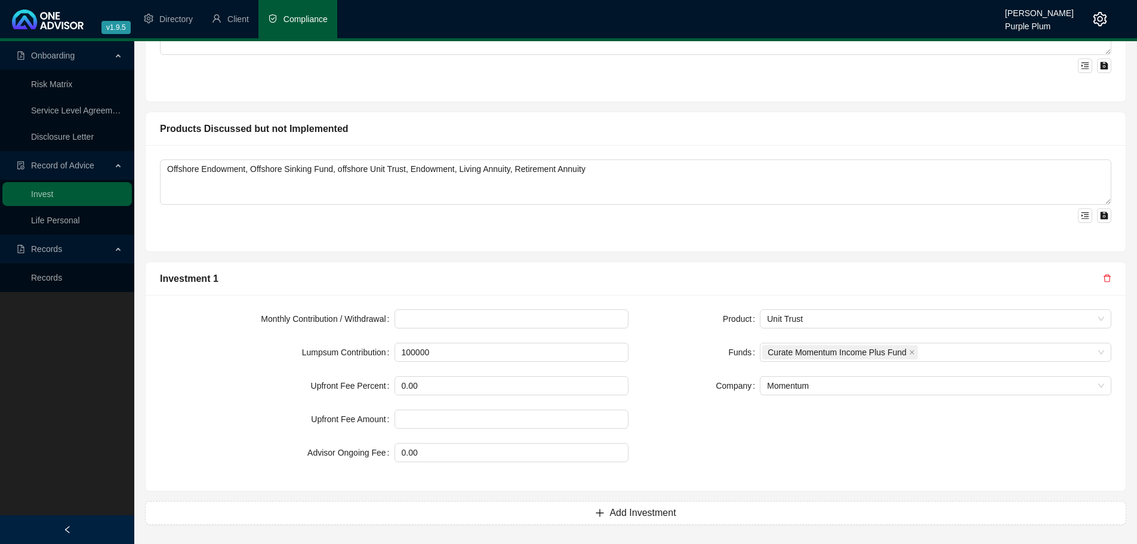
click at [748, 424] on div "Product Unit Trust Funds Curate Momentum Income Plus Fund Company Momentum" at bounding box center [877, 392] width 483 height 167
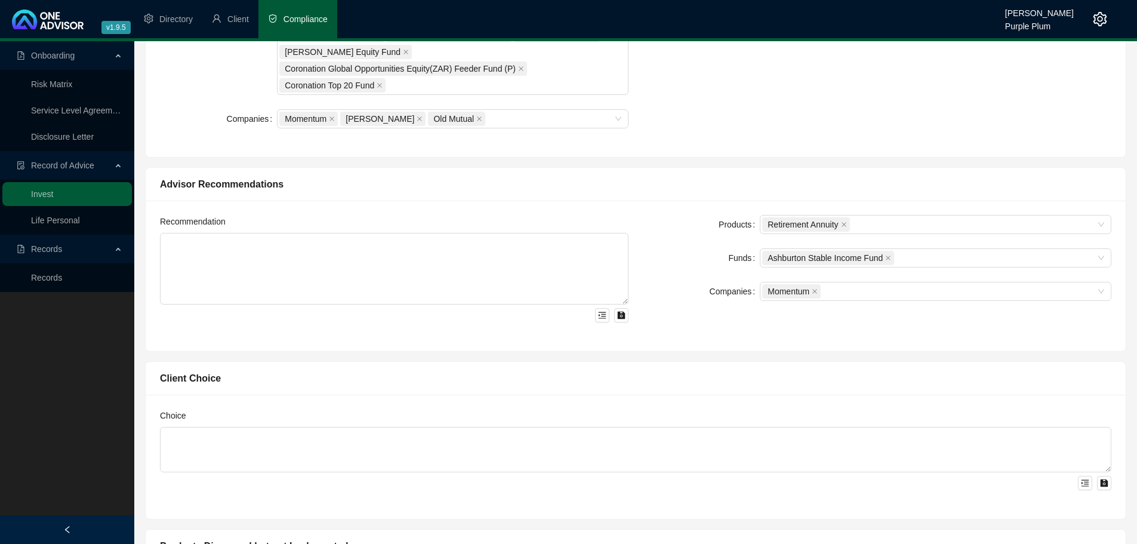
scroll to position [646, 0]
click at [842, 226] on icon "close" at bounding box center [844, 225] width 6 height 6
click at [808, 227] on div at bounding box center [929, 225] width 334 height 9
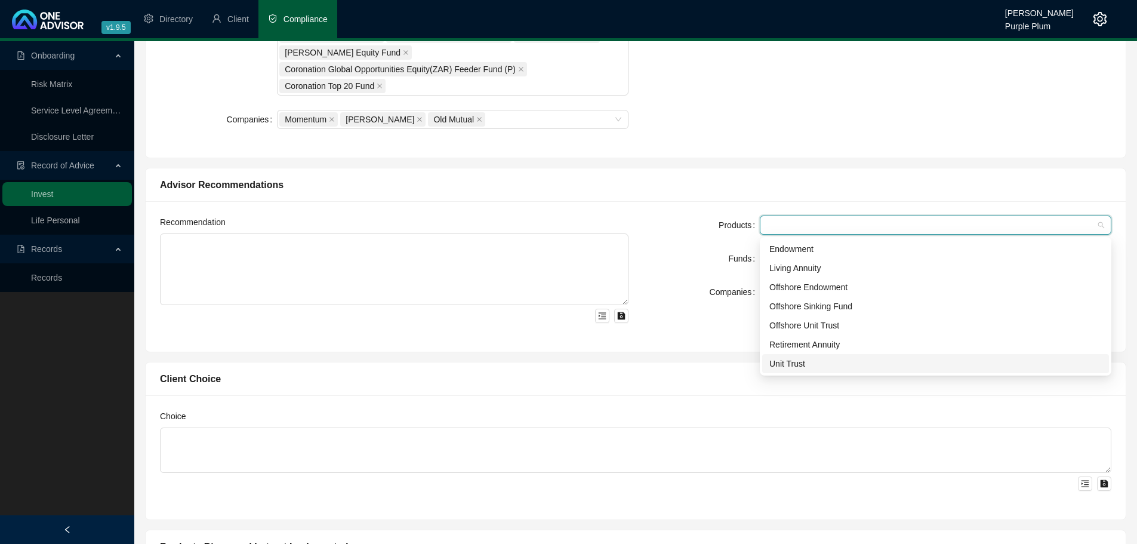
click at [793, 362] on div "Unit Trust" at bounding box center [935, 363] width 332 height 13
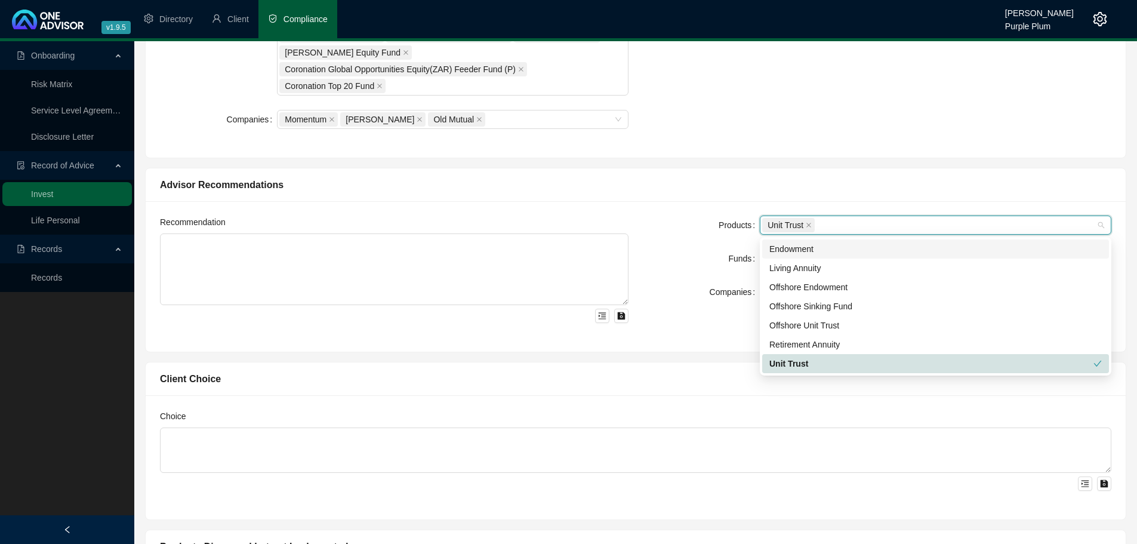
click at [707, 328] on div "Products Unit Trust Funds Ashburton Stable Income Fund Companies Momentum" at bounding box center [877, 276] width 483 height 122
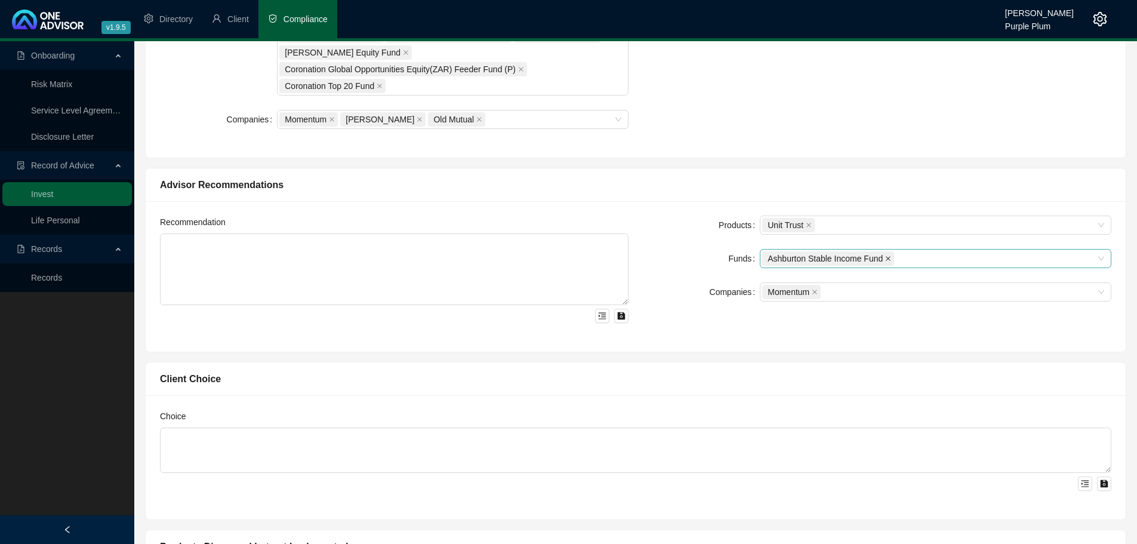
click at [886, 260] on icon "close" at bounding box center [888, 258] width 6 height 6
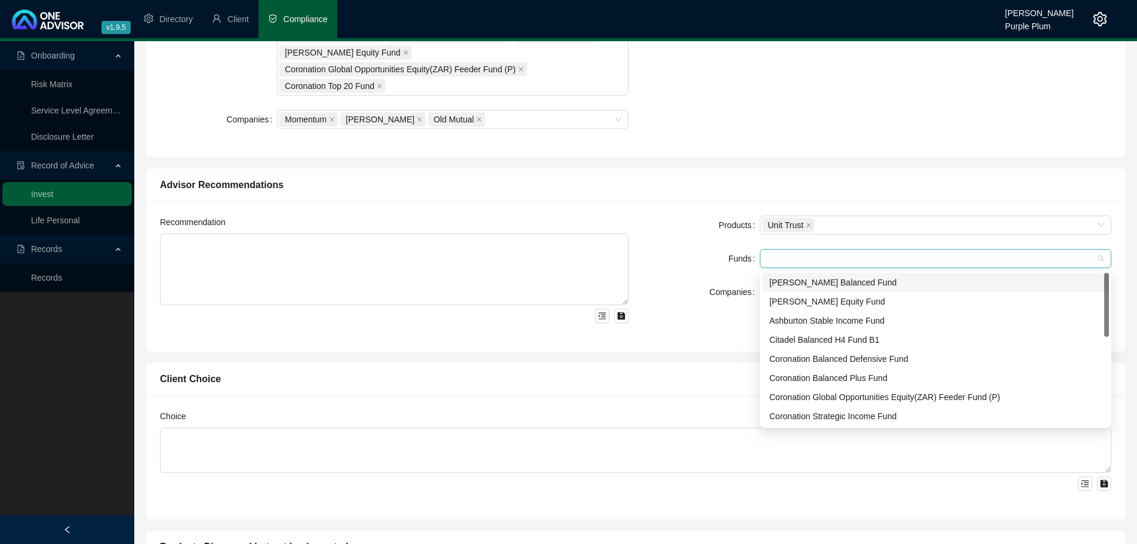
click at [886, 261] on div at bounding box center [929, 258] width 334 height 9
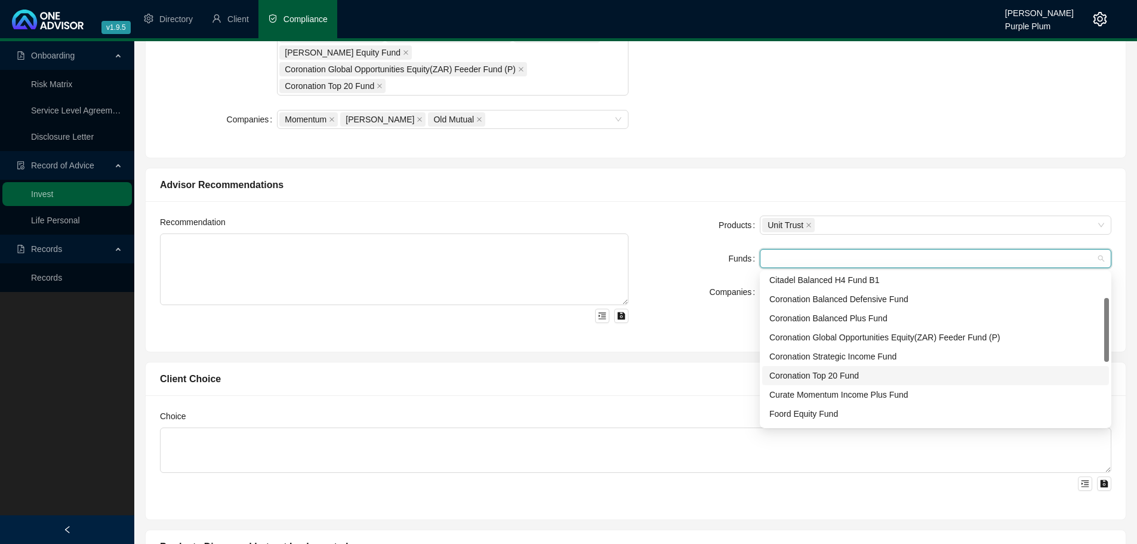
click at [802, 385] on div "Curate Momentum Income Plus Fund" at bounding box center [935, 394] width 347 height 19
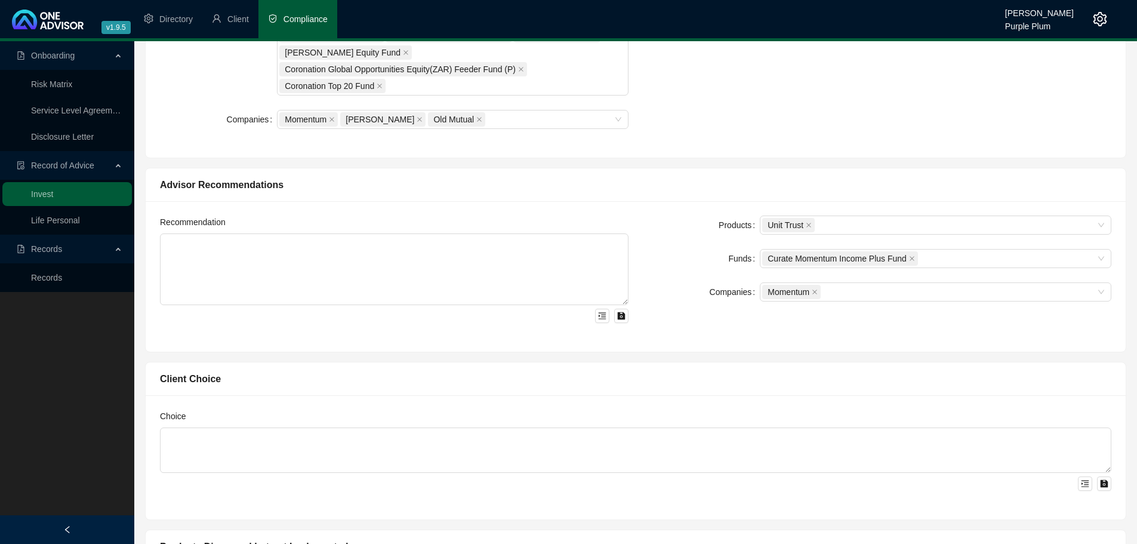
click at [664, 402] on div "Choice" at bounding box center [636, 457] width 980 height 124
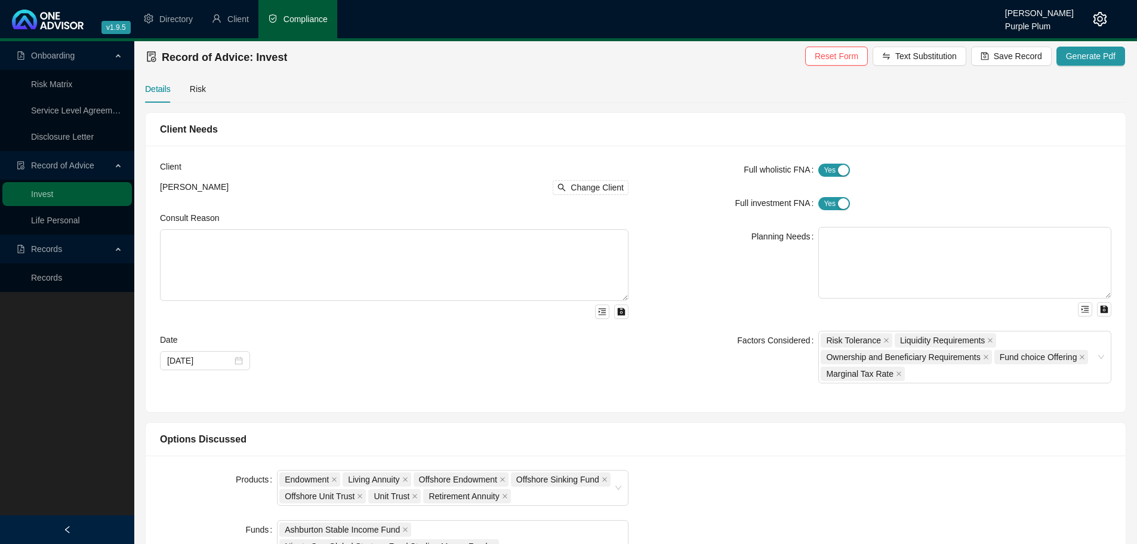
scroll to position [0, 0]
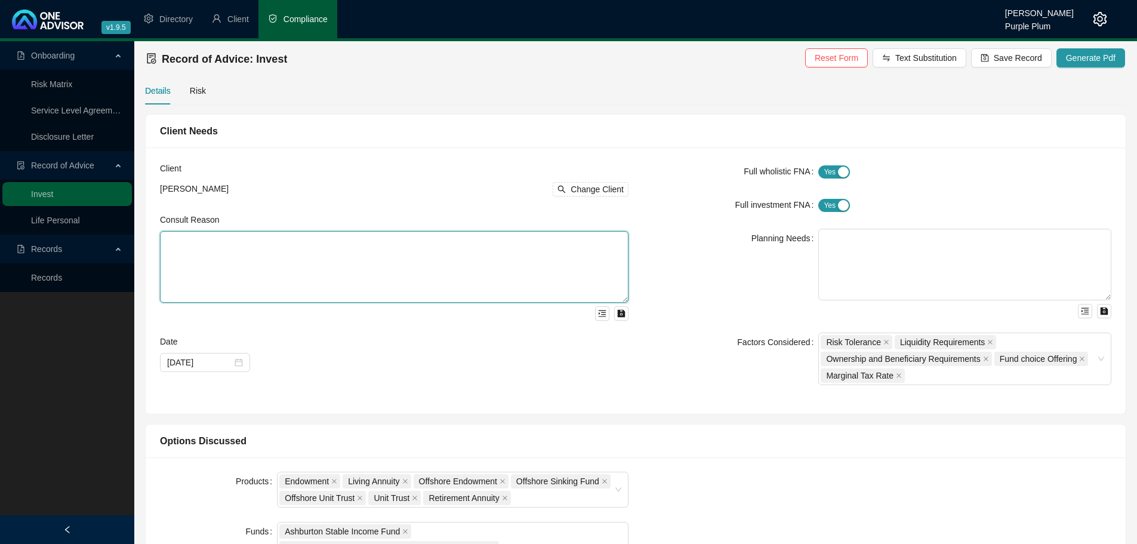
click at [171, 235] on textarea at bounding box center [394, 267] width 469 height 72
paste textarea "We met to discuss investment options for funds currently available to be invest…"
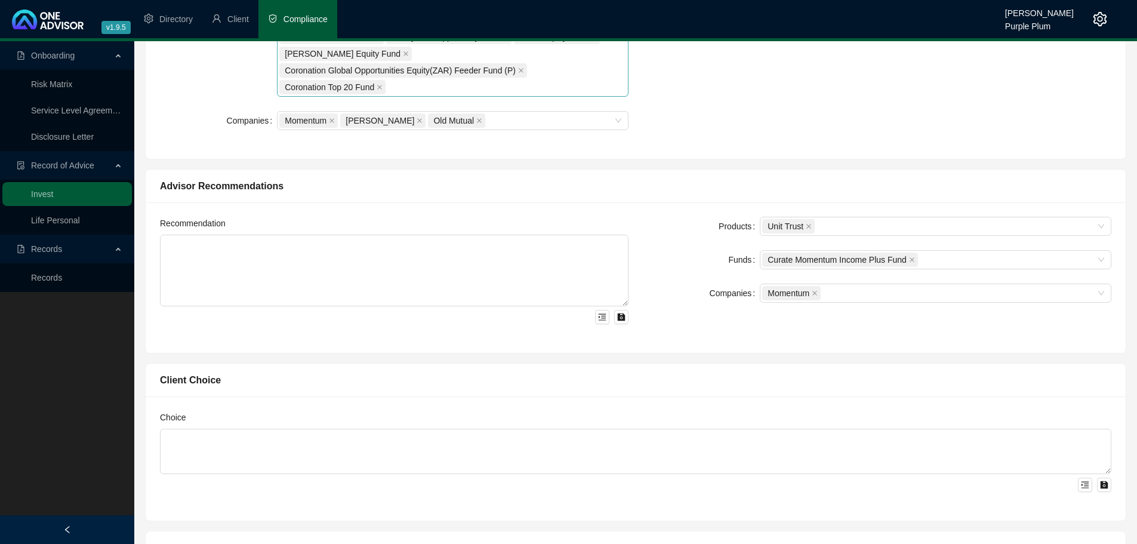
scroll to position [776, 0]
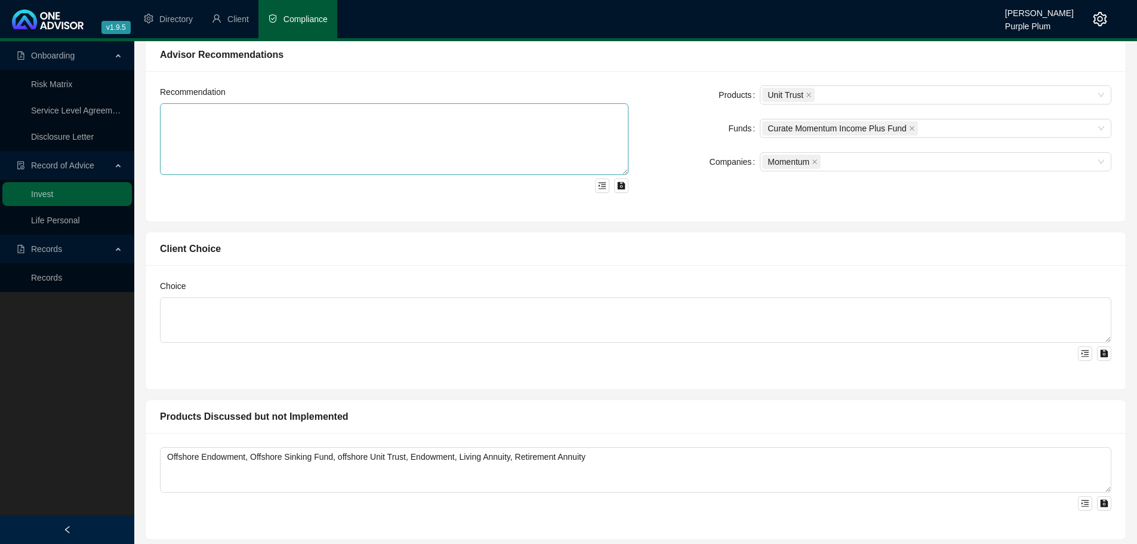
type textarea "We met to discuss investment options for funds currently available to be invest…"
click at [172, 112] on textarea at bounding box center [394, 139] width 469 height 72
click at [166, 110] on textarea at bounding box center [394, 139] width 469 height 72
paste textarea "I propose that we invest the funds into the Momentum Wealth flexible Investment…"
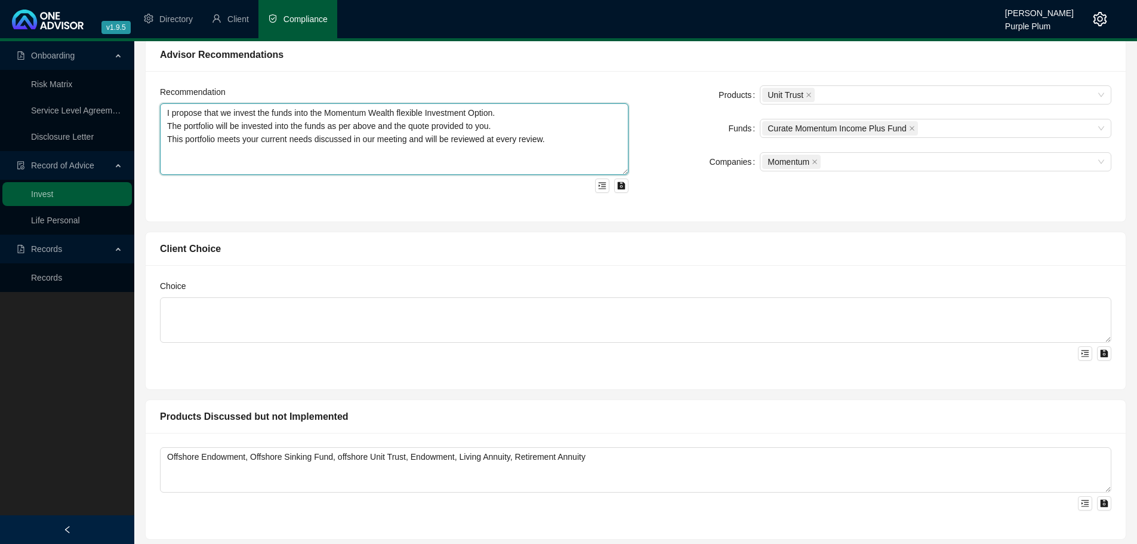
click at [224, 172] on textarea "I propose that we invest the funds into the Momentum Wealth flexible Investment…" at bounding box center [394, 139] width 469 height 72
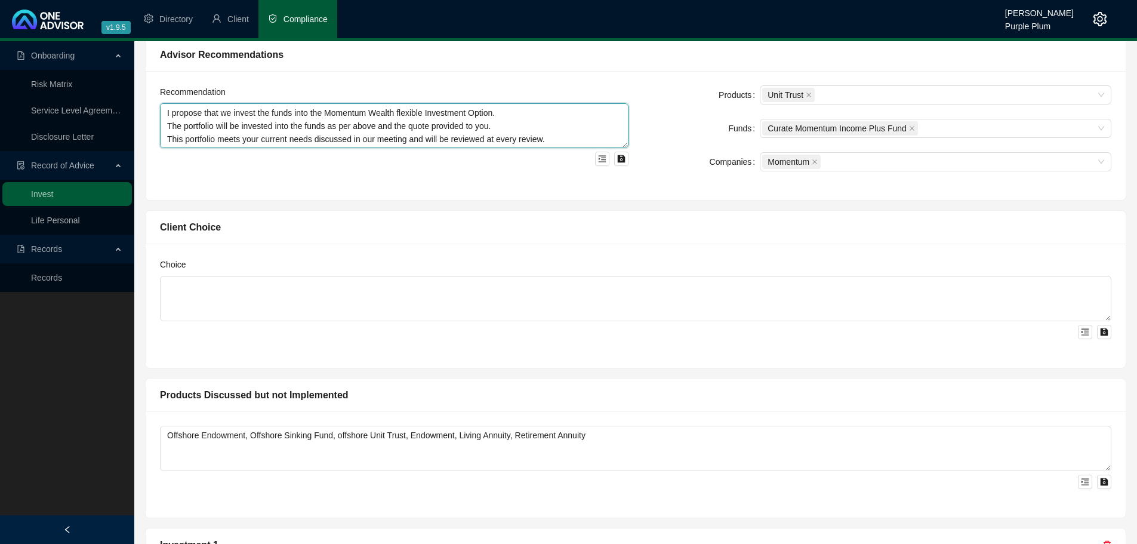
drag, startPoint x: 620, startPoint y: 172, endPoint x: 619, endPoint y: 145, distance: 26.9
click at [619, 145] on textarea "I propose that we invest the funds into the Momentum Wealth flexible Investment…" at bounding box center [394, 125] width 469 height 45
type textarea "I propose that we invest the funds into the Momentum Wealth flexible Investment…"
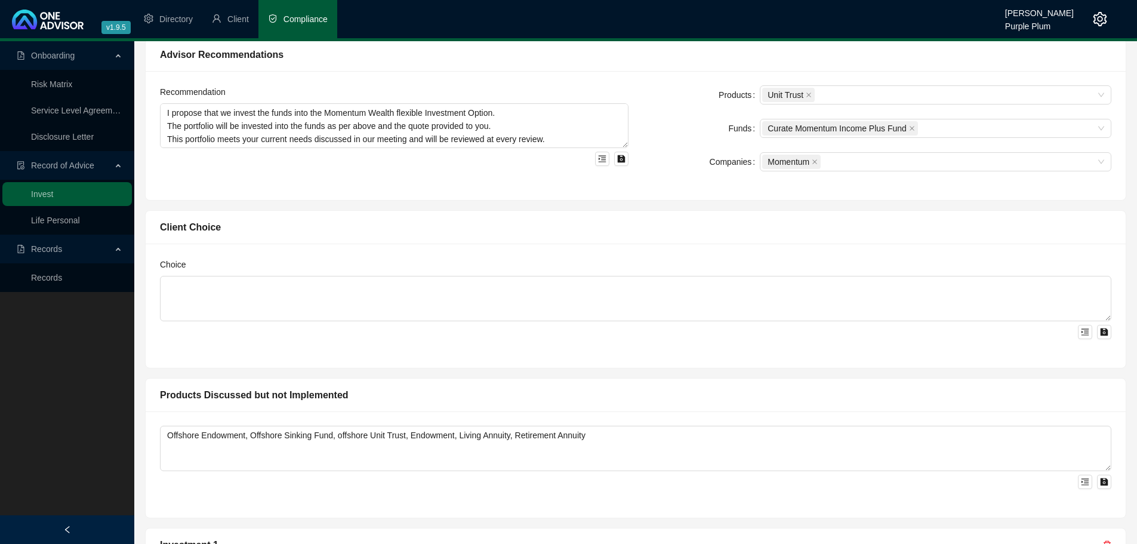
click at [515, 245] on div "Choice" at bounding box center [636, 306] width 980 height 124
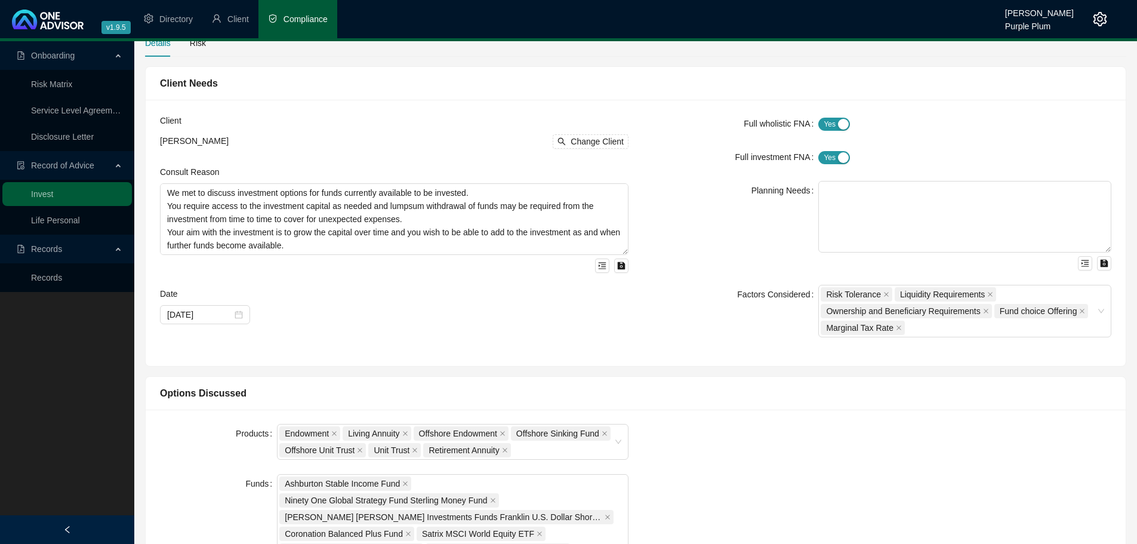
scroll to position [0, 0]
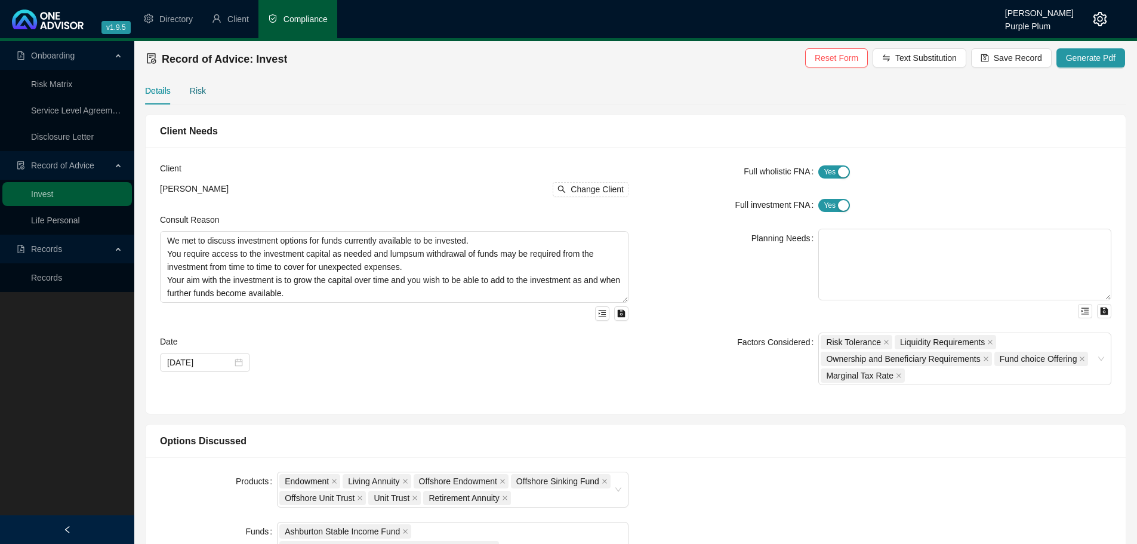
click at [190, 91] on div "Risk" at bounding box center [198, 90] width 16 height 13
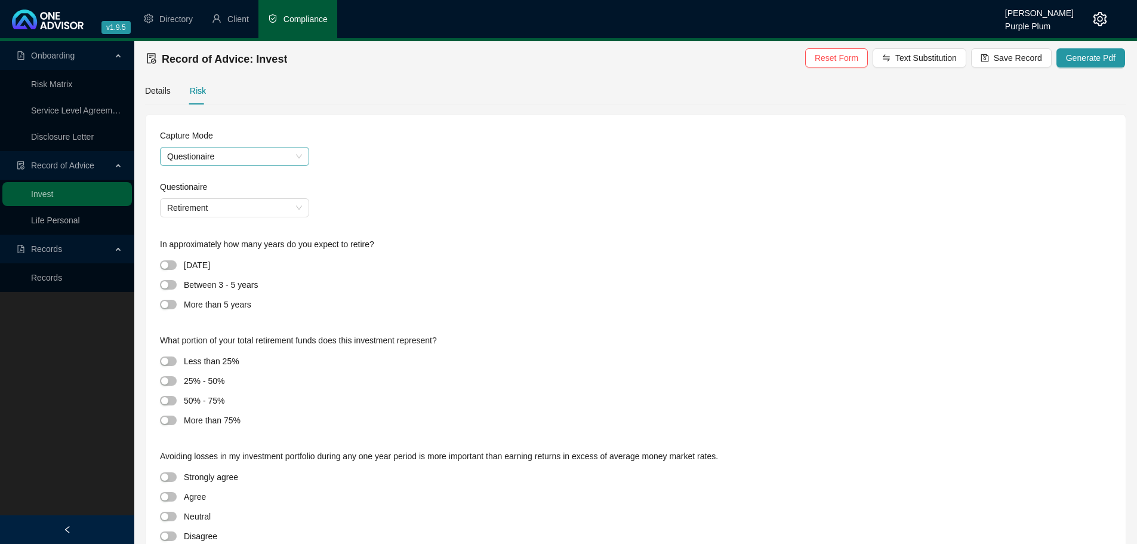
click at [209, 157] on span "Questionaire" at bounding box center [234, 156] width 135 height 18
click at [201, 181] on div "Questionaire" at bounding box center [235, 180] width 130 height 13
click at [191, 209] on span "Retirement" at bounding box center [234, 208] width 135 height 18
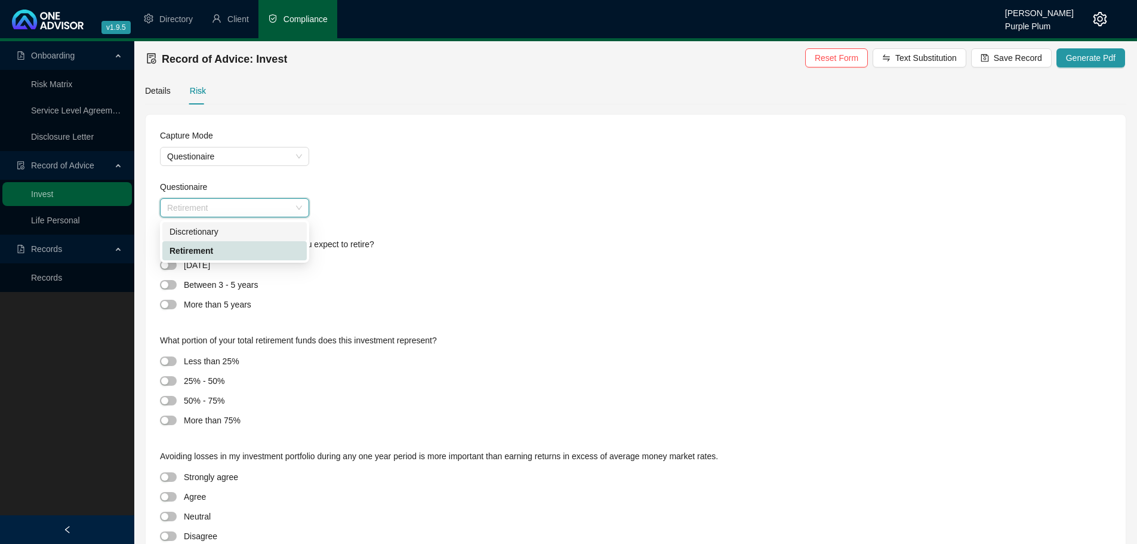
click at [189, 230] on div "Discretionary" at bounding box center [235, 231] width 130 height 13
click at [168, 291] on div at bounding box center [172, 285] width 24 height 14
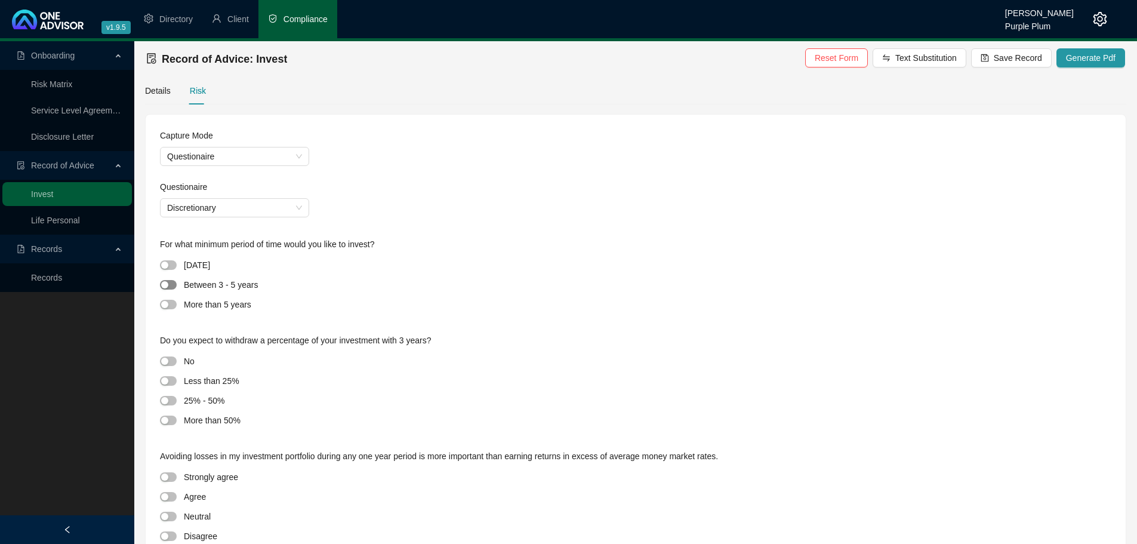
click at [168, 289] on span "button" at bounding box center [168, 285] width 17 height 10
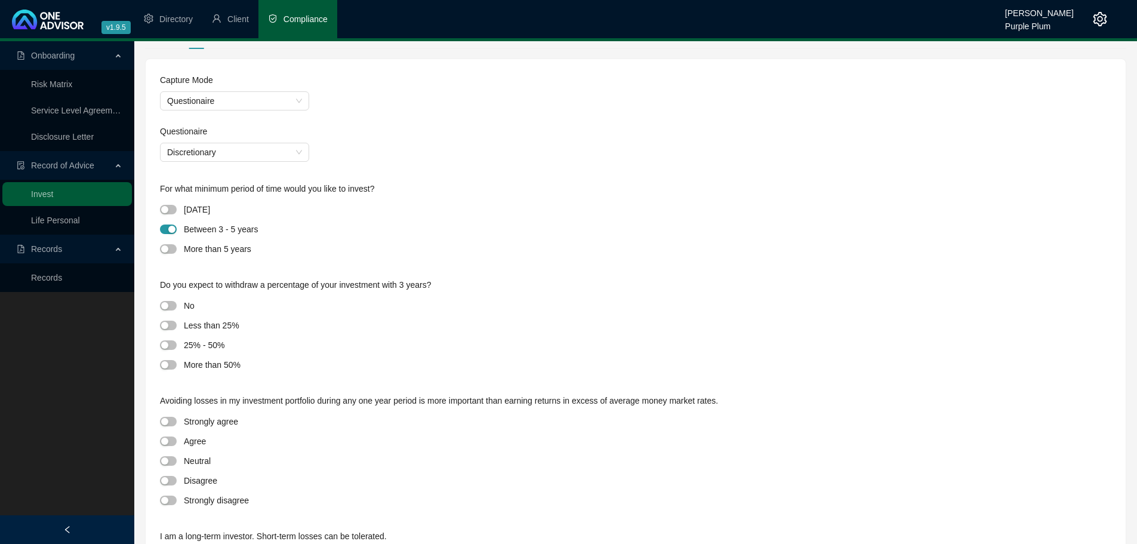
scroll to position [119, 0]
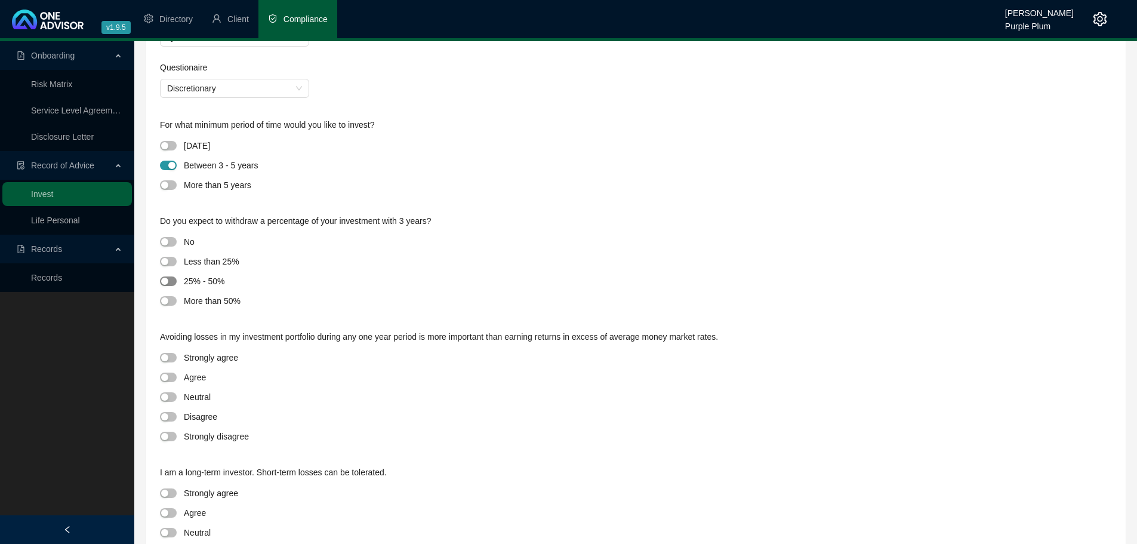
click at [171, 279] on span "button" at bounding box center [168, 281] width 17 height 10
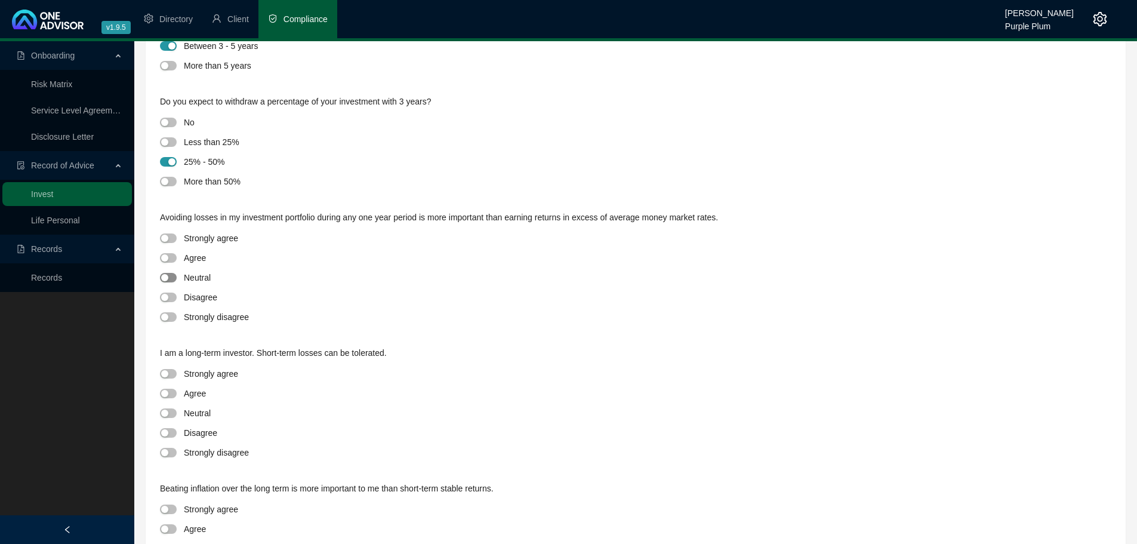
click at [171, 278] on span "button" at bounding box center [168, 278] width 17 height 10
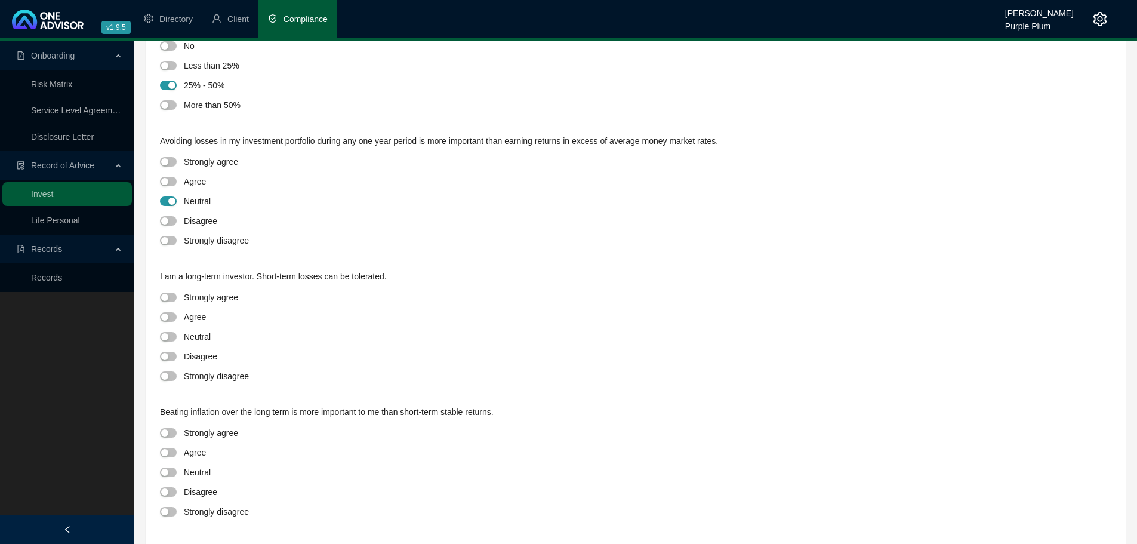
scroll to position [418, 0]
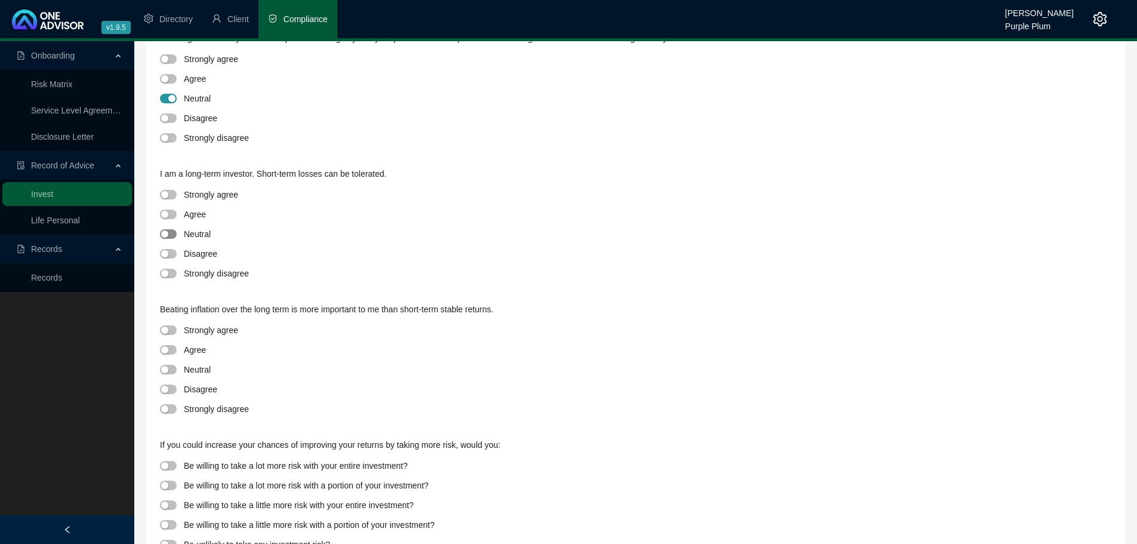
click at [172, 232] on span "button" at bounding box center [168, 234] width 17 height 10
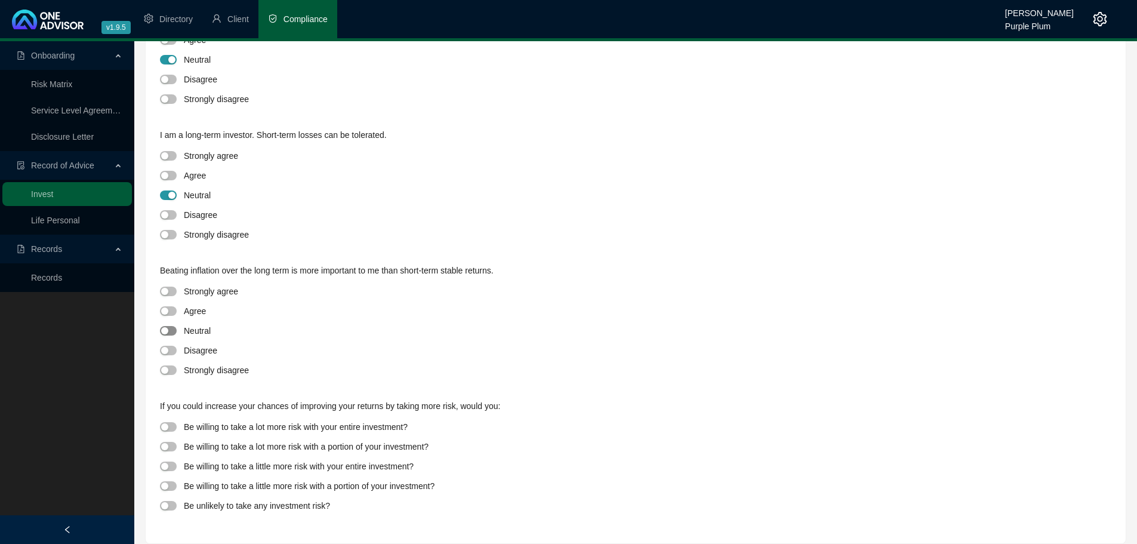
click at [167, 331] on div "button" at bounding box center [164, 330] width 7 height 7
click at [176, 467] on span "button" at bounding box center [168, 466] width 17 height 10
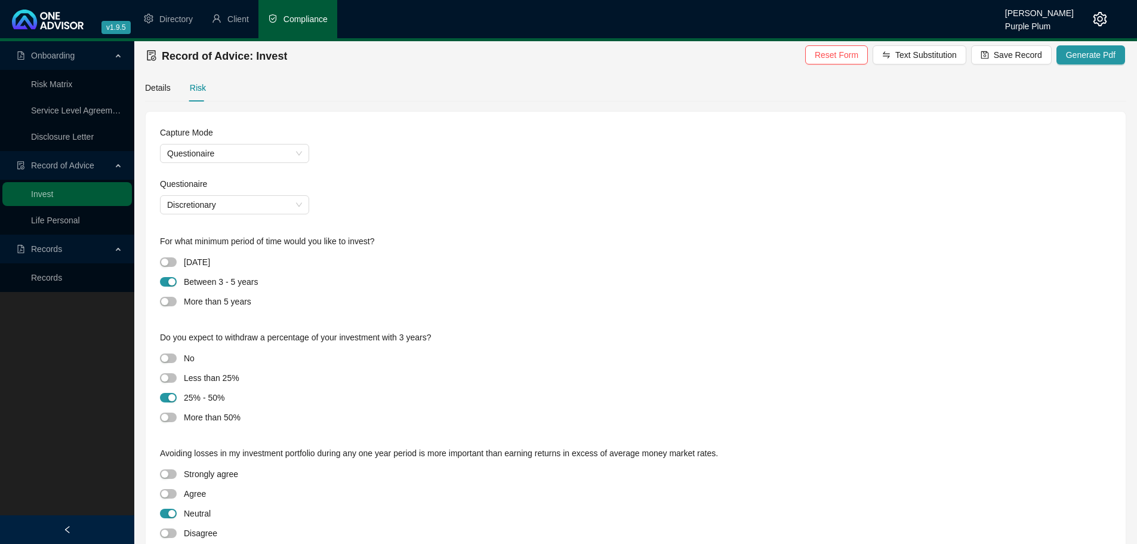
scroll to position [0, 0]
click at [165, 87] on div "Details" at bounding box center [158, 90] width 26 height 13
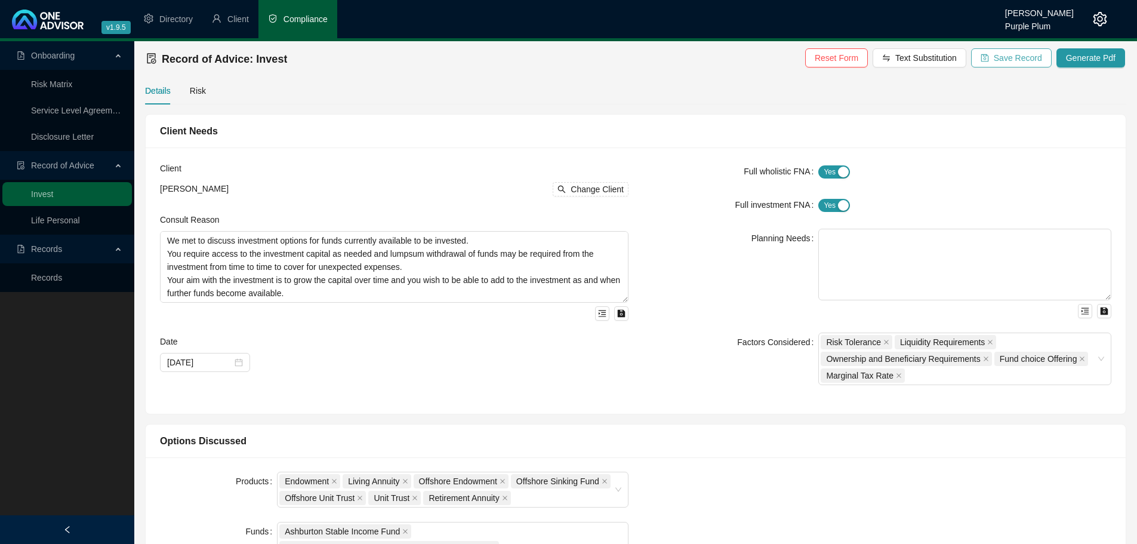
click at [1009, 57] on span "Save Record" at bounding box center [1018, 57] width 48 height 13
click at [1099, 59] on span "Generate Pdf" at bounding box center [1091, 57] width 50 height 13
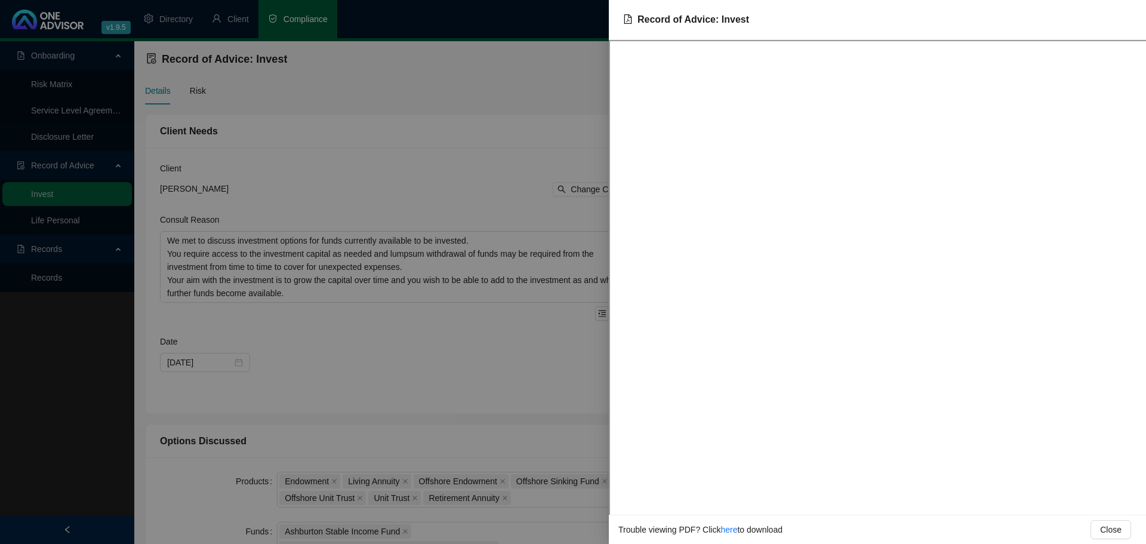
click at [545, 368] on div at bounding box center [573, 272] width 1146 height 544
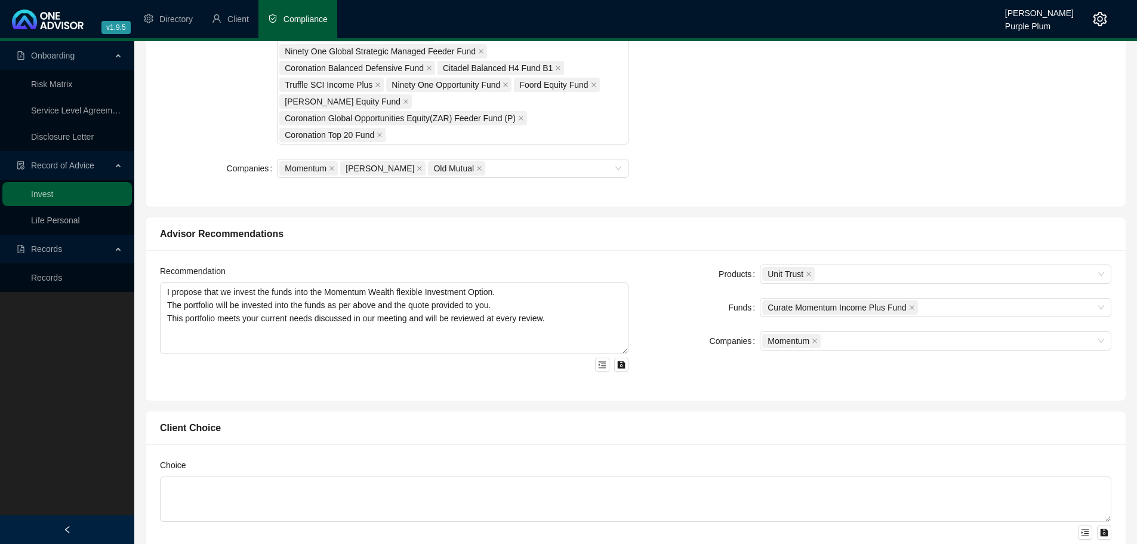
scroll to position [836, 0]
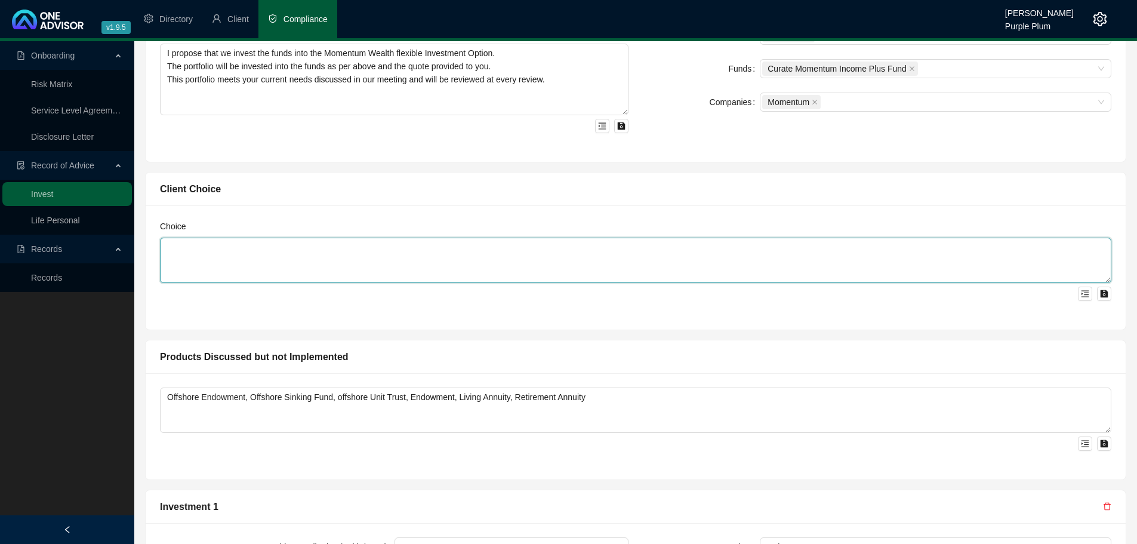
drag, startPoint x: 1069, startPoint y: 175, endPoint x: 534, endPoint y: 273, distance: 544.2
click at [534, 273] on textarea at bounding box center [635, 260] width 951 height 45
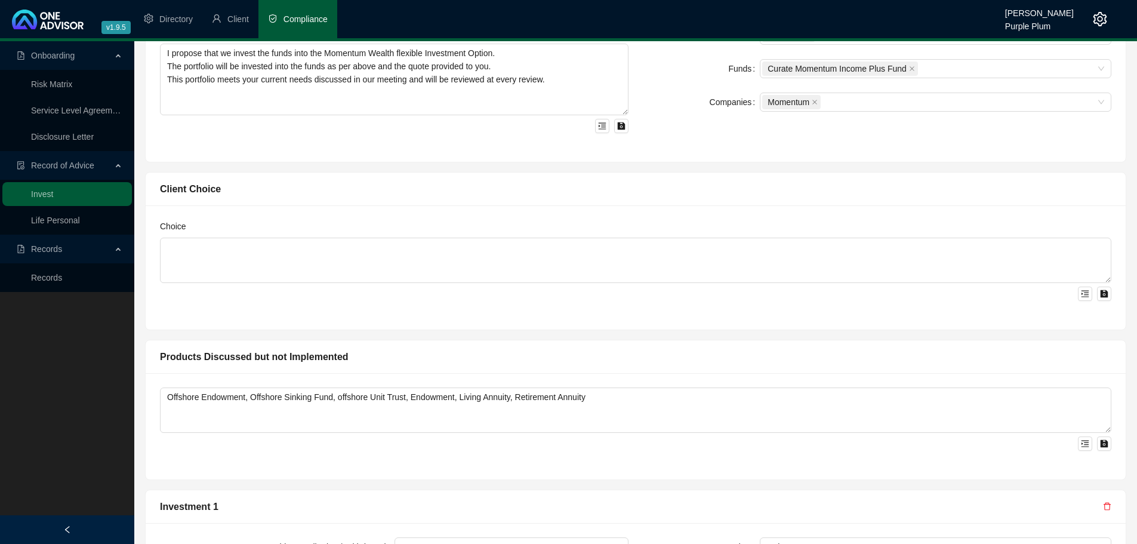
click at [257, 199] on div "Client Choice" at bounding box center [636, 188] width 980 height 33
click at [210, 192] on div "Client Choice" at bounding box center [635, 188] width 951 height 15
drag, startPoint x: 210, startPoint y: 192, endPoint x: 155, endPoint y: 257, distance: 85.5
click at [155, 257] on div "Choice" at bounding box center [636, 267] width 980 height 124
drag, startPoint x: 177, startPoint y: 255, endPoint x: 1103, endPoint y: 293, distance: 926.5
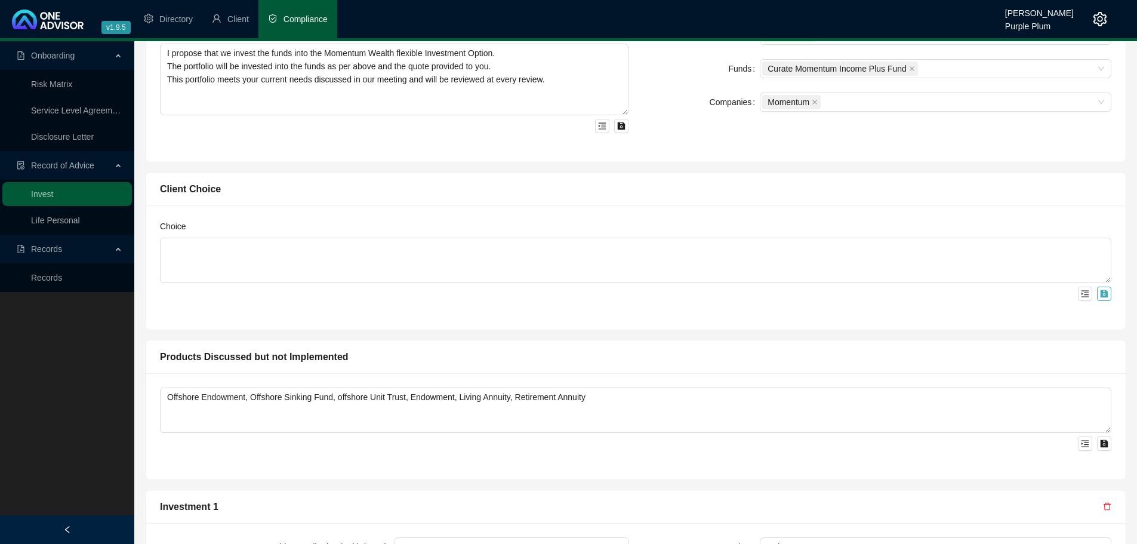
click at [1103, 293] on icon "save" at bounding box center [1105, 294] width 8 height 8
click at [879, 303] on div "Choice" at bounding box center [636, 267] width 980 height 124
click at [1080, 292] on button "button" at bounding box center [1085, 293] width 14 height 14
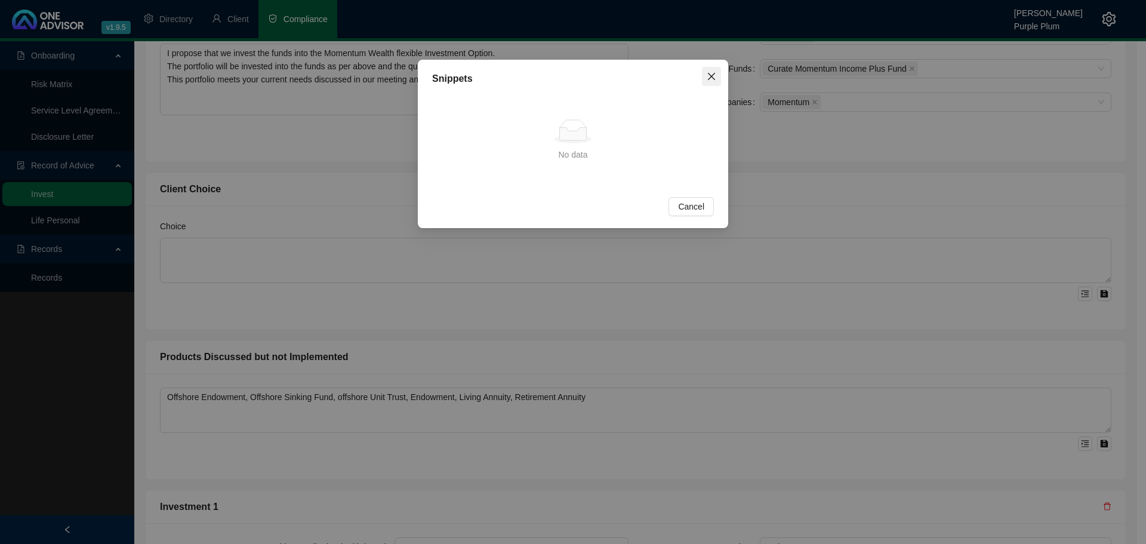
click at [707, 73] on icon "close" at bounding box center [712, 77] width 10 height 10
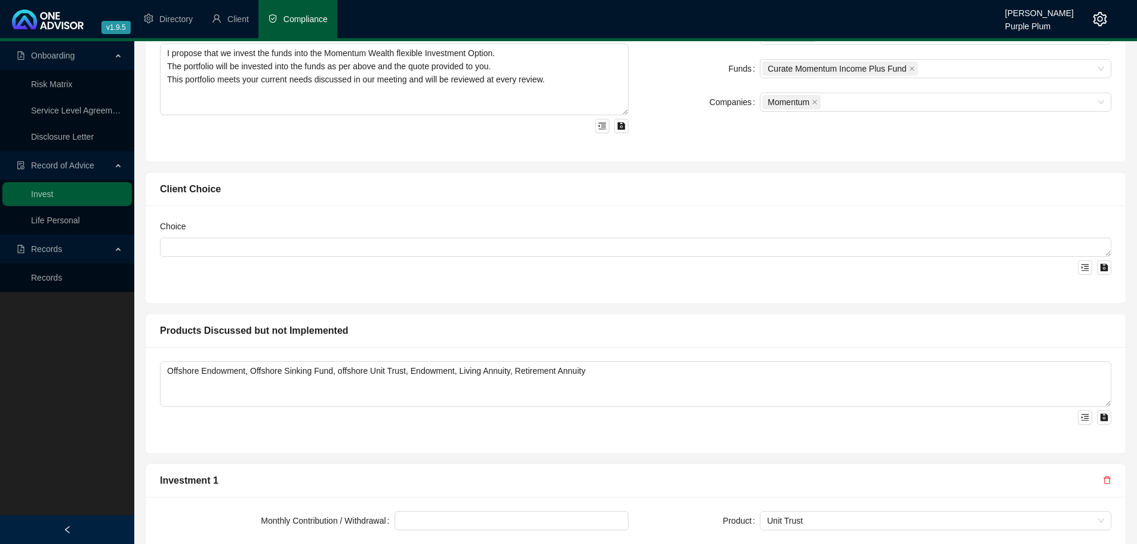
drag, startPoint x: 1107, startPoint y: 279, endPoint x: 1078, endPoint y: 123, distance: 159.0
click at [1078, 123] on div "Client Needs Client [PERSON_NAME] Change Client Consult Reason We met to discus…" at bounding box center [636, 11] width 992 height 1467
click at [647, 276] on div "Choice" at bounding box center [636, 254] width 980 height 98
click at [53, 189] on link "Invest" at bounding box center [42, 194] width 22 height 10
click at [187, 183] on div "Client Choice" at bounding box center [635, 188] width 951 height 15
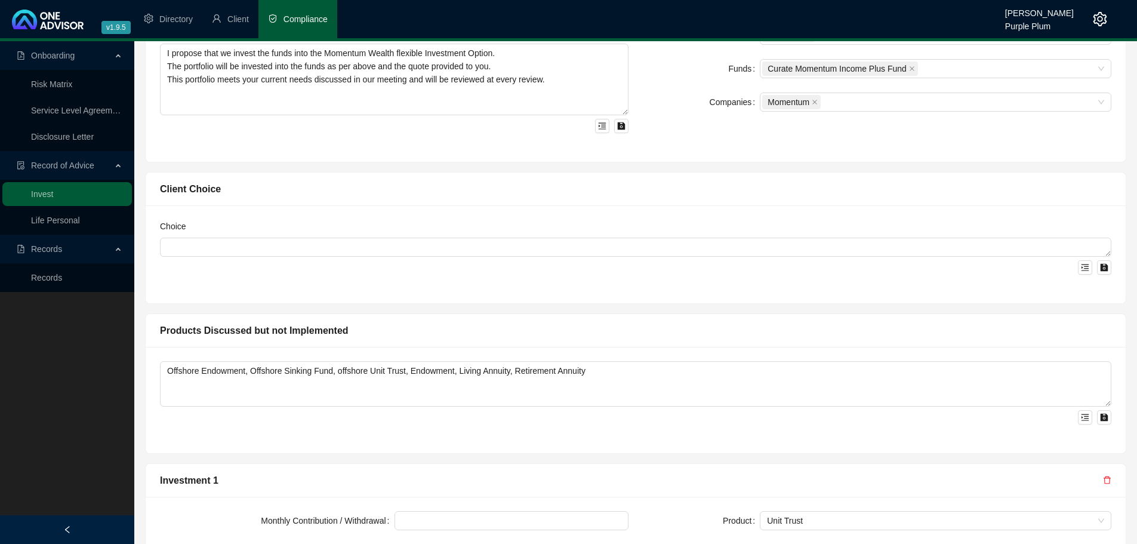
scroll to position [1037, 0]
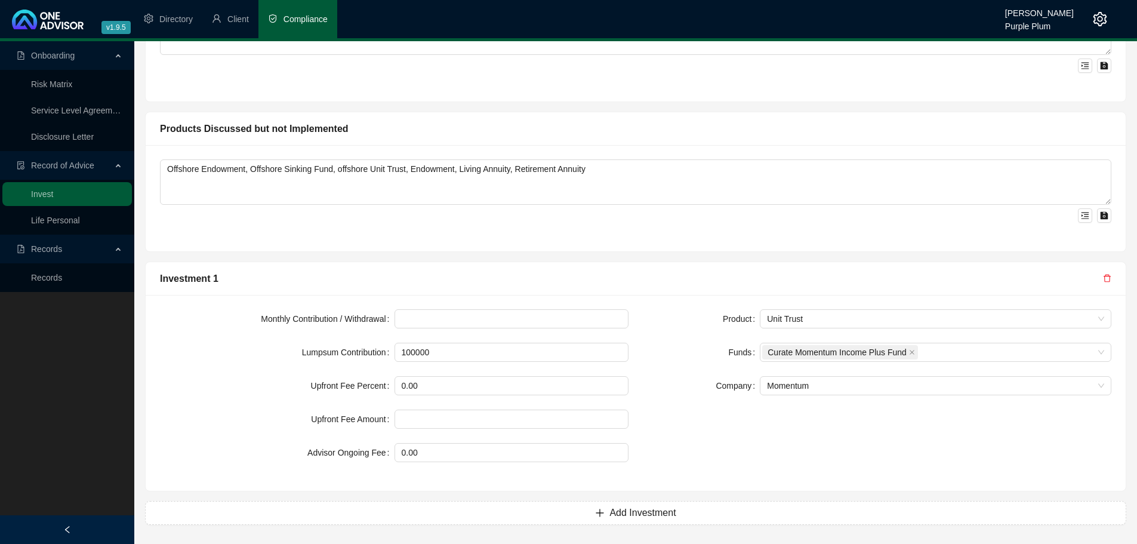
click at [392, 277] on div "Investment 1" at bounding box center [631, 278] width 943 height 15
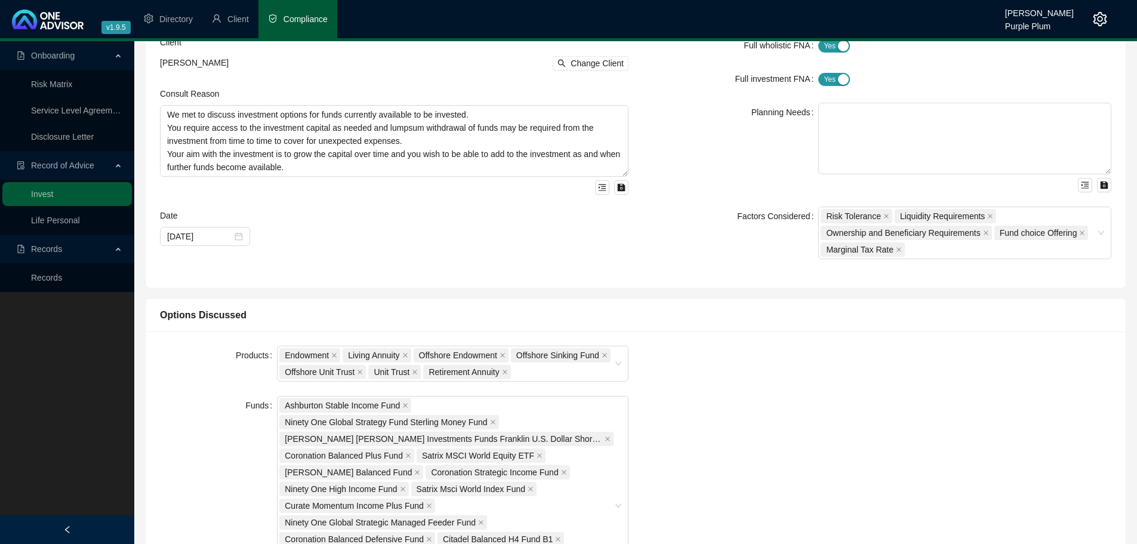
scroll to position [298, 0]
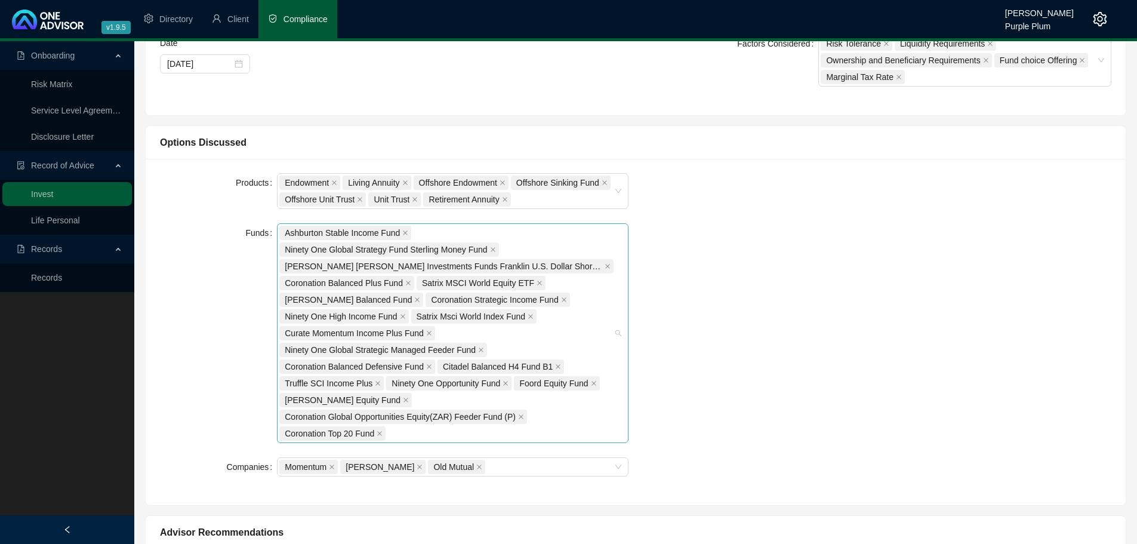
click at [387, 399] on div "Ashburton Stable Income Fund Ninety One Global Strategy Fund Sterling Money Fun…" at bounding box center [446, 332] width 334 height 217
drag, startPoint x: 509, startPoint y: 457, endPoint x: 568, endPoint y: 436, distance: 62.5
click at [510, 457] on form "Products Endowment Living Annuity Offshore Endowment Offshore Sinking Fund Offs…" at bounding box center [394, 324] width 469 height 303
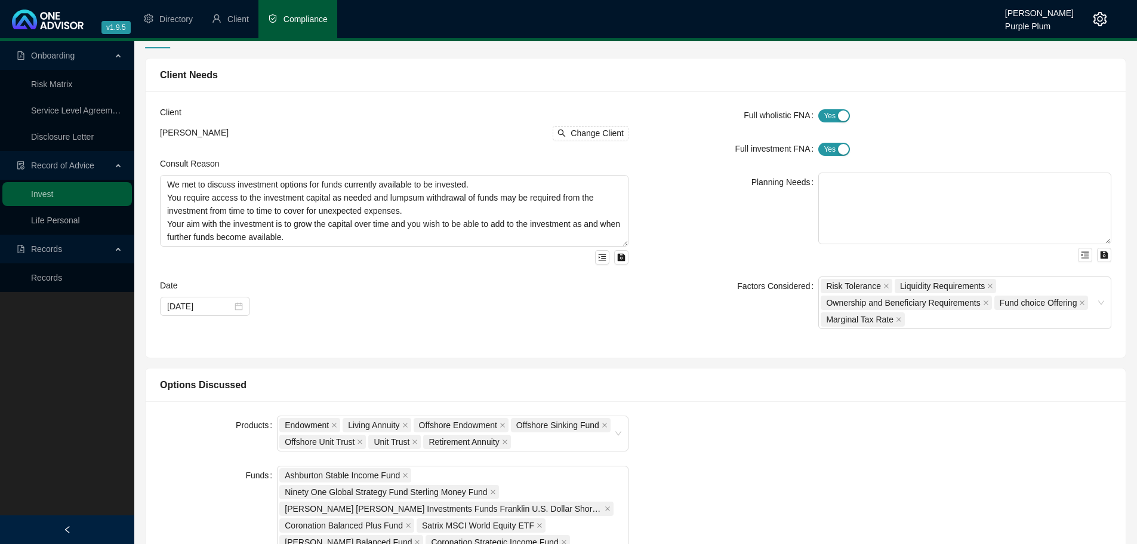
scroll to position [0, 0]
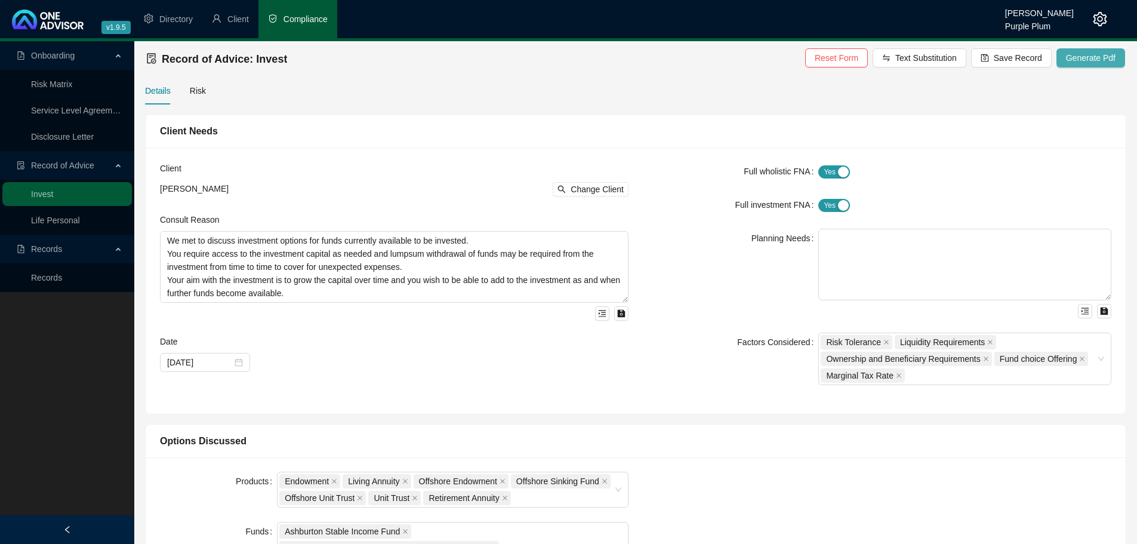
click at [1095, 51] on span "Generate Pdf" at bounding box center [1091, 57] width 50 height 13
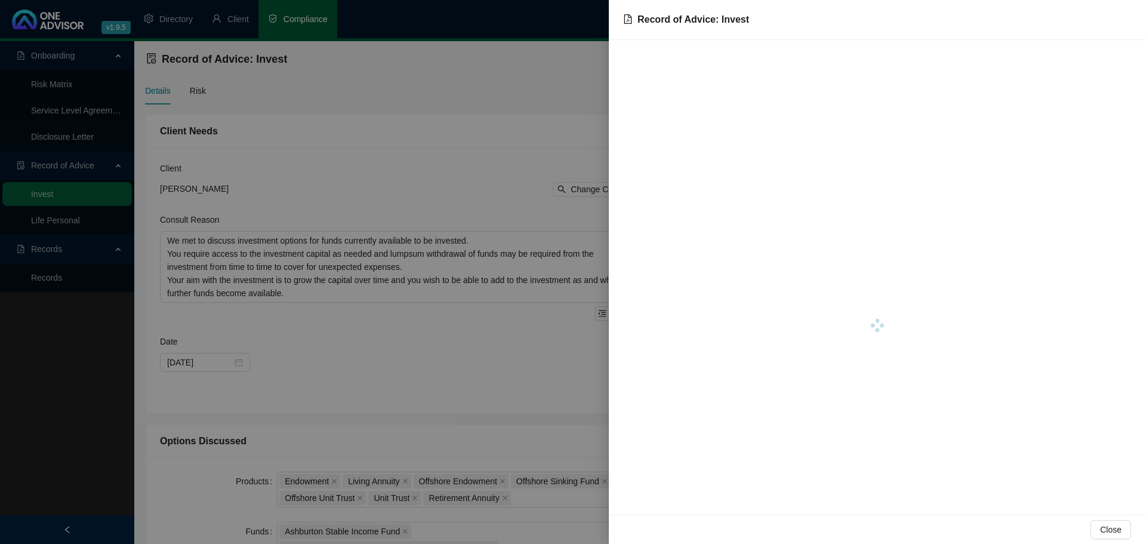
click at [1095, 51] on div at bounding box center [877, 277] width 537 height 475
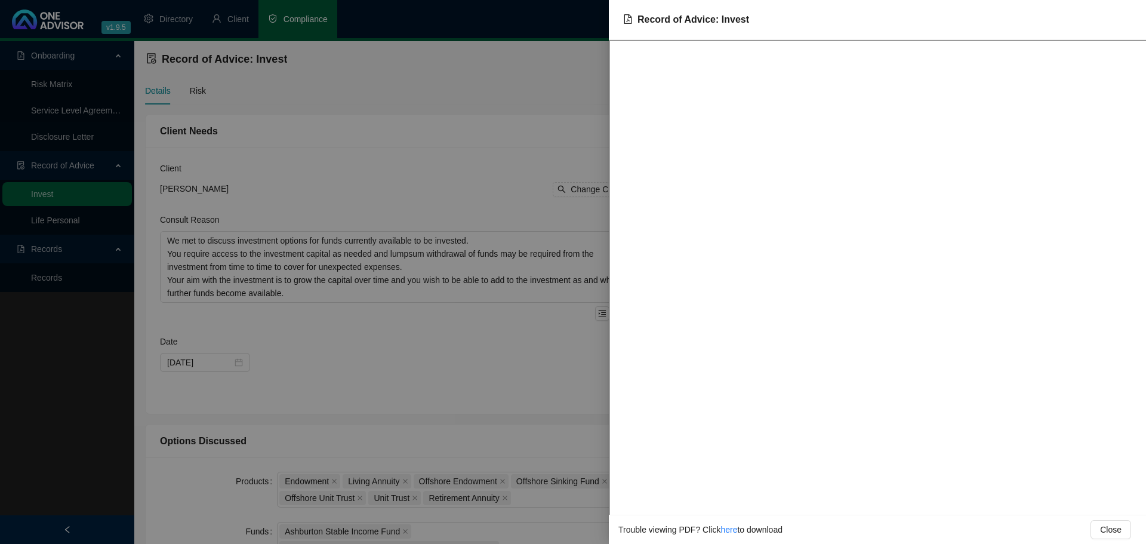
click at [503, 131] on div at bounding box center [573, 272] width 1146 height 544
